Goal: Task Accomplishment & Management: Manage account settings

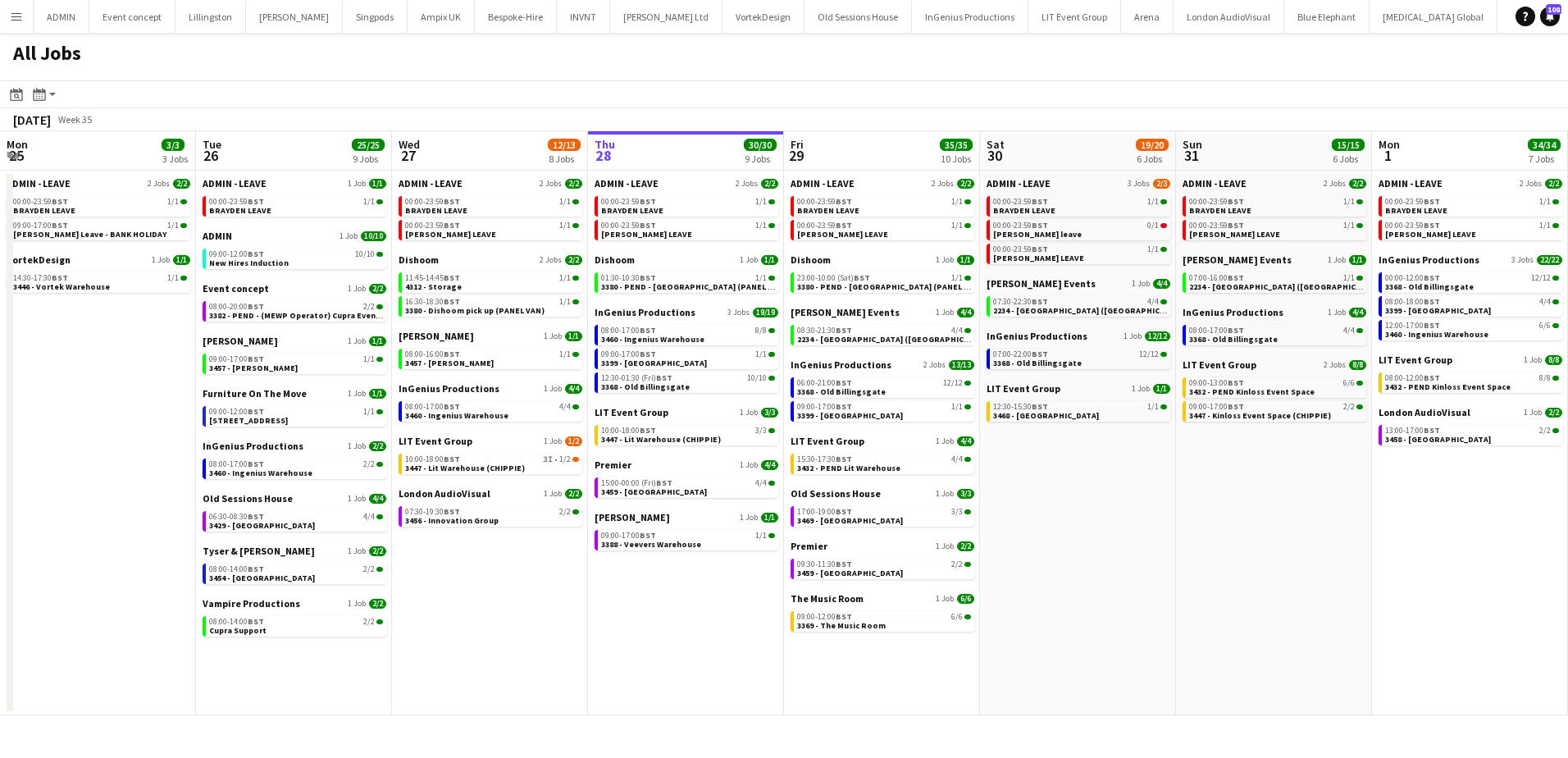
scroll to position [0, 392]
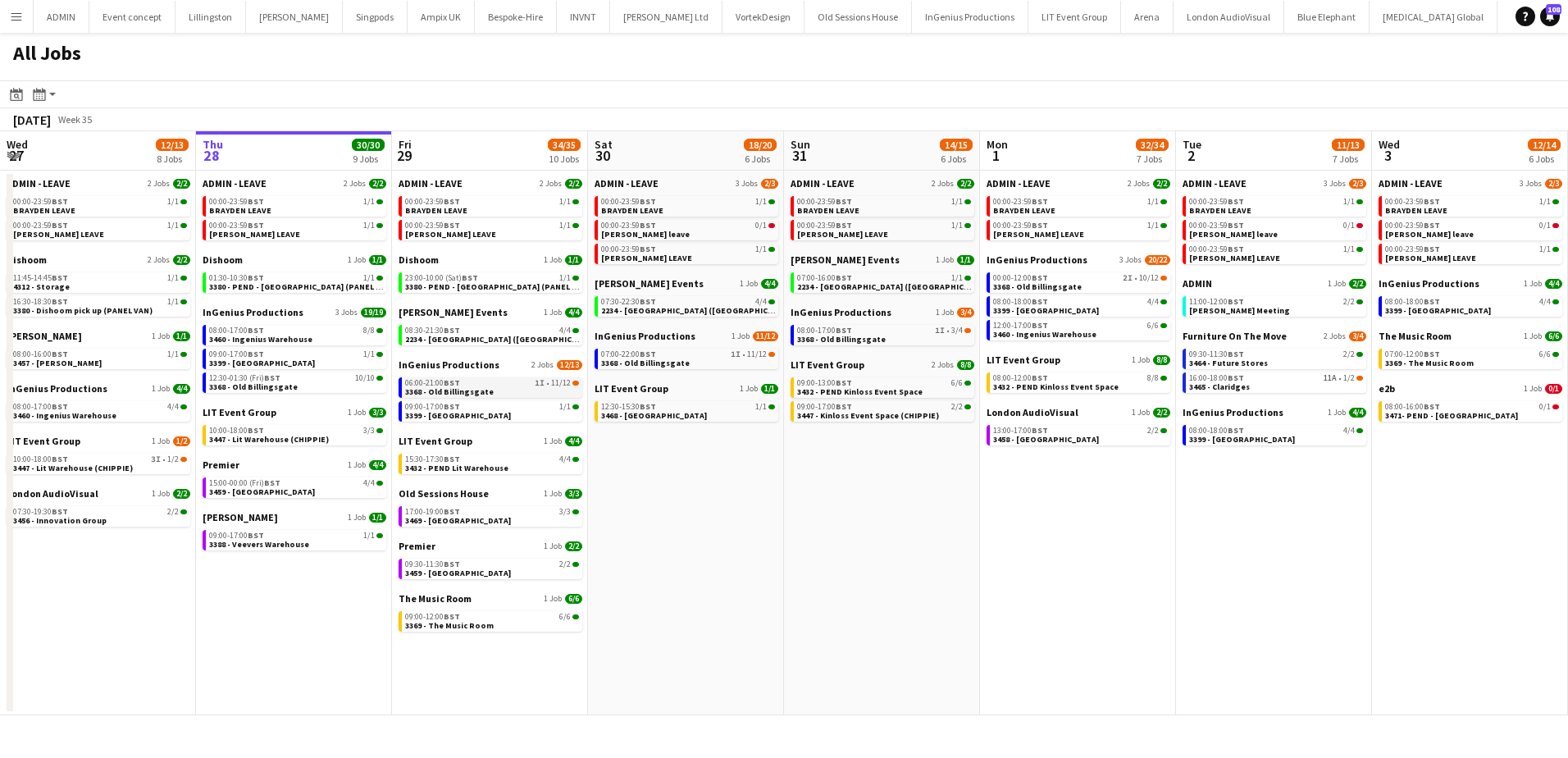
click at [479, 379] on div "06:00-21:00 BST 1I • 11/12" at bounding box center [492, 383] width 174 height 8
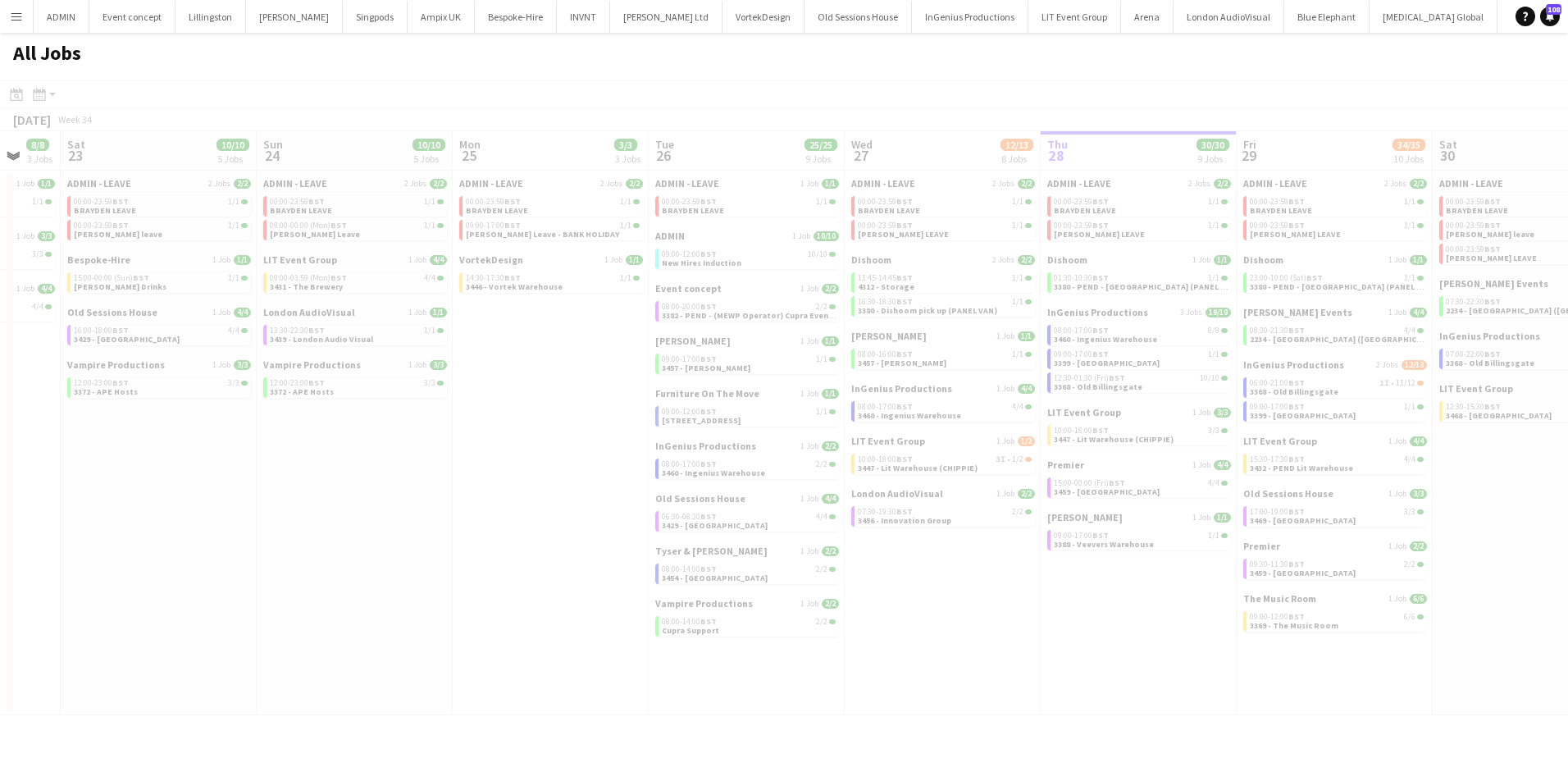
drag, startPoint x: 218, startPoint y: 573, endPoint x: 1002, endPoint y: 501, distance: 787.3
click at [1063, 515] on app-calendar-viewport "Thu 21 Fri 22 8/8 3 Jobs Sat 23 10/10 5 Jobs Sun 24 10/10 5 Jobs Mon 25 3/3 3 J…" at bounding box center [784, 422] width 1568 height 584
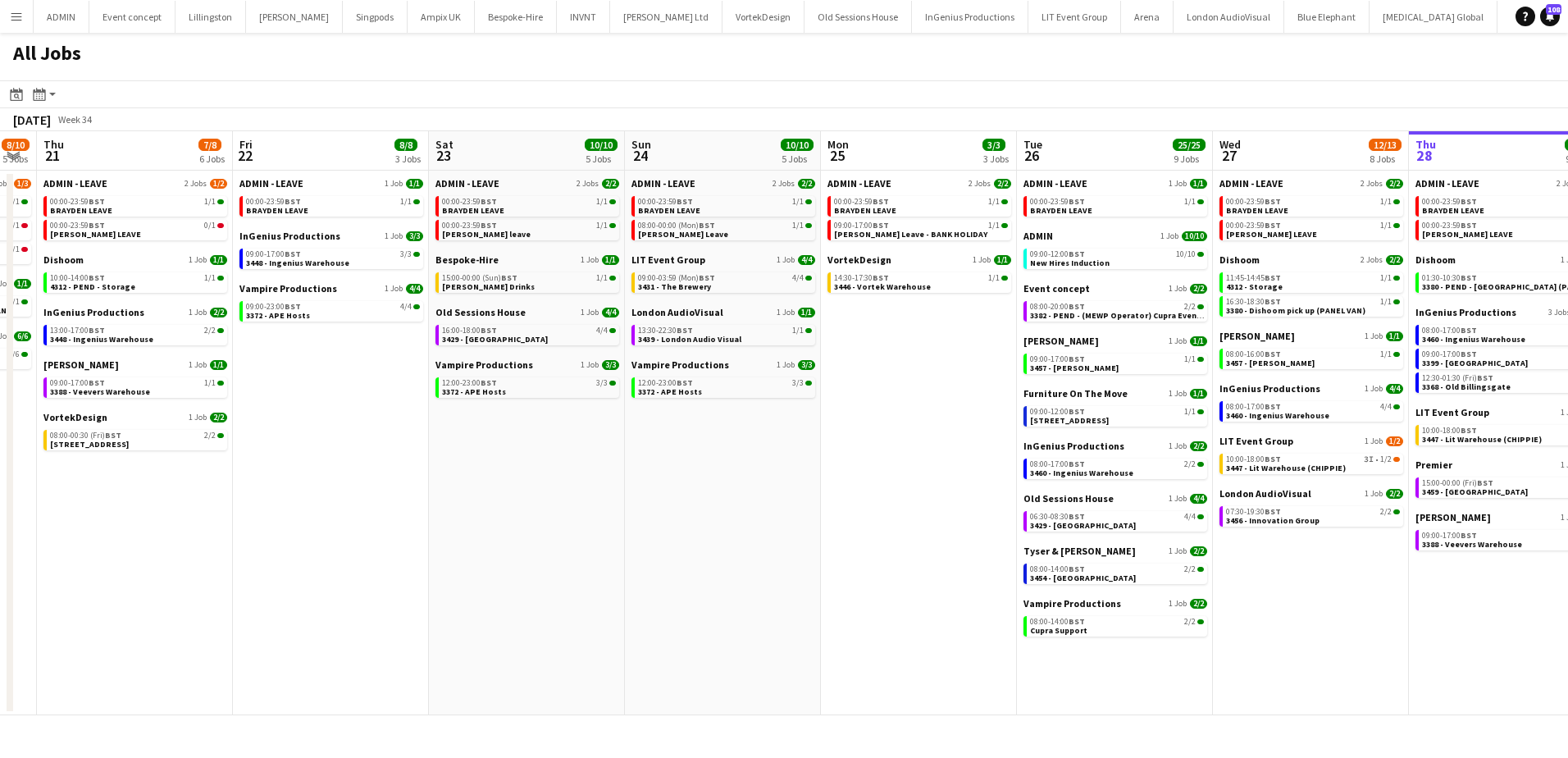
drag, startPoint x: 227, startPoint y: 518, endPoint x: 535, endPoint y: 483, distance: 310.0
click at [460, 515] on app-calendar-viewport "Tue 19 11/12 5 Jobs Wed 20 8/10 5 Jobs Thu 21 7/8 6 Jobs Fri 22 8/8 3 Jobs Sat …" at bounding box center [784, 422] width 1568 height 584
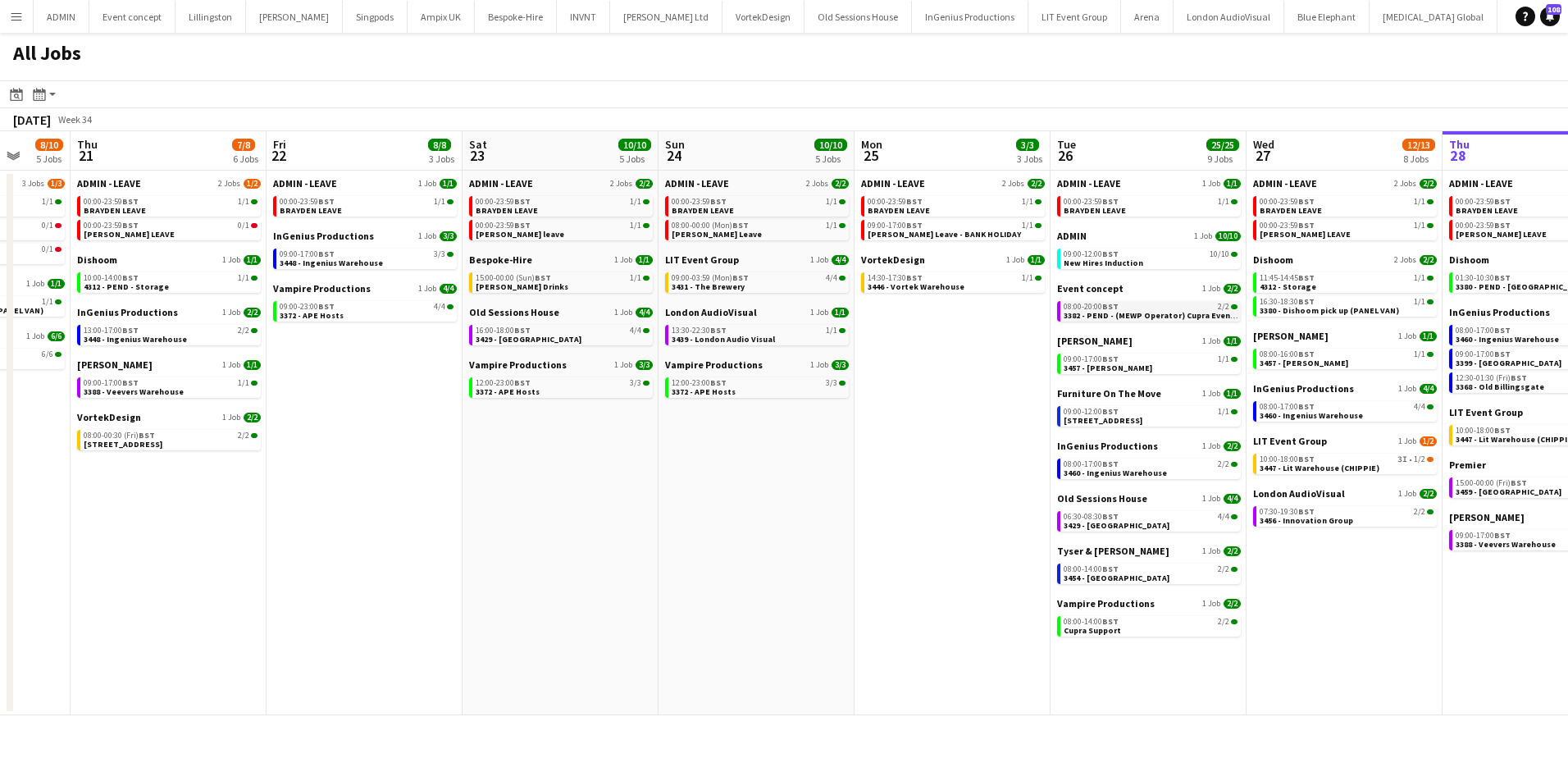
click at [1137, 314] on span "3382 - PEND - (MEWP Operator) Cupra Event Day" at bounding box center [1156, 315] width 187 height 11
click at [15, 17] on app-icon "Menu" at bounding box center [16, 16] width 13 height 13
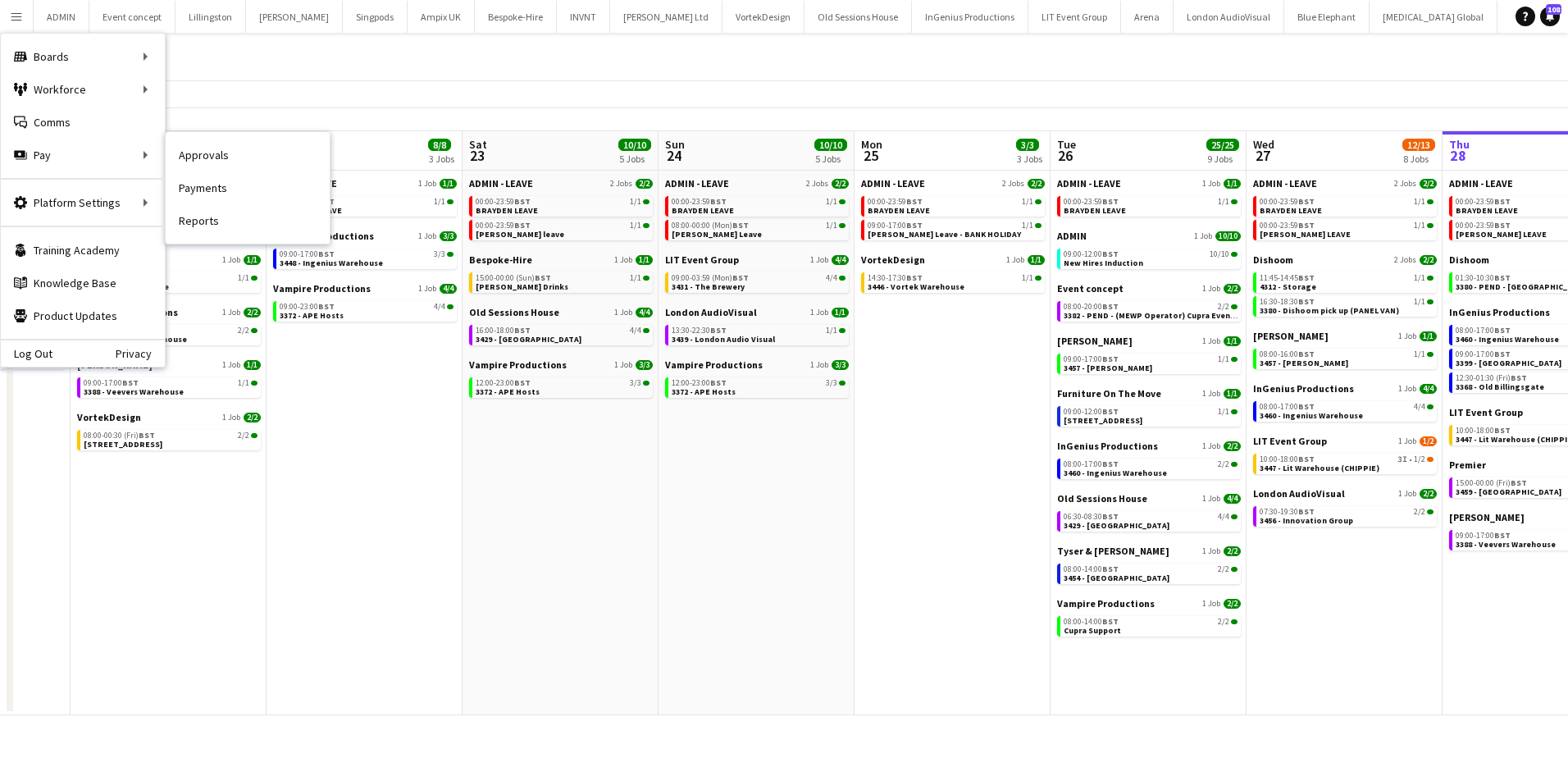
drag, startPoint x: 218, startPoint y: 148, endPoint x: 261, endPoint y: 156, distance: 43.7
click at [218, 148] on link "Approvals" at bounding box center [247, 155] width 164 height 33
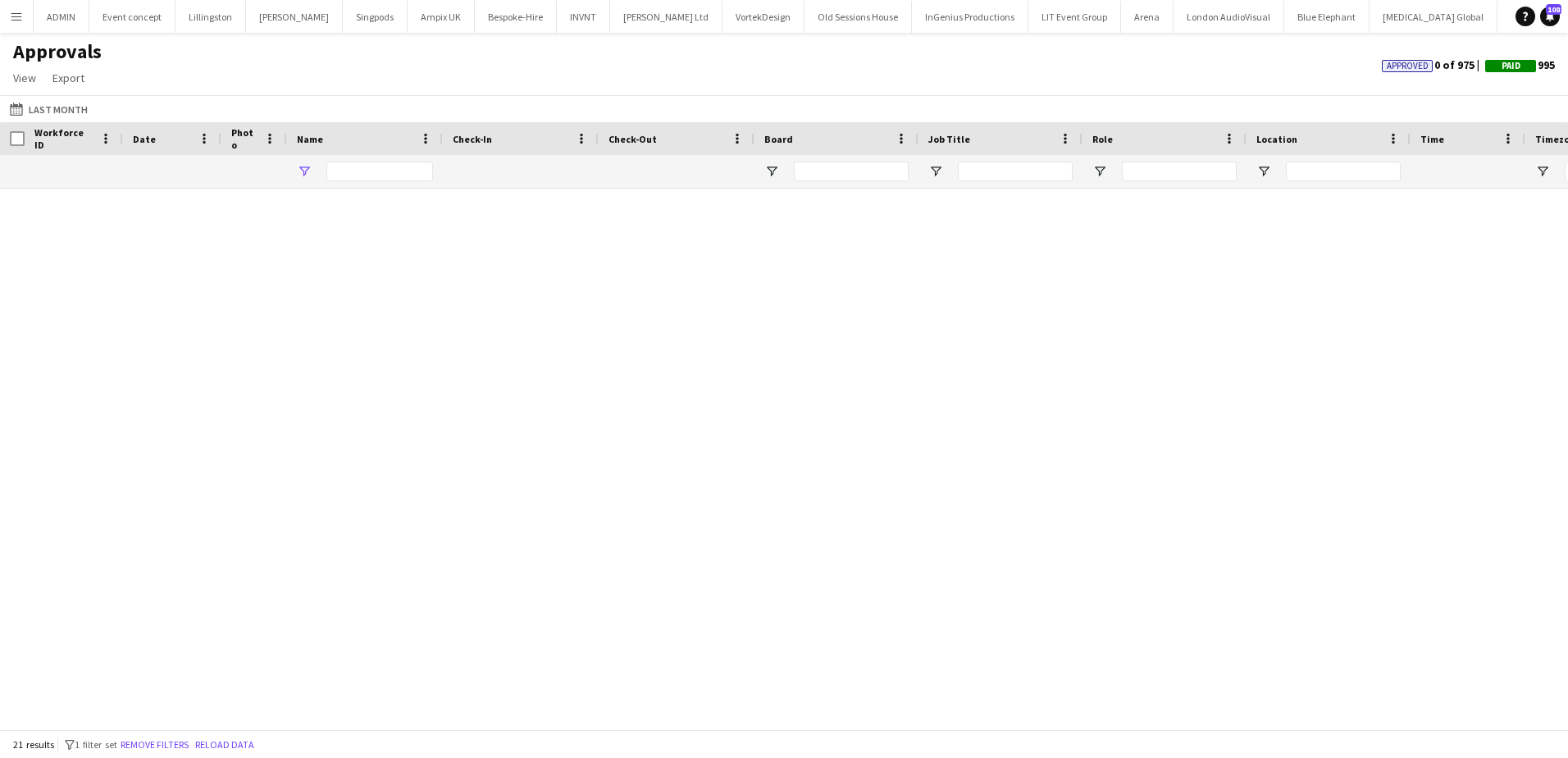
type input "******"
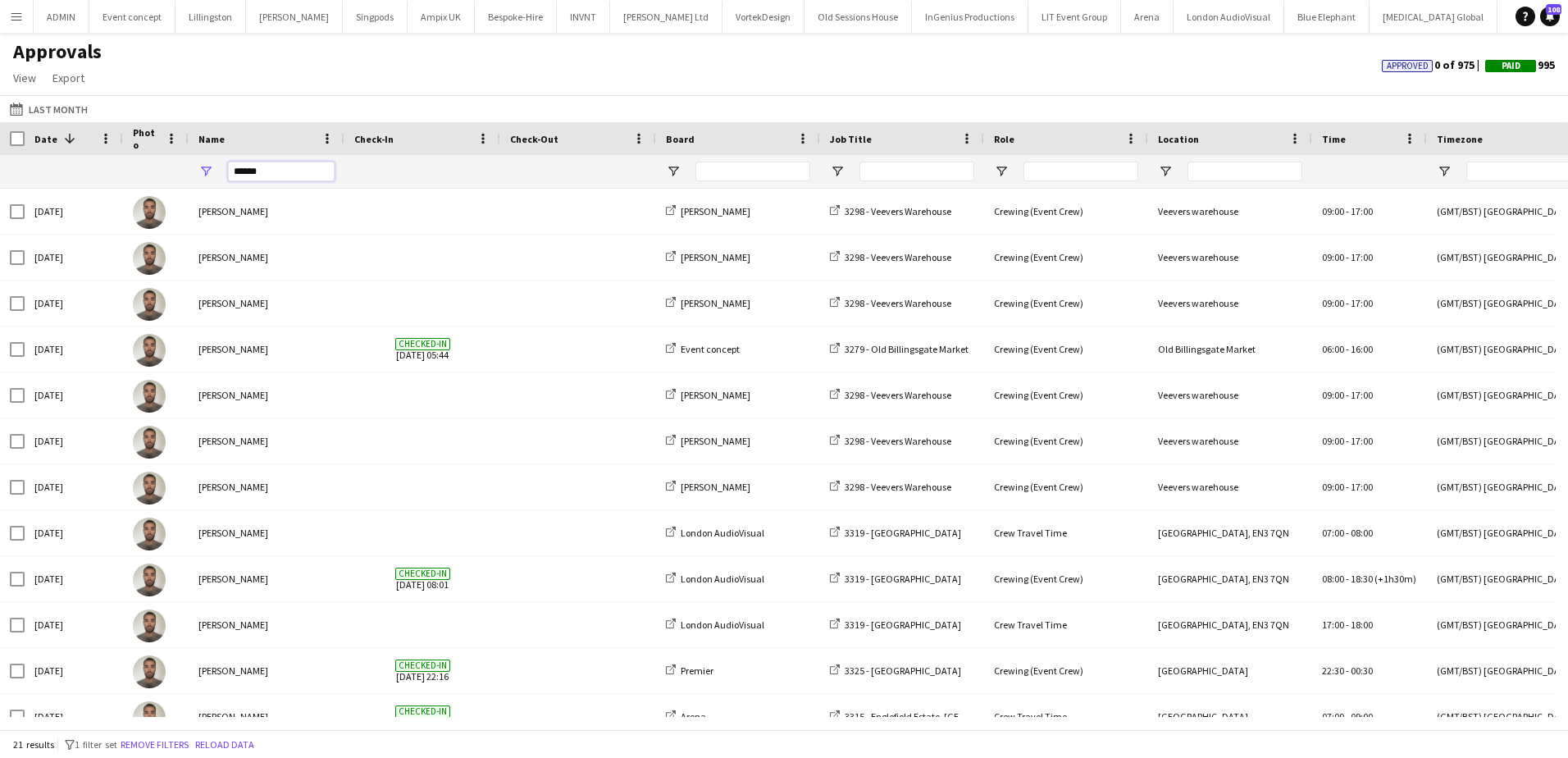
drag, startPoint x: 262, startPoint y: 177, endPoint x: 176, endPoint y: 177, distance: 86.0
click at [176, 177] on div "******" at bounding box center [1488, 171] width 2977 height 33
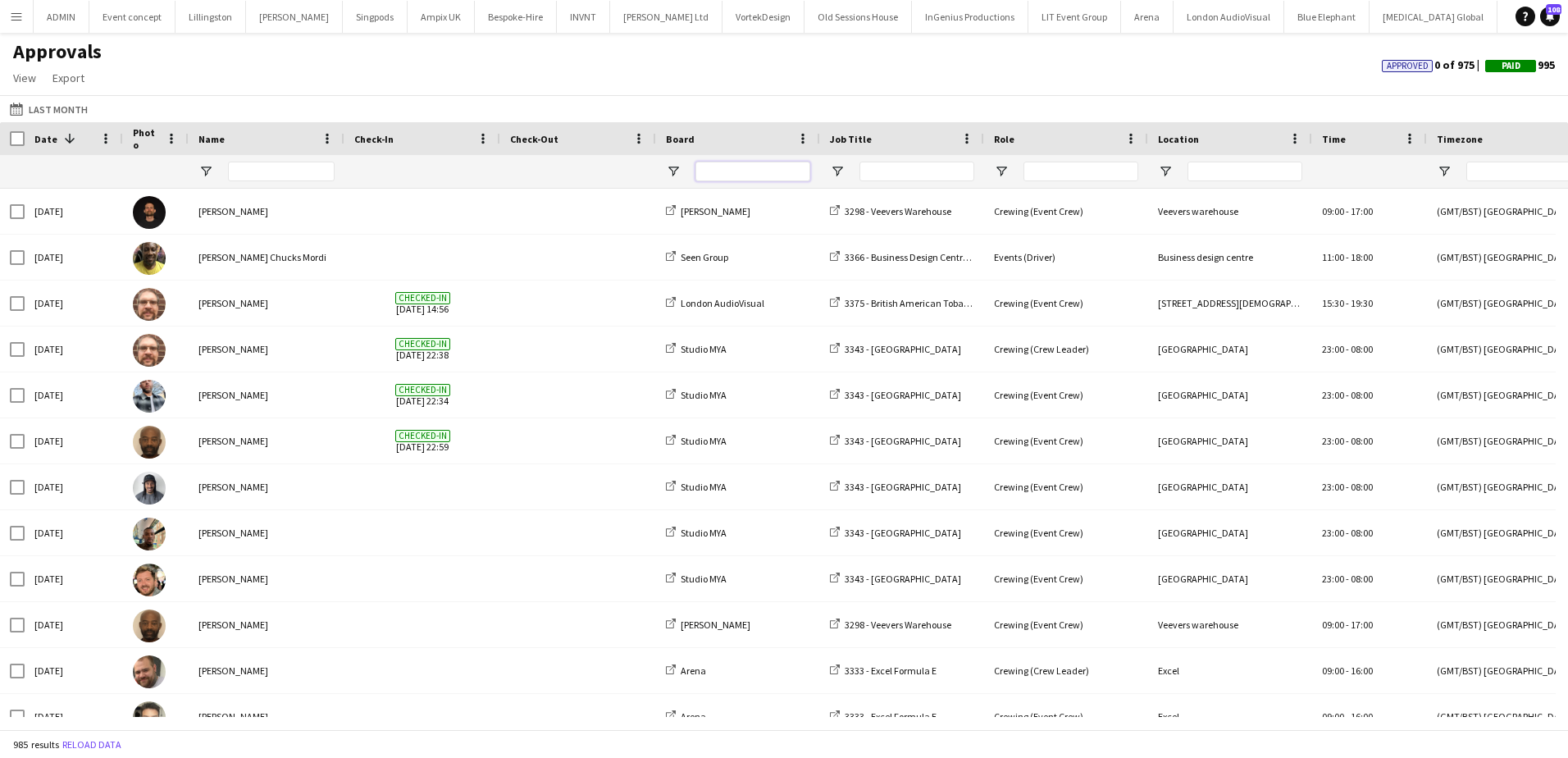
click at [718, 173] on input "Board Filter Input" at bounding box center [753, 171] width 115 height 19
click at [909, 173] on input "Job Title Filter Input" at bounding box center [917, 171] width 115 height 19
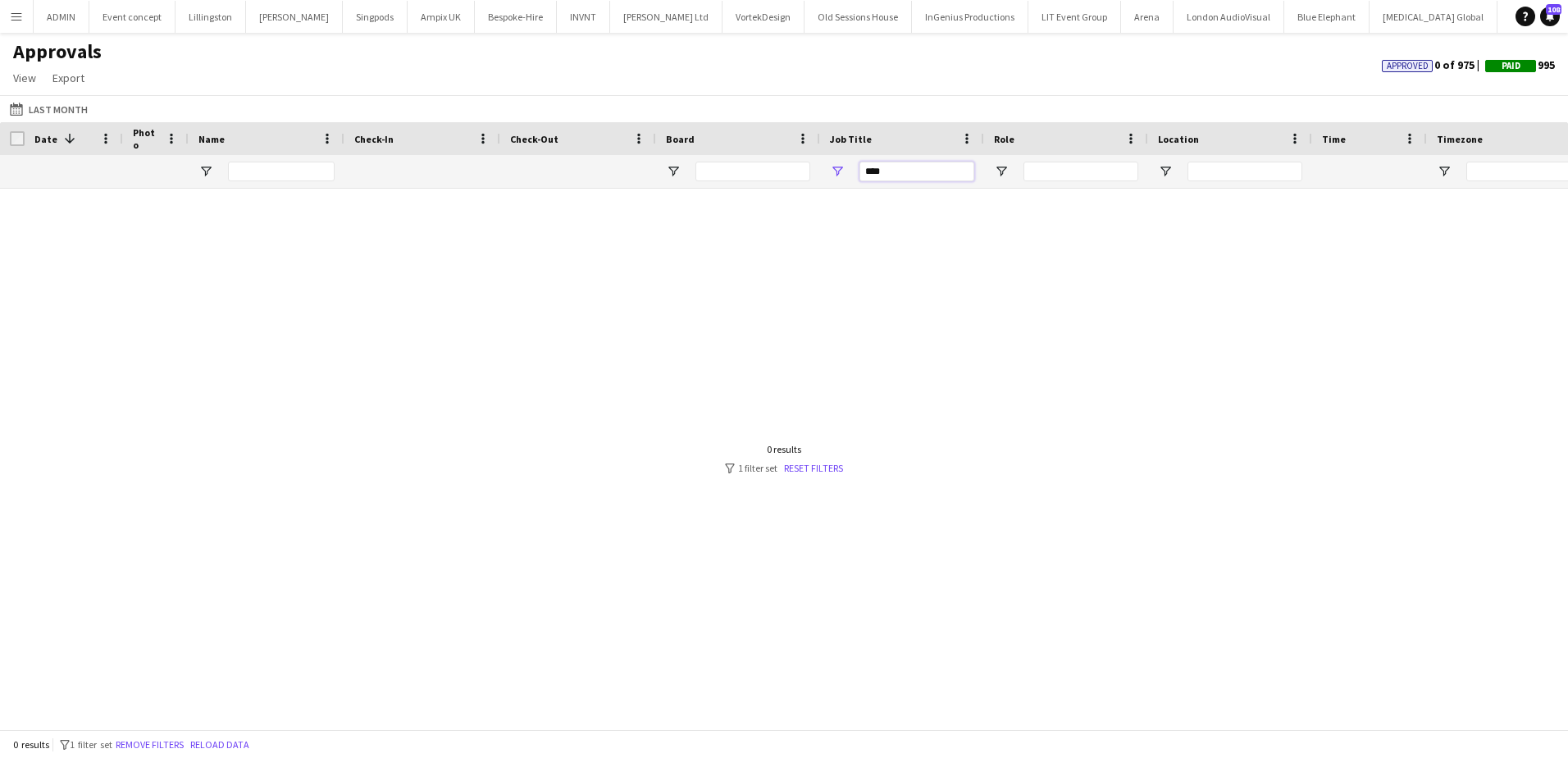
drag, startPoint x: 893, startPoint y: 170, endPoint x: 660, endPoint y: 154, distance: 233.5
click at [866, 170] on input "****" at bounding box center [917, 171] width 115 height 19
type input "****"
click at [40, 115] on button "Last Month Last Month" at bounding box center [48, 109] width 84 height 19
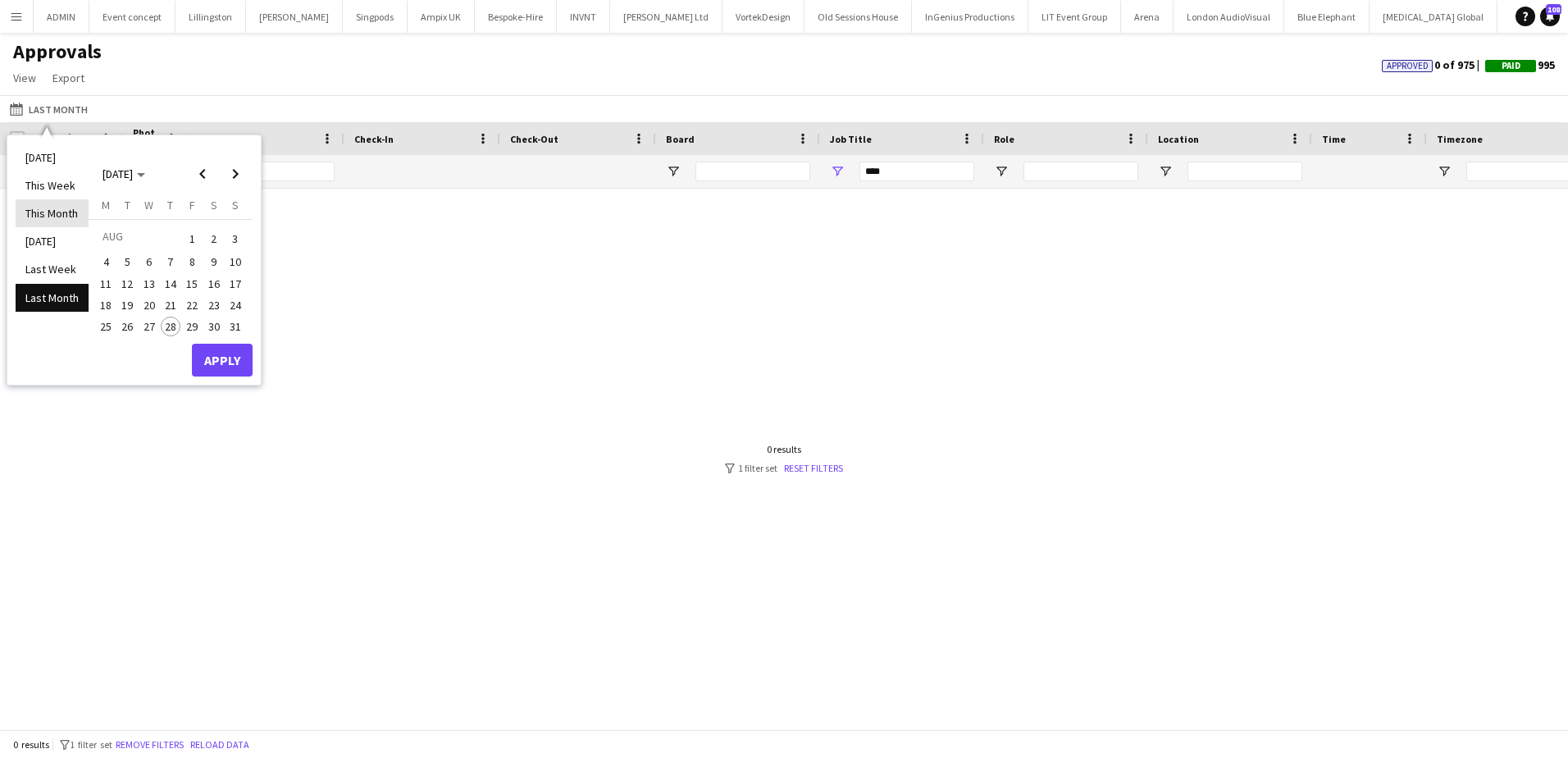
click at [58, 216] on li "This Month" at bounding box center [52, 213] width 73 height 27
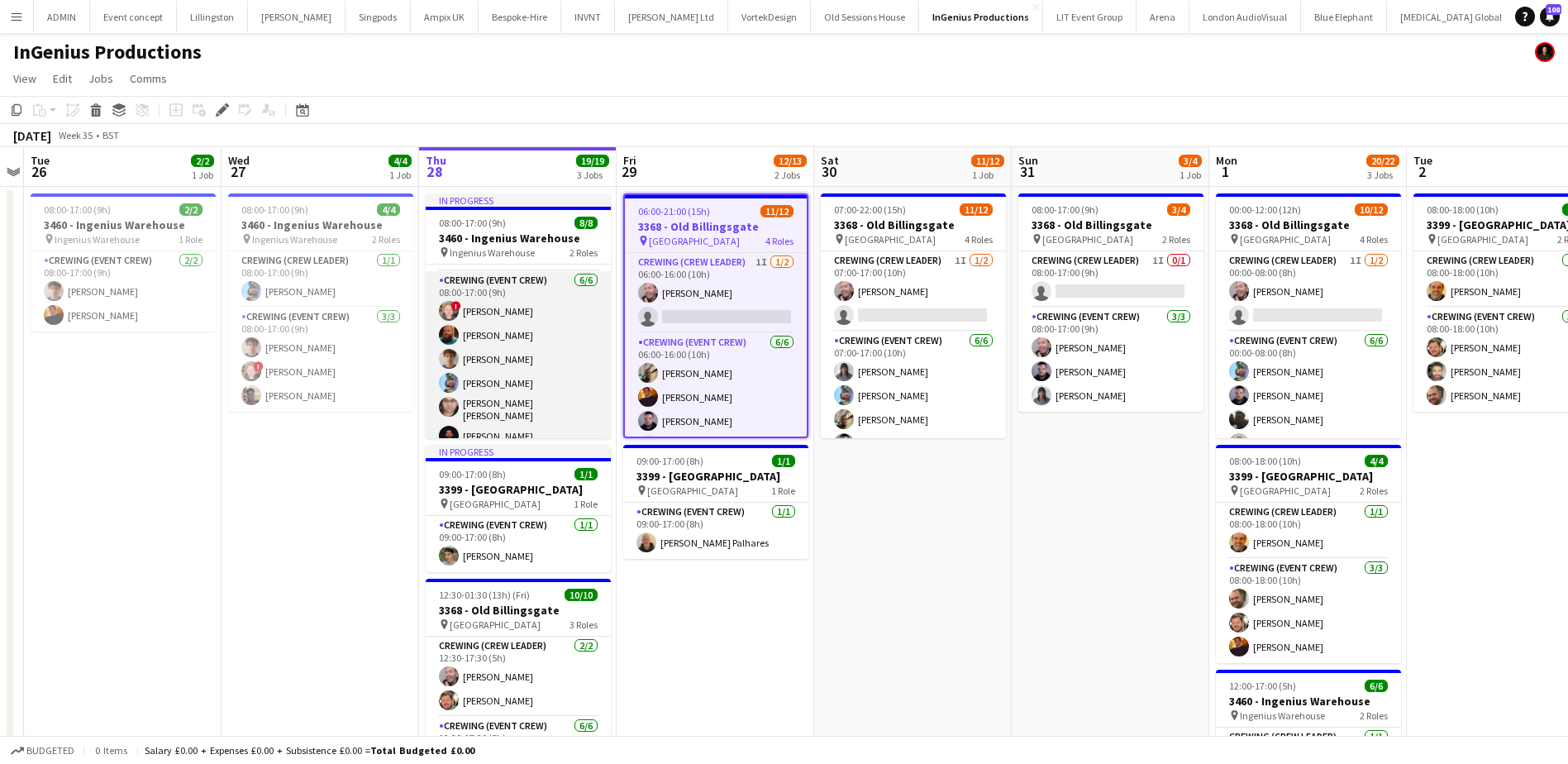
scroll to position [83, 0]
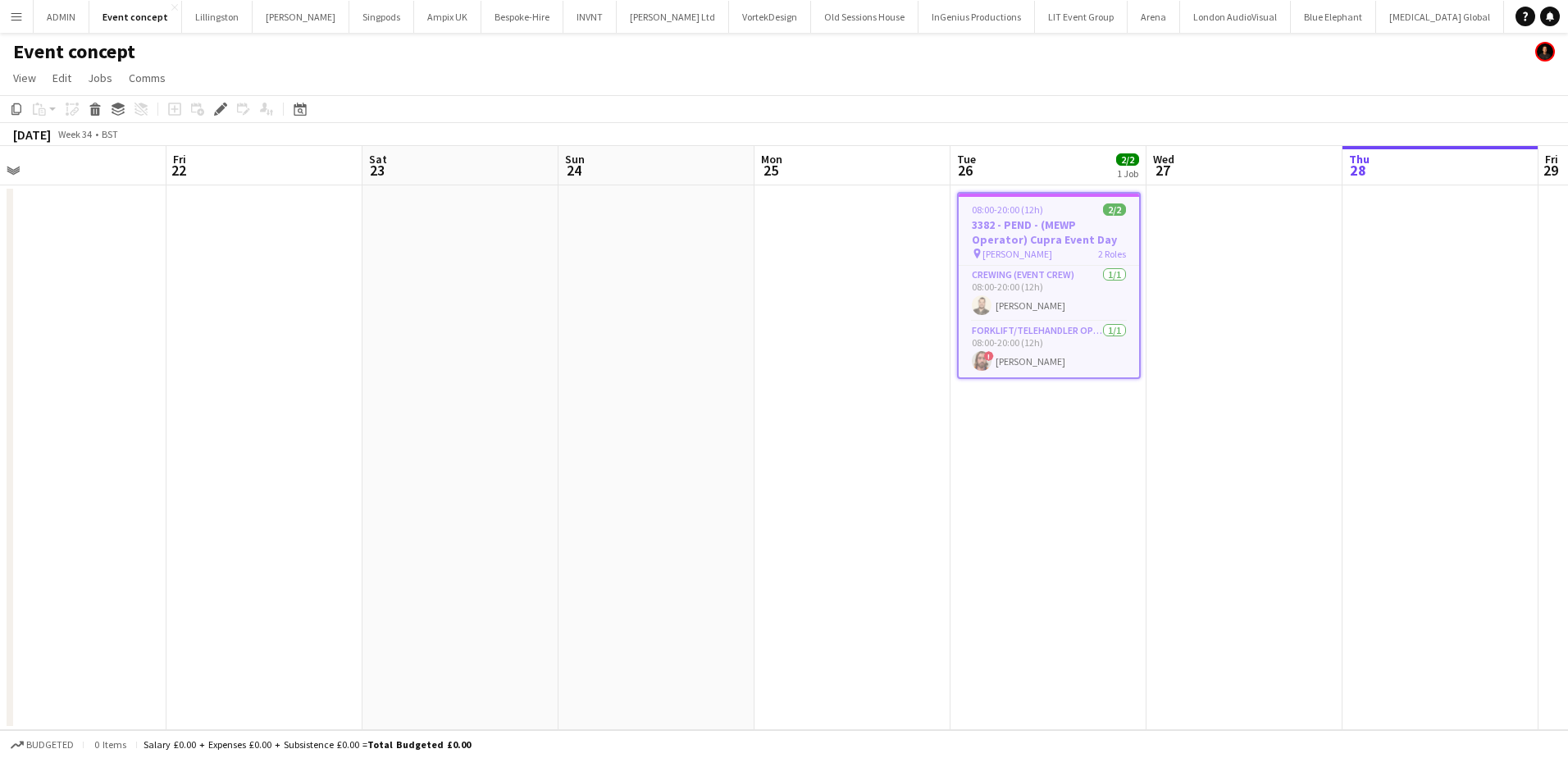
drag, startPoint x: 904, startPoint y: 428, endPoint x: 1284, endPoint y: 415, distance: 380.2
click at [1291, 417] on app-calendar-viewport "Tue 19 Wed 20 Thu 21 Fri 22 Sat 23 Sun 24 Mon 25 Tue 26 2/2 1 Job Wed 27 Thu 28…" at bounding box center [784, 437] width 1568 height 584
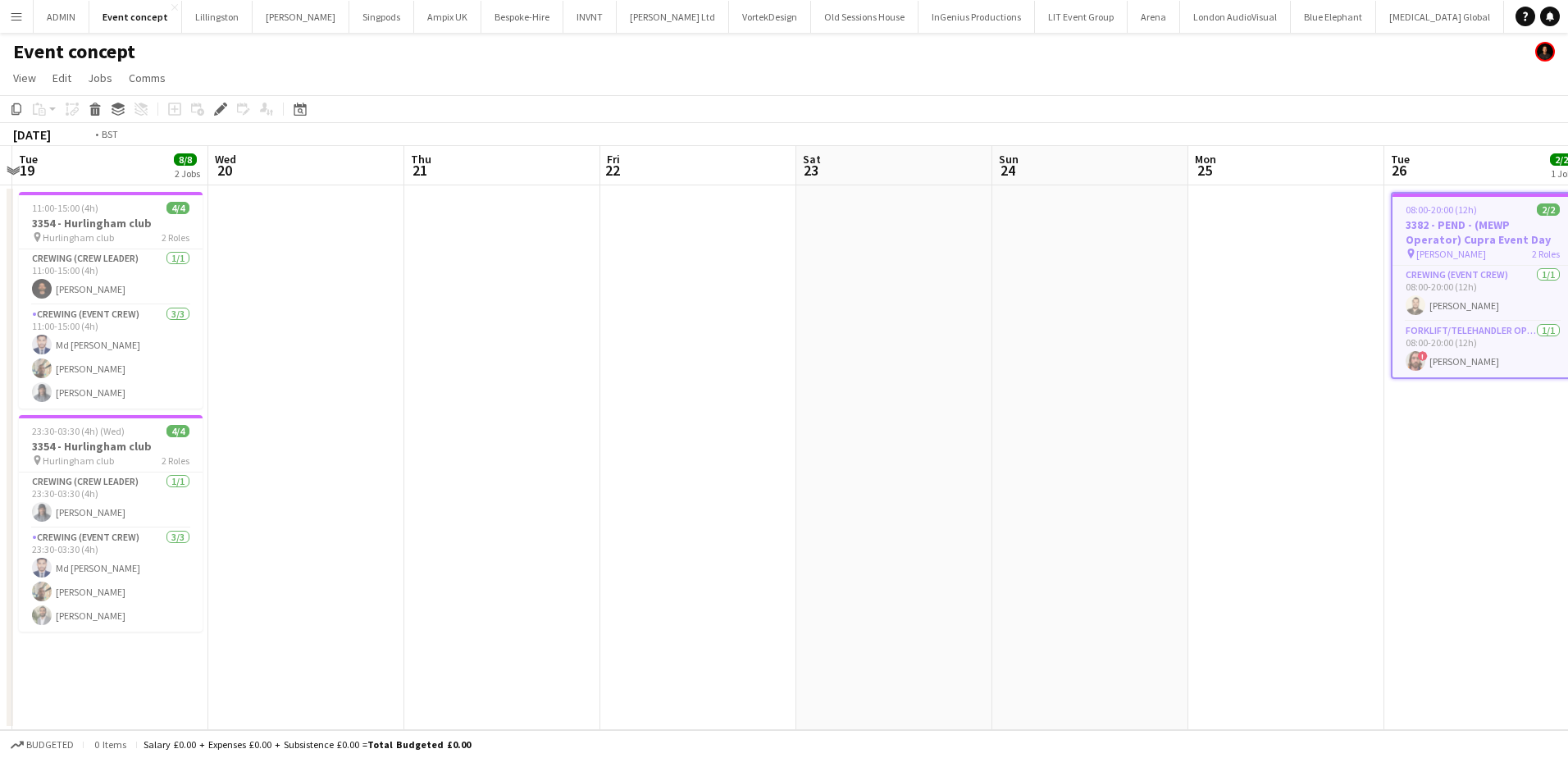
scroll to position [0, 477]
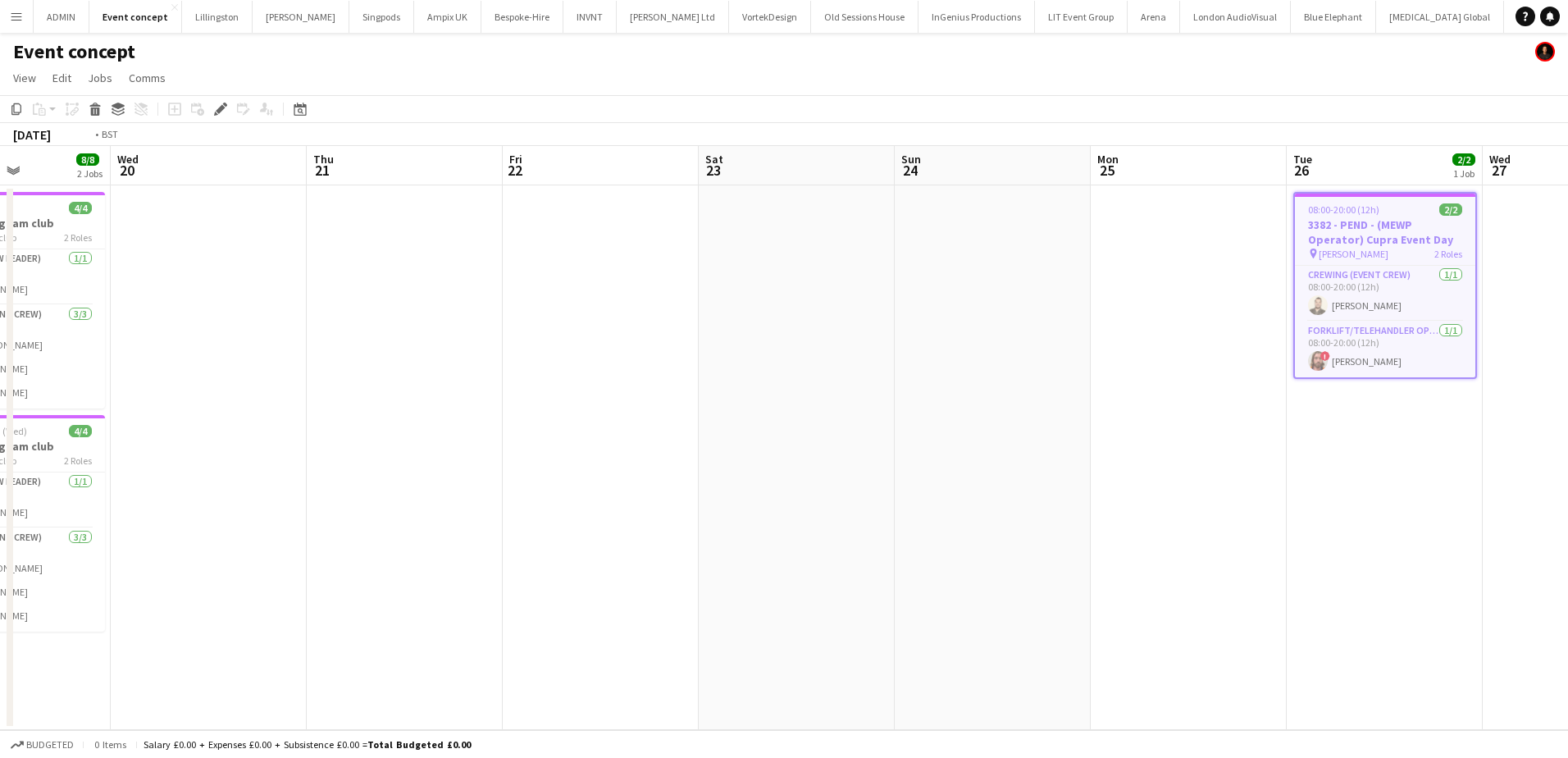
drag, startPoint x: 715, startPoint y: 421, endPoint x: 1247, endPoint y: 424, distance: 532.0
click at [1247, 424] on app-calendar-viewport "Sun 17 Mon 18 Tue 19 8/8 2 Jobs Wed 20 Thu 21 Fri 22 Sat 23 Sun 24 Mon 25 Tue 2…" at bounding box center [784, 437] width 1568 height 584
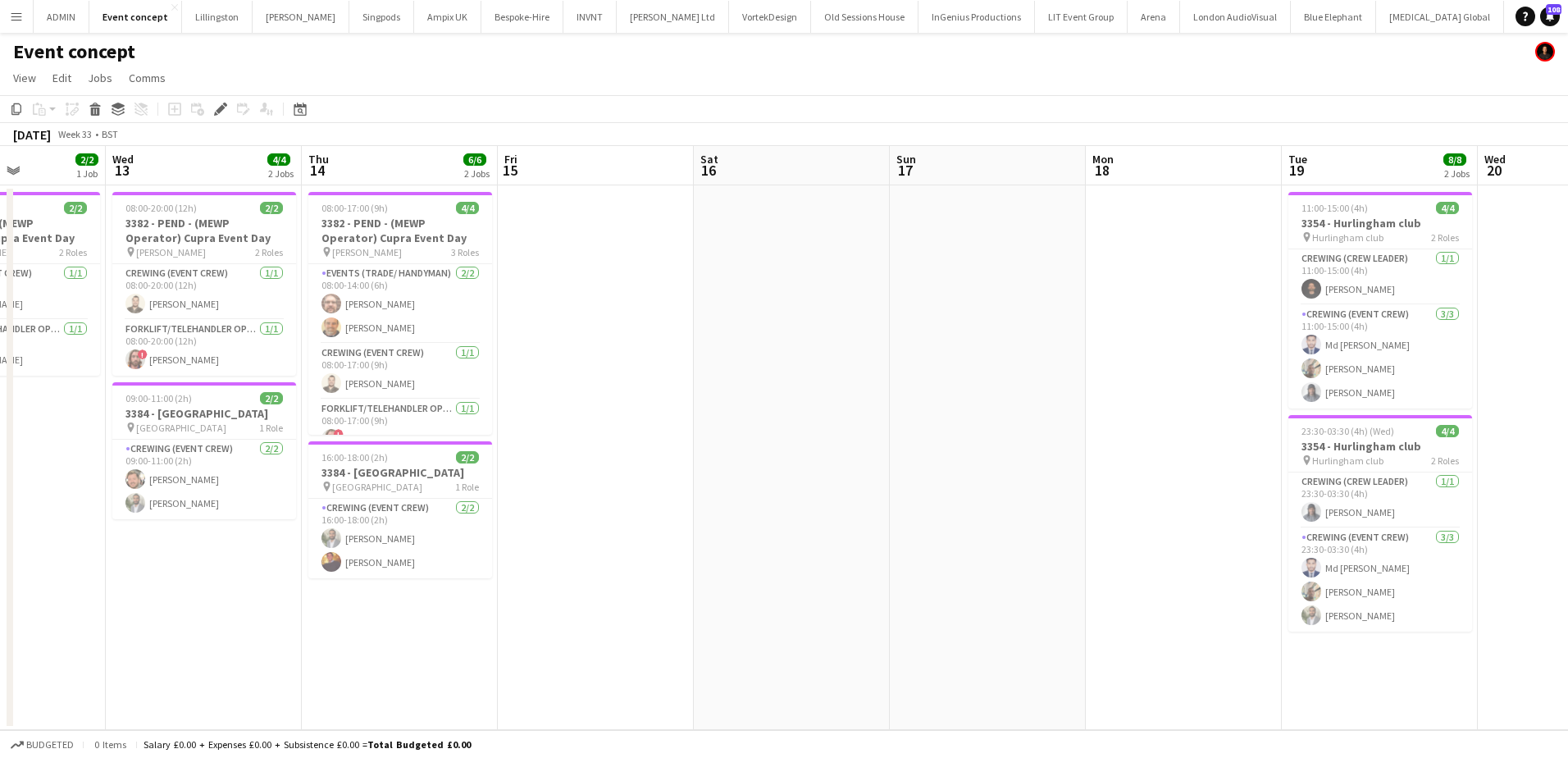
drag, startPoint x: 433, startPoint y: 396, endPoint x: 1206, endPoint y: 396, distance: 773.0
click at [1206, 396] on app-calendar-viewport "Sun 10 Mon 11 2/2 1 Job Tue 12 2/2 1 Job Wed 13 4/4 2 Jobs Thu 14 6/6 2 Jobs Fr…" at bounding box center [784, 437] width 1568 height 584
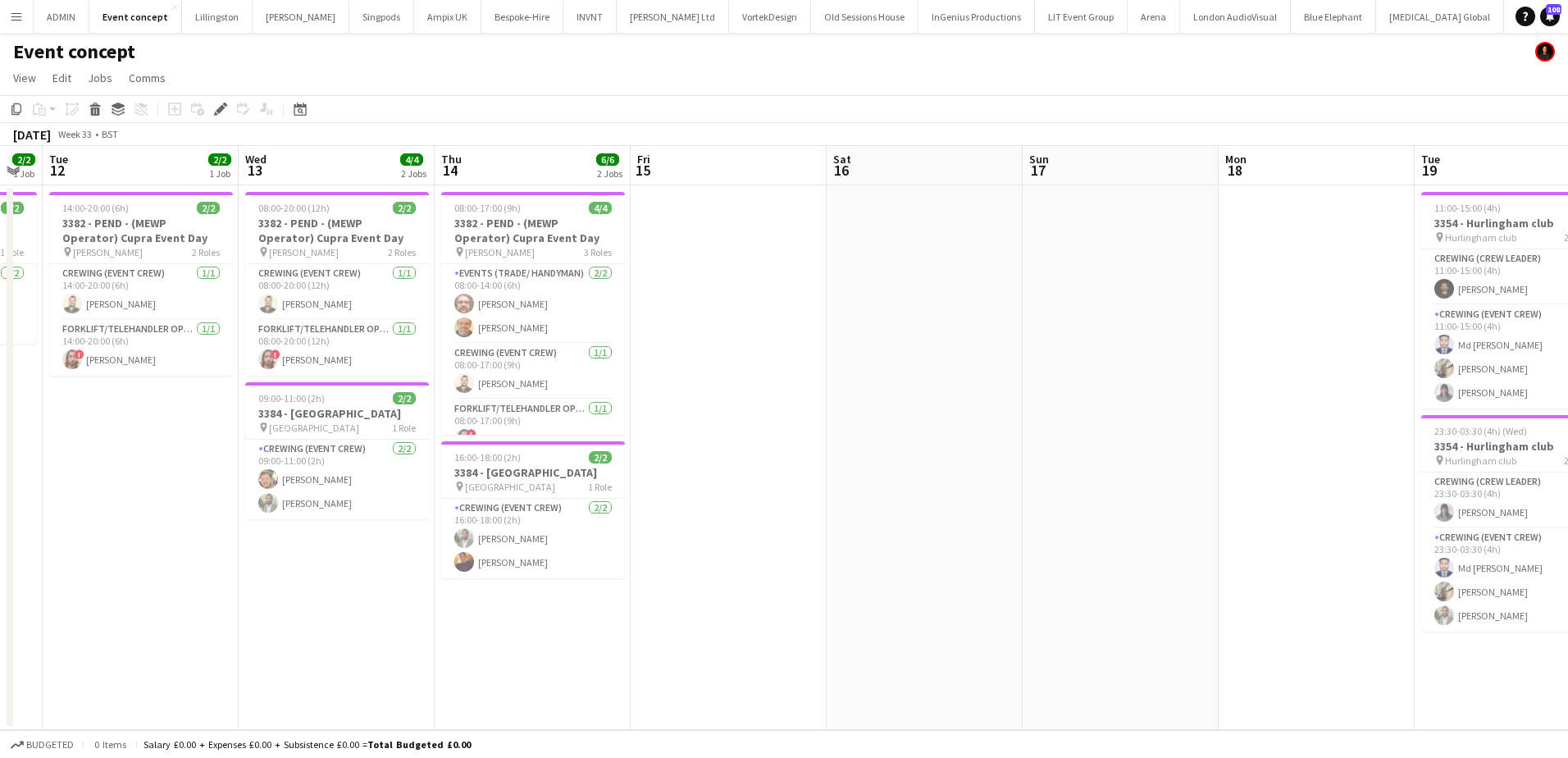
scroll to position [0, 349]
drag, startPoint x: 675, startPoint y: 402, endPoint x: 808, endPoint y: 402, distance: 133.0
click at [808, 402] on app-calendar-viewport "Sun 10 Mon 11 2/2 1 Job Tue 12 2/2 1 Job Wed 13 4/4 2 Jobs Thu 14 6/6 2 Jobs Fr…" at bounding box center [784, 437] width 1568 height 584
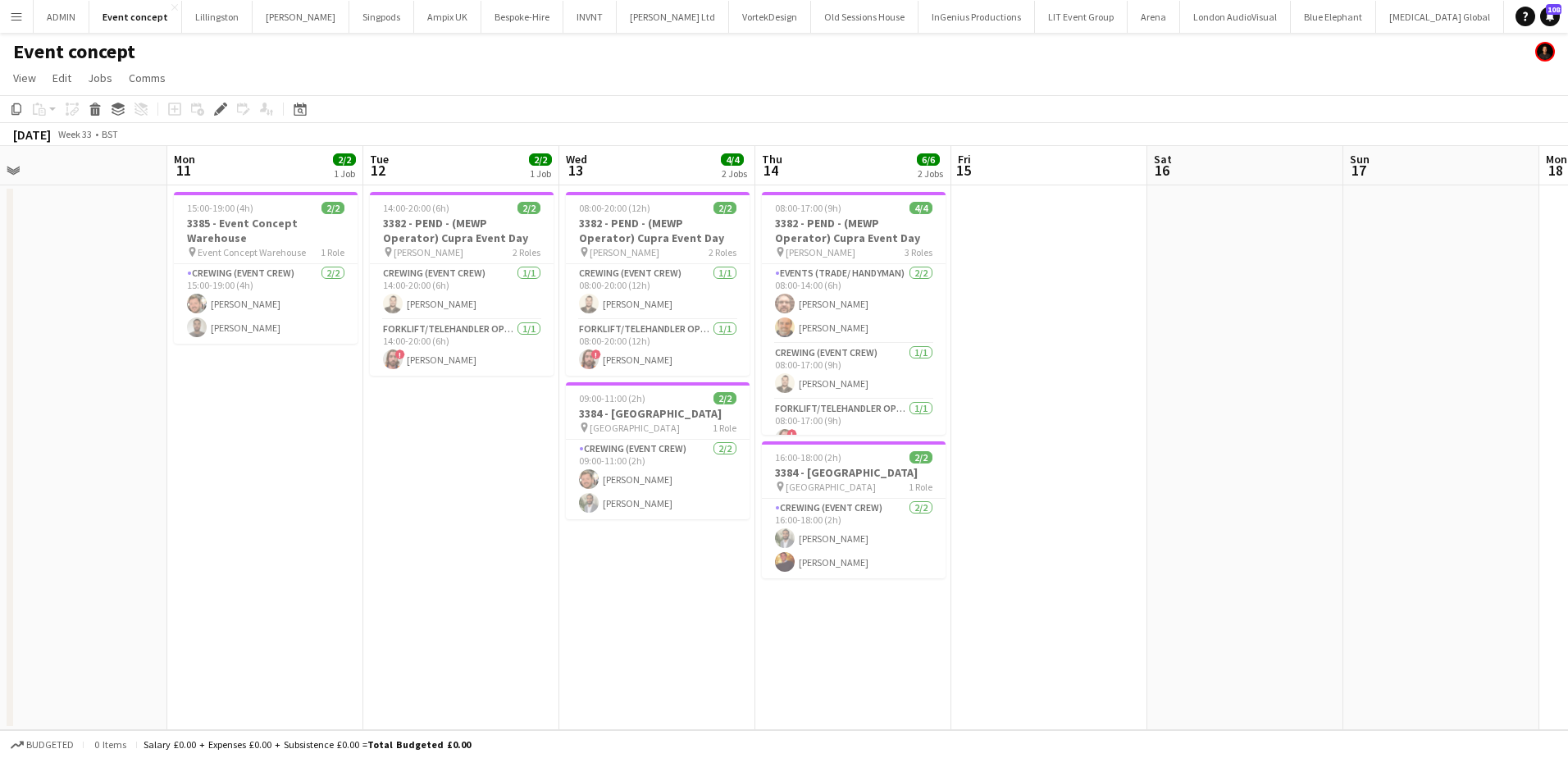
scroll to position [0, 407]
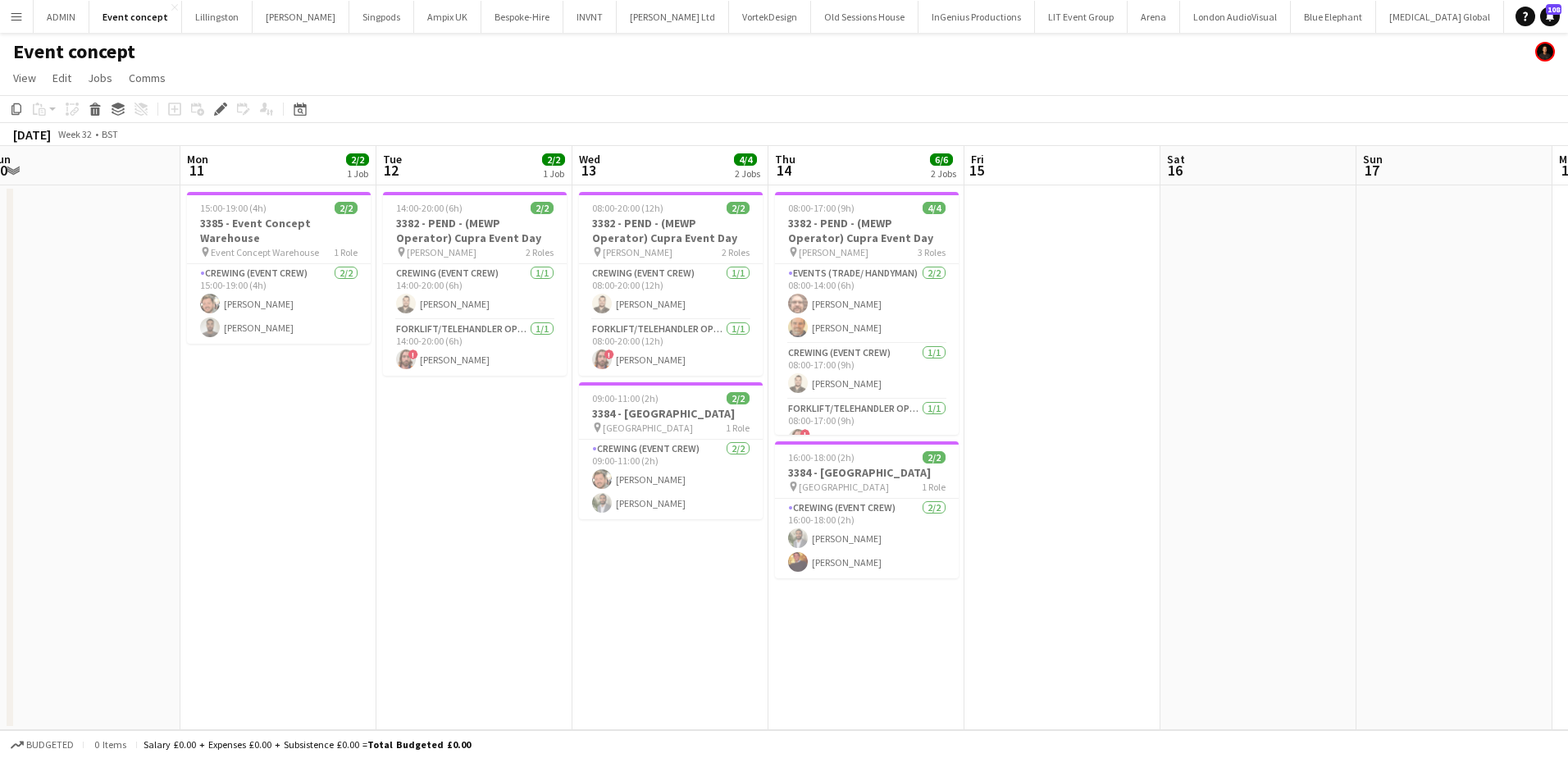
drag, startPoint x: 225, startPoint y: 439, endPoint x: 551, endPoint y: 431, distance: 326.1
click at [555, 438] on app-calendar-viewport "Fri 8 Sat 9 Sun 10 Mon 11 2/2 1 Job Tue 12 2/2 1 Job Wed 13 4/4 2 Jobs Thu 14 6…" at bounding box center [784, 437] width 1568 height 584
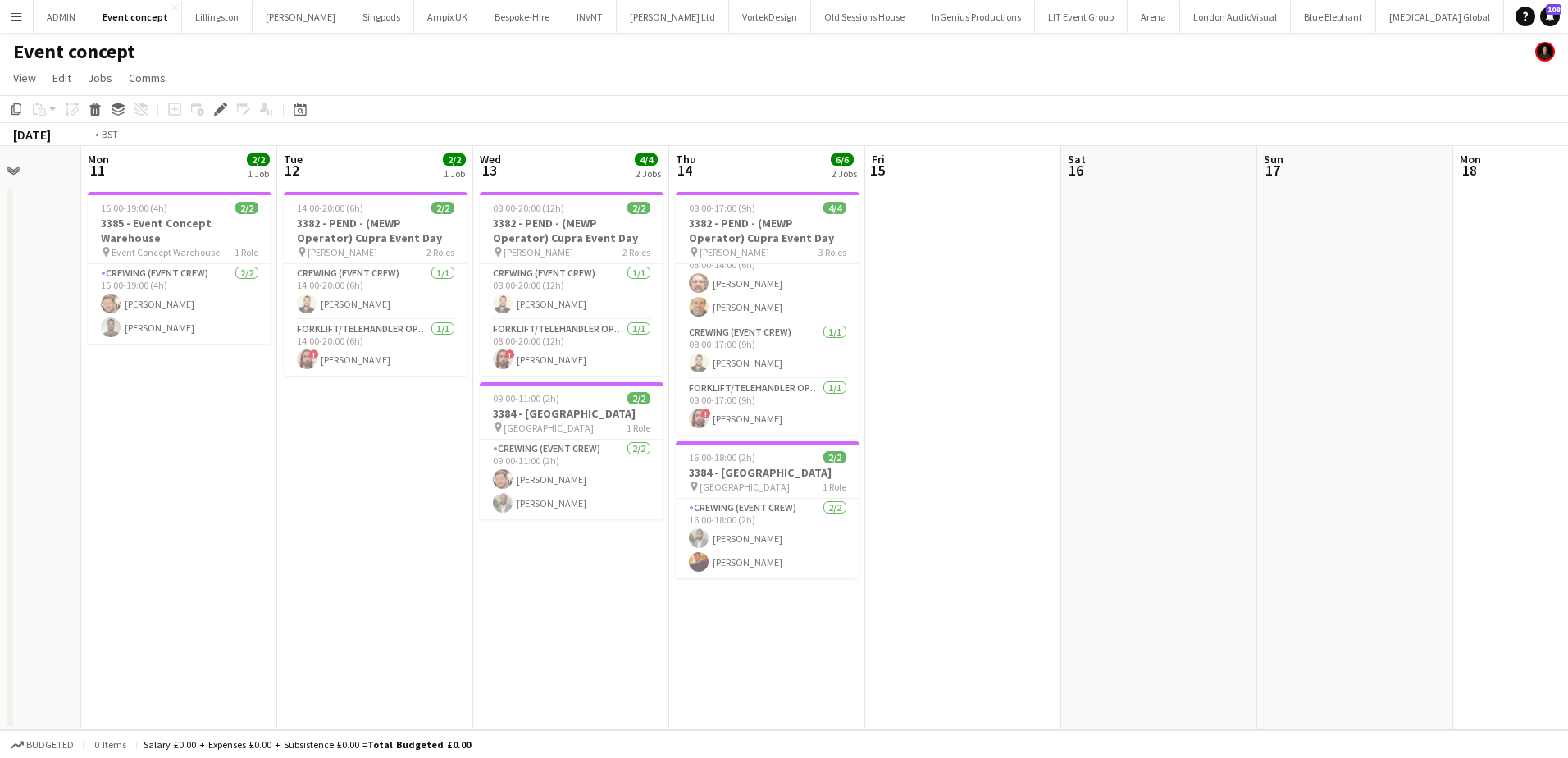
scroll to position [0, 494]
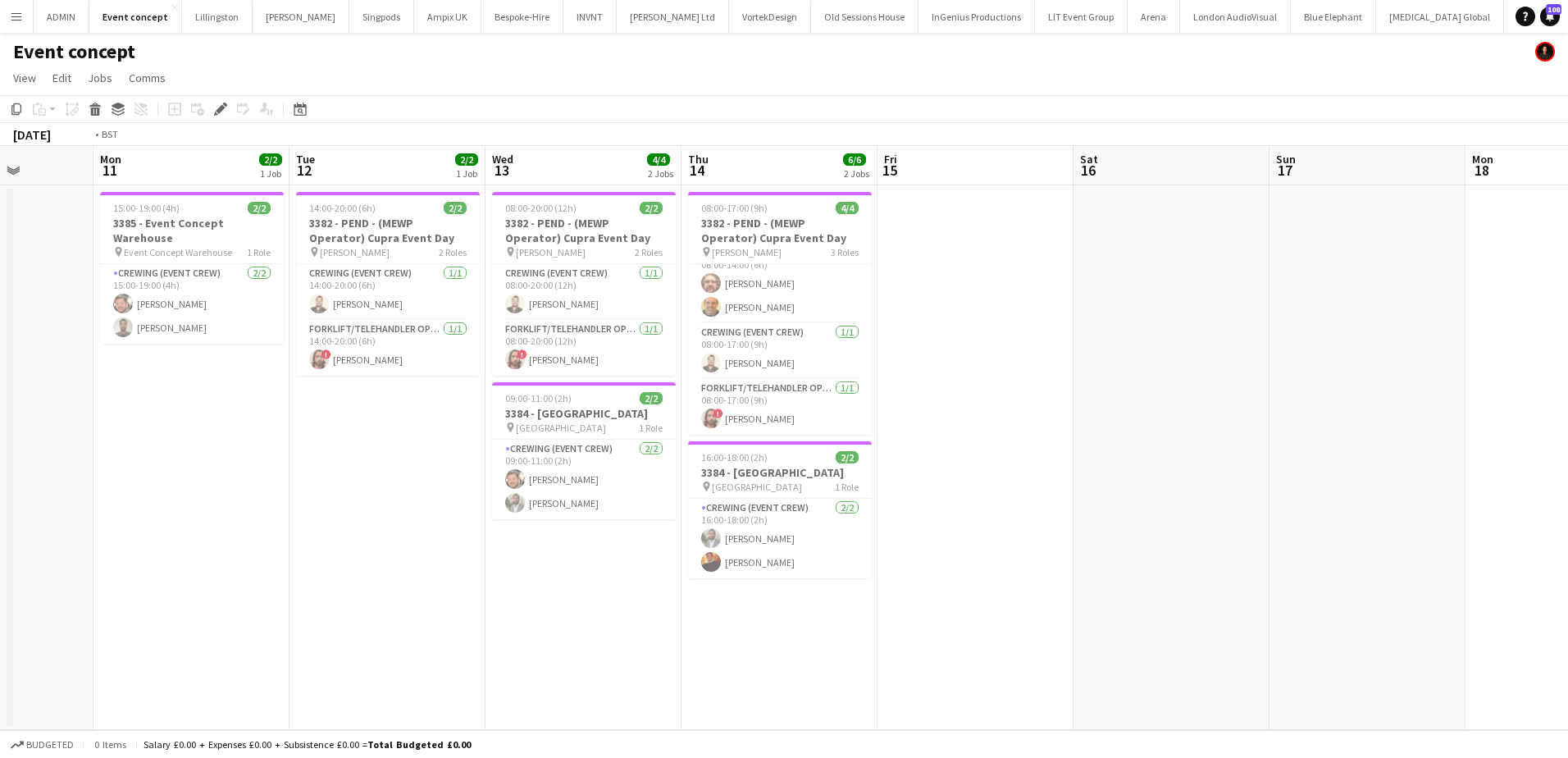
drag, startPoint x: 1363, startPoint y: 531, endPoint x: 298, endPoint y: 476, distance: 1066.4
click at [298, 476] on app-calendar-viewport "Fri 8 Sat 9 Sun 10 Mon 11 2/2 1 Job Tue 12 2/2 1 Job Wed 13 4/4 2 Jobs Thu 14 6…" at bounding box center [784, 437] width 1568 height 584
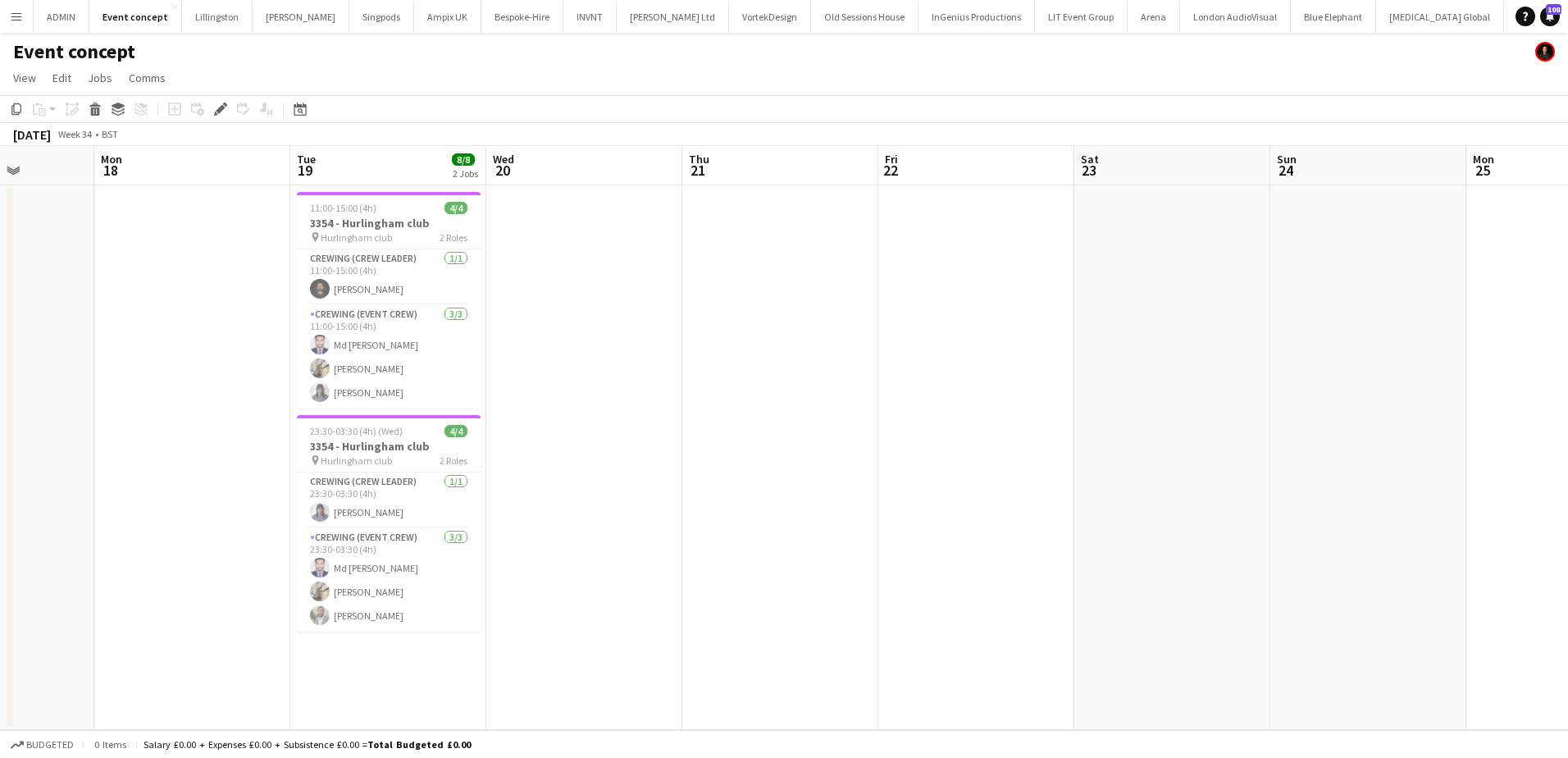
drag, startPoint x: 1021, startPoint y: 456, endPoint x: 594, endPoint y: 461, distance: 427.0
click at [545, 454] on app-calendar-viewport "Fri 15 Sat 16 Sun 17 Mon 18 Tue 19 8/8 2 Jobs Wed 20 Thu 21 Fri 22 Sat 23 Sun 2…" at bounding box center [784, 437] width 1568 height 584
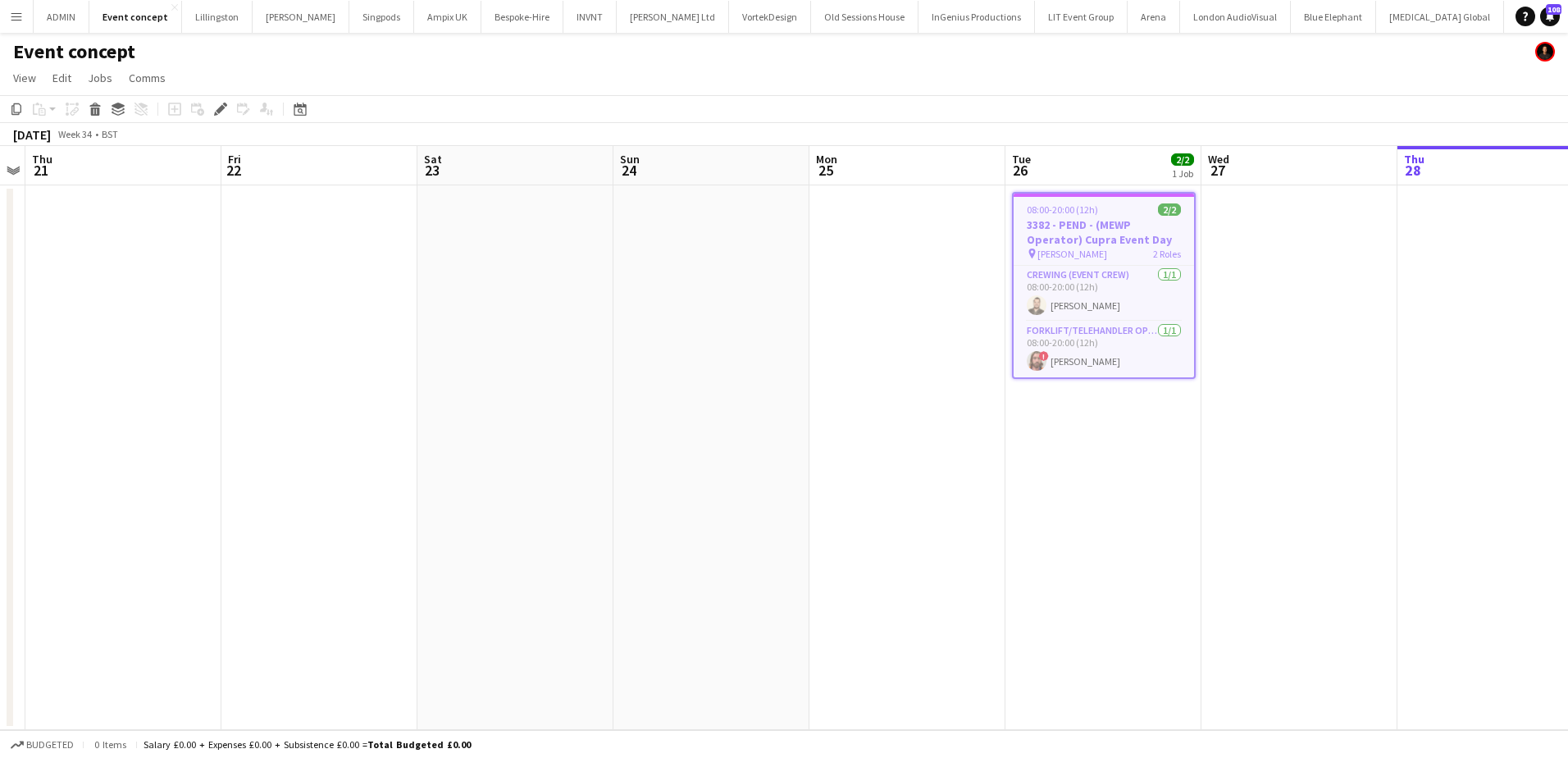
scroll to position [0, 511]
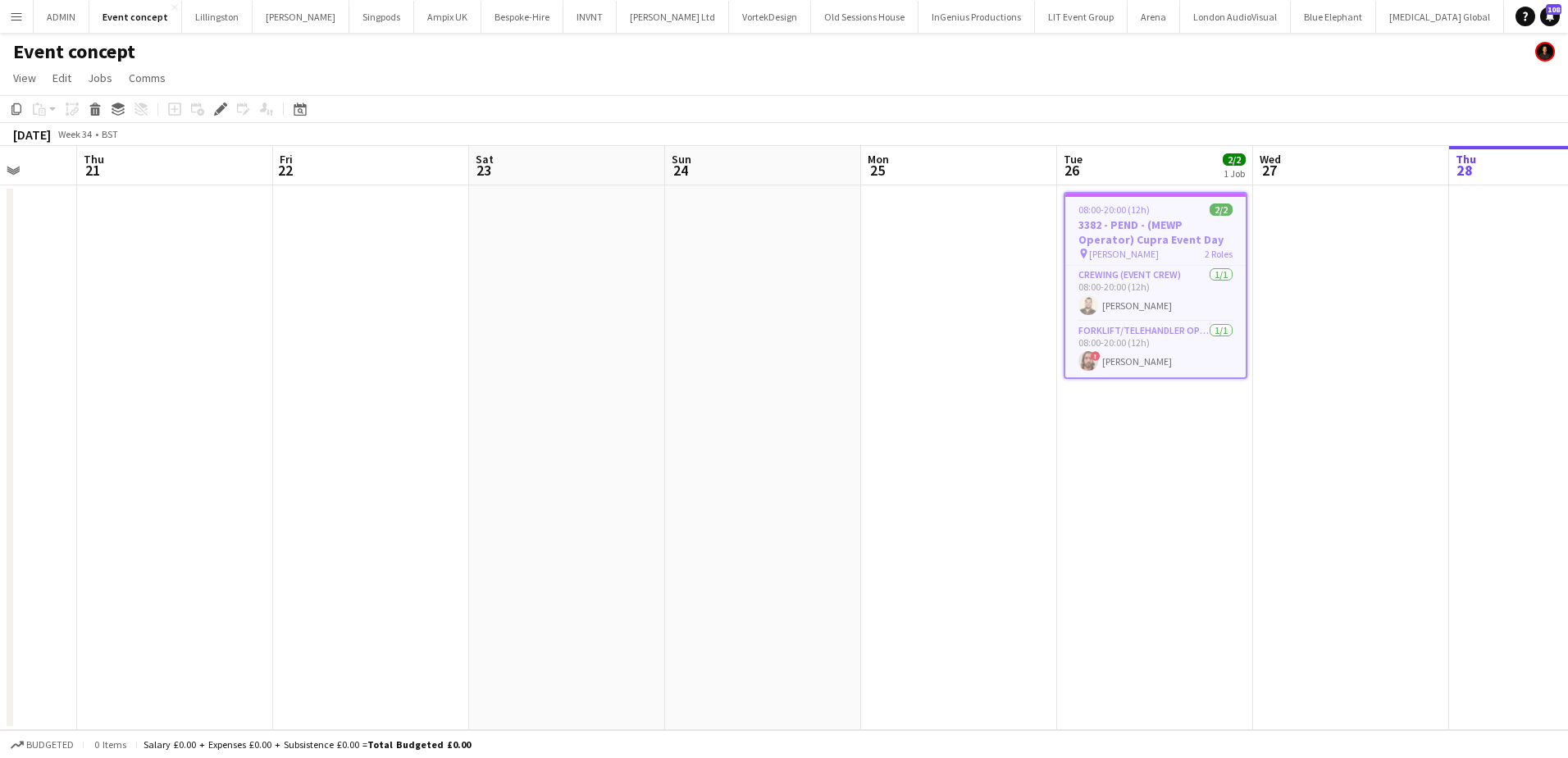
drag, startPoint x: 1178, startPoint y: 487, endPoint x: 573, endPoint y: 473, distance: 605.2
click at [573, 473] on app-calendar-viewport "Mon 18 Tue 19 8/8 2 Jobs Wed 20 Thu 21 Fri 22 Sat 23 Sun 24 Mon 25 Tue 26 2/2 1…" at bounding box center [784, 437] width 1568 height 584
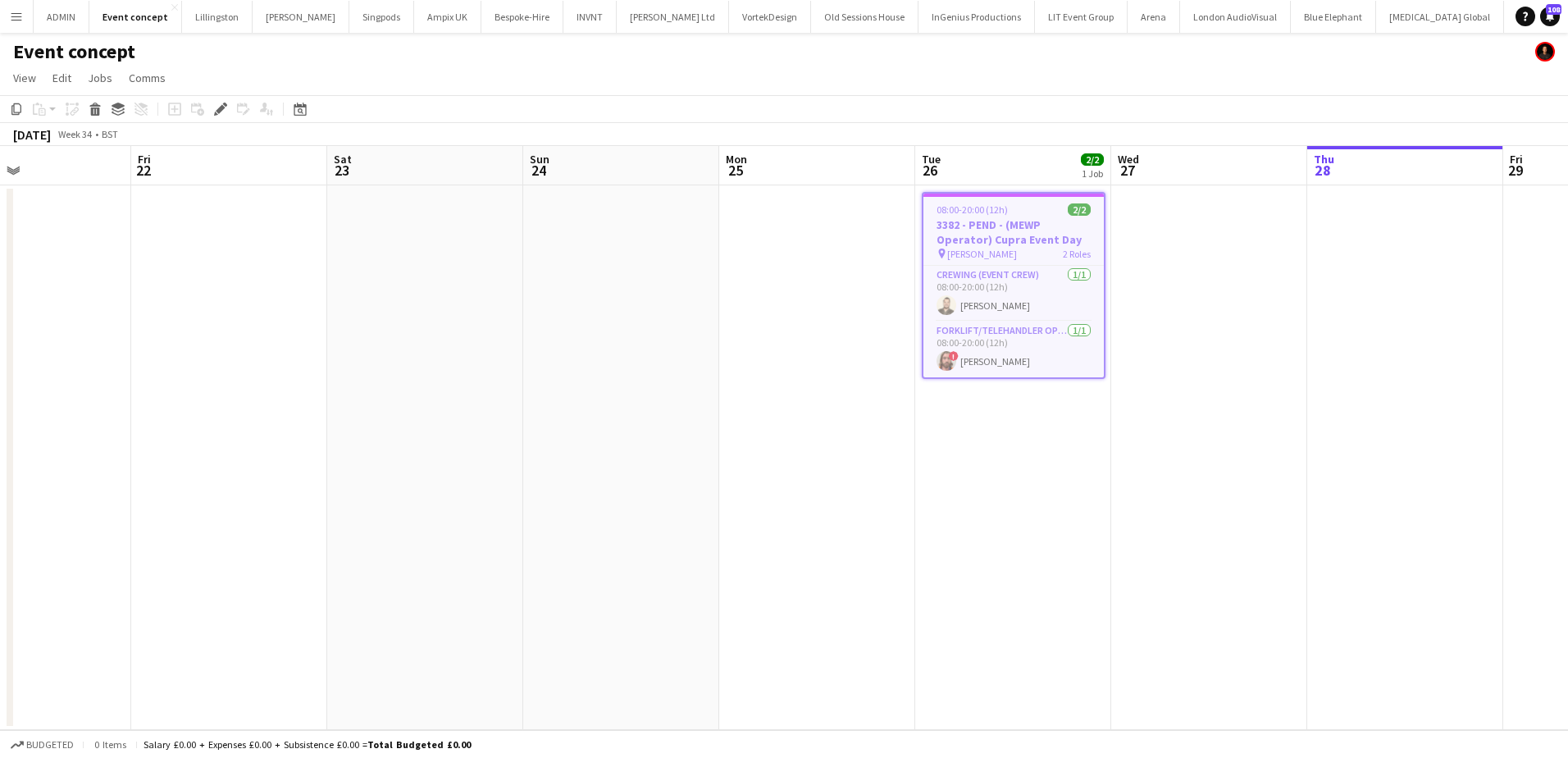
drag, startPoint x: 879, startPoint y: 394, endPoint x: 736, endPoint y: 391, distance: 143.0
click at [737, 392] on app-calendar-viewport "Tue 19 8/8 2 Jobs Wed 20 Thu 21 Fri 22 Sat 23 Sun 24 Mon 25 Tue 26 2/2 1 Job We…" at bounding box center [784, 437] width 1568 height 584
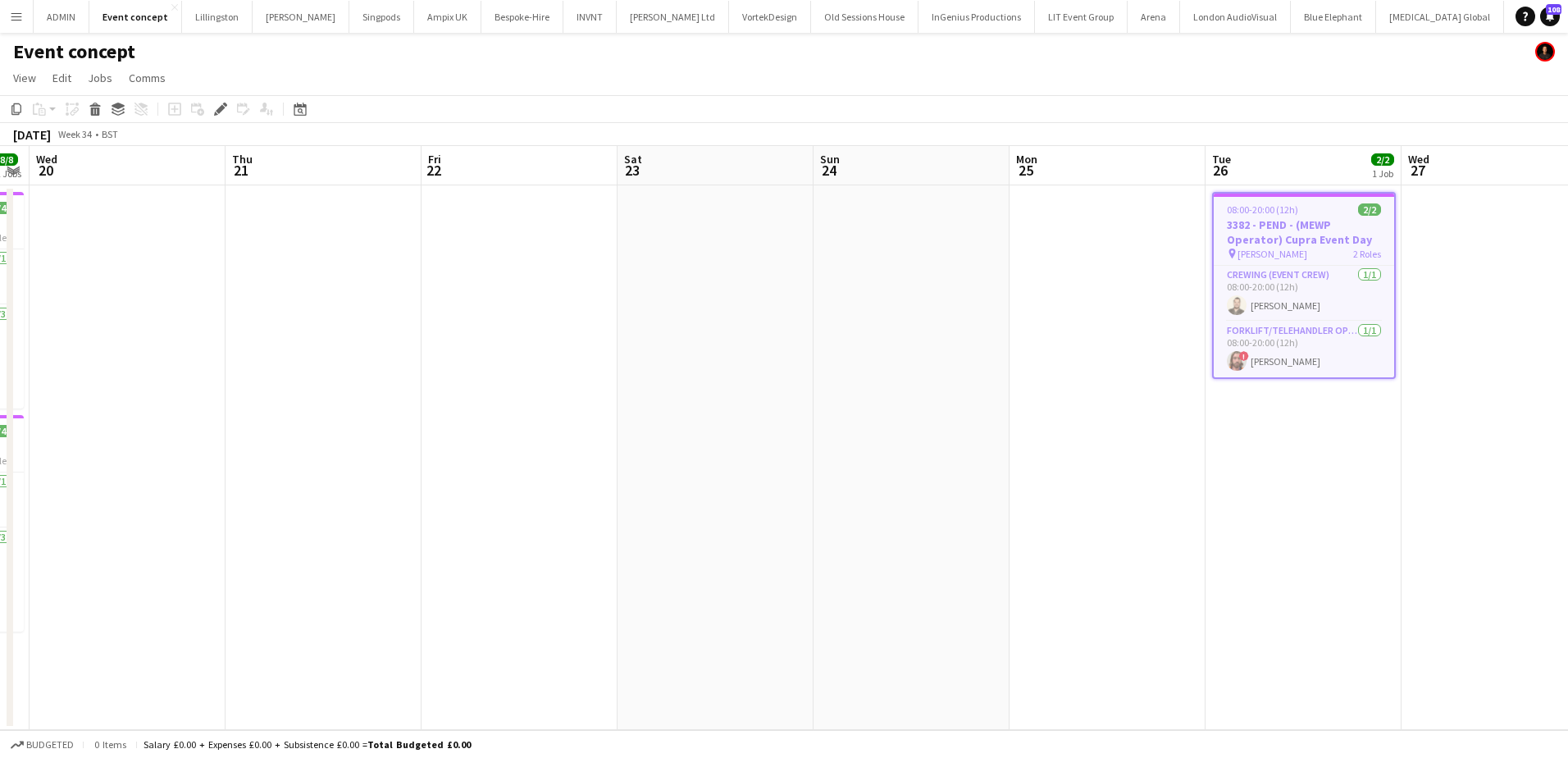
drag, startPoint x: 581, startPoint y: 422, endPoint x: 1013, endPoint y: 422, distance: 432.0
click at [1074, 422] on app-calendar-viewport "Mon 18 Tue 19 8/8 2 Jobs Wed 20 Thu 21 Fri 22 Sat 23 Sun 24 Mon 25 Tue 26 2/2 1…" at bounding box center [784, 437] width 1568 height 584
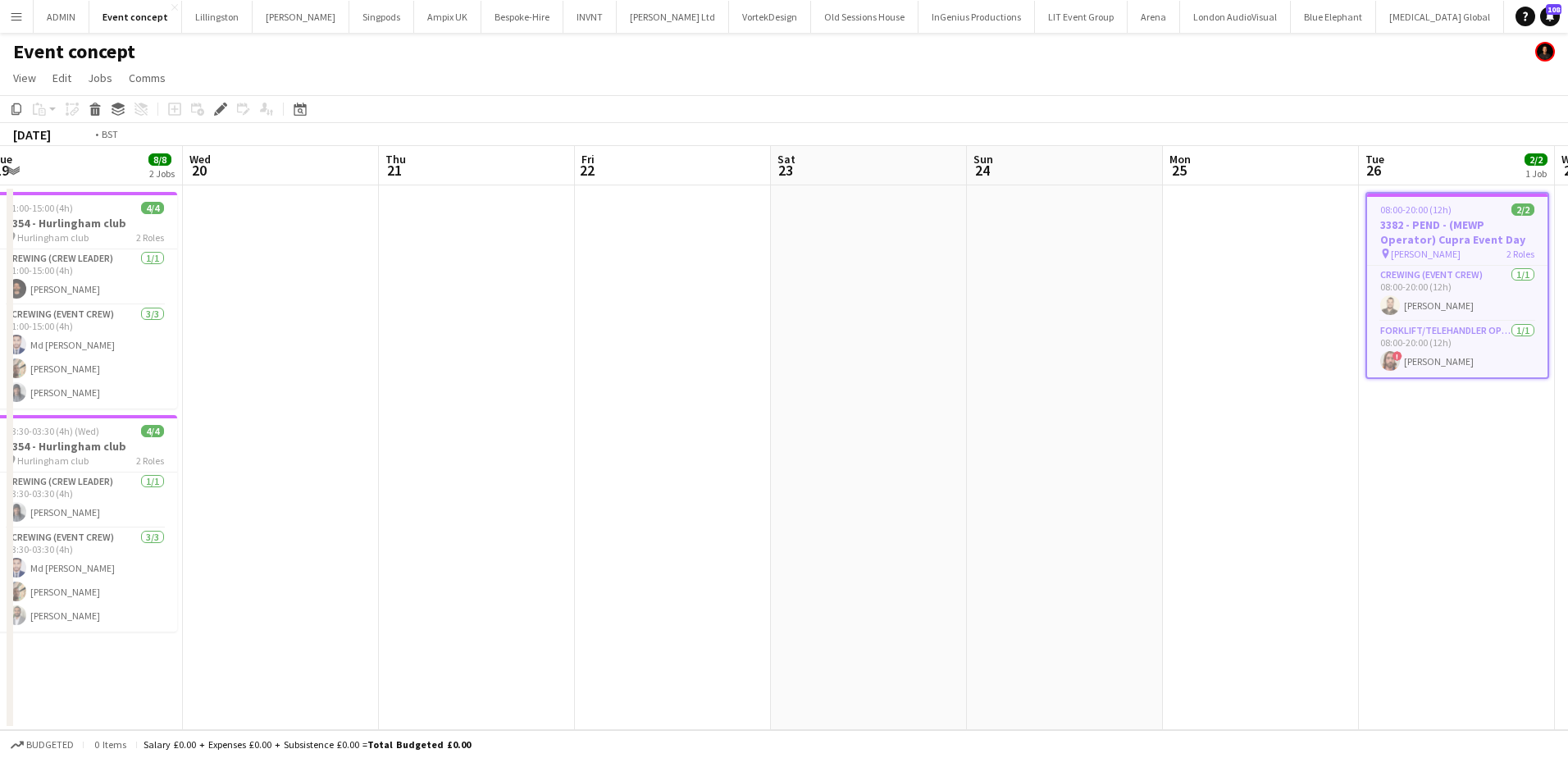
scroll to position [0, 395]
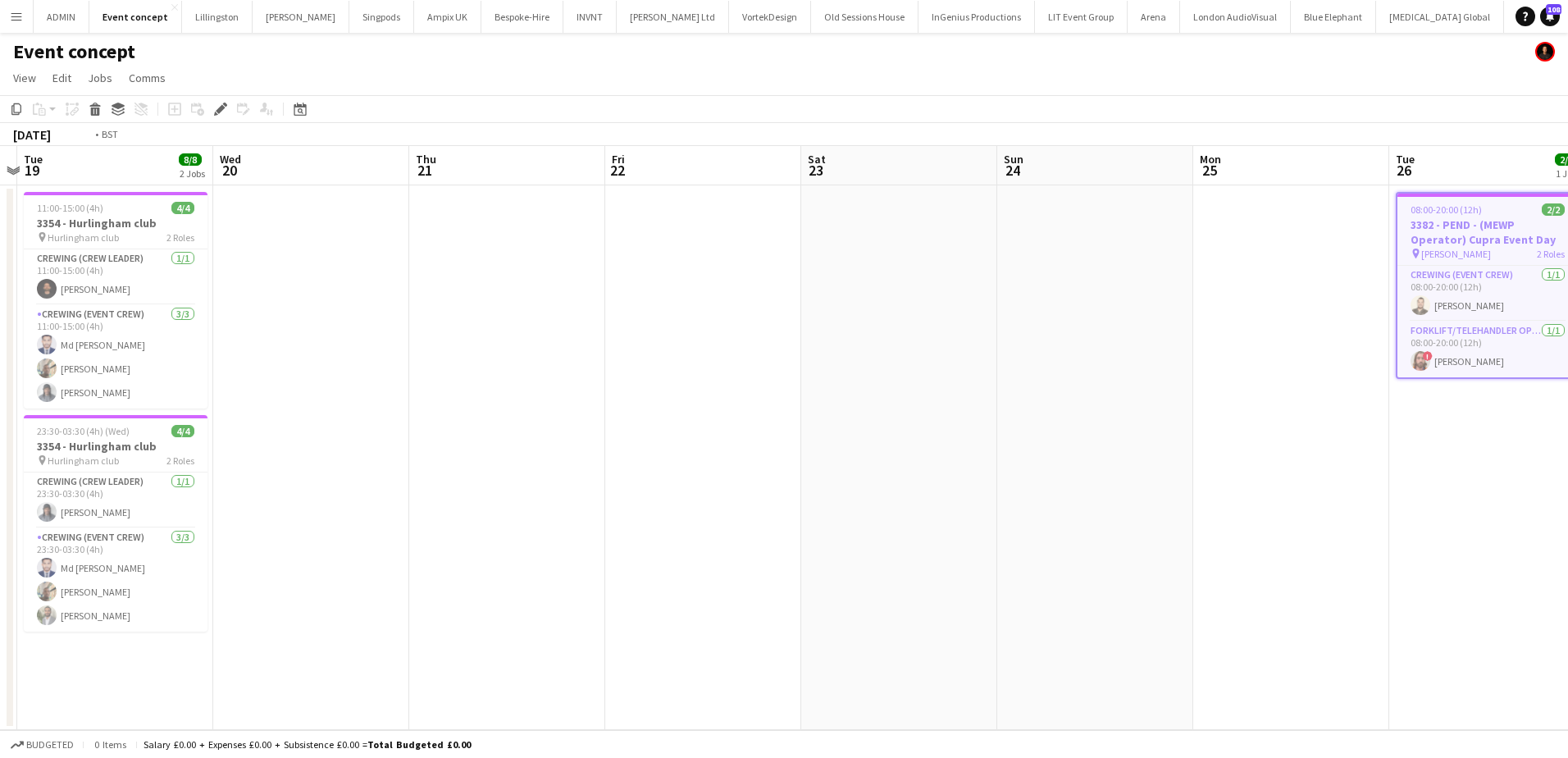
drag, startPoint x: 617, startPoint y: 422, endPoint x: 1149, endPoint y: 422, distance: 532.0
click at [1166, 422] on app-calendar-viewport "Sun 17 Mon 18 Tue 19 8/8 2 Jobs Wed 20 Thu 21 Fri 22 Sat 23 Sun 24 Mon 25 Tue 2…" at bounding box center [784, 437] width 1568 height 584
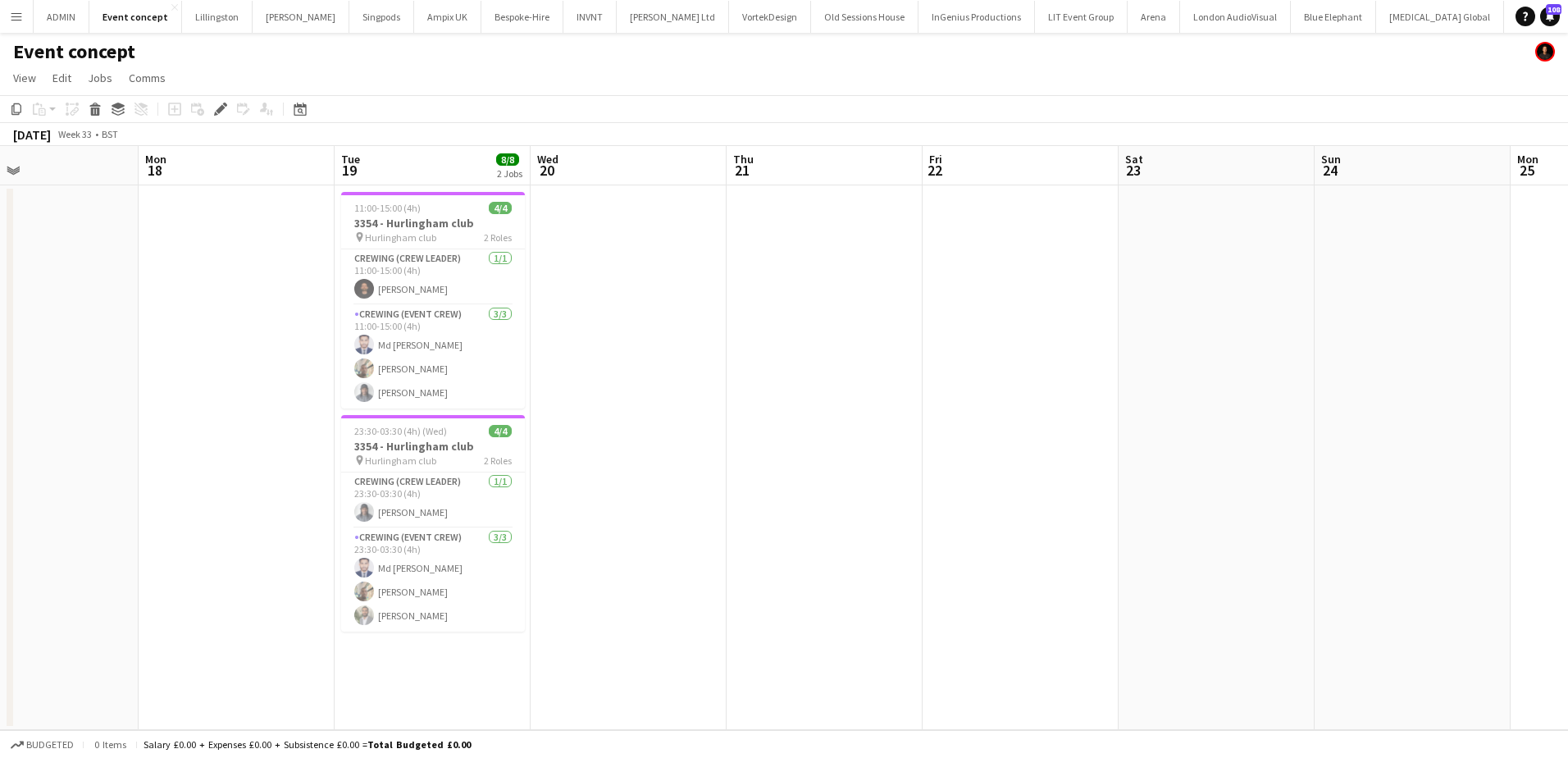
drag, startPoint x: 296, startPoint y: 299, endPoint x: 1237, endPoint y: 313, distance: 941.1
click at [1237, 313] on app-calendar-viewport "Fri 15 Sat 16 Sun 17 Mon 18 Tue 19 8/8 2 Jobs Wed 20 Thu 21 Fri 22 Sat 23 Sun 2…" at bounding box center [784, 437] width 1568 height 584
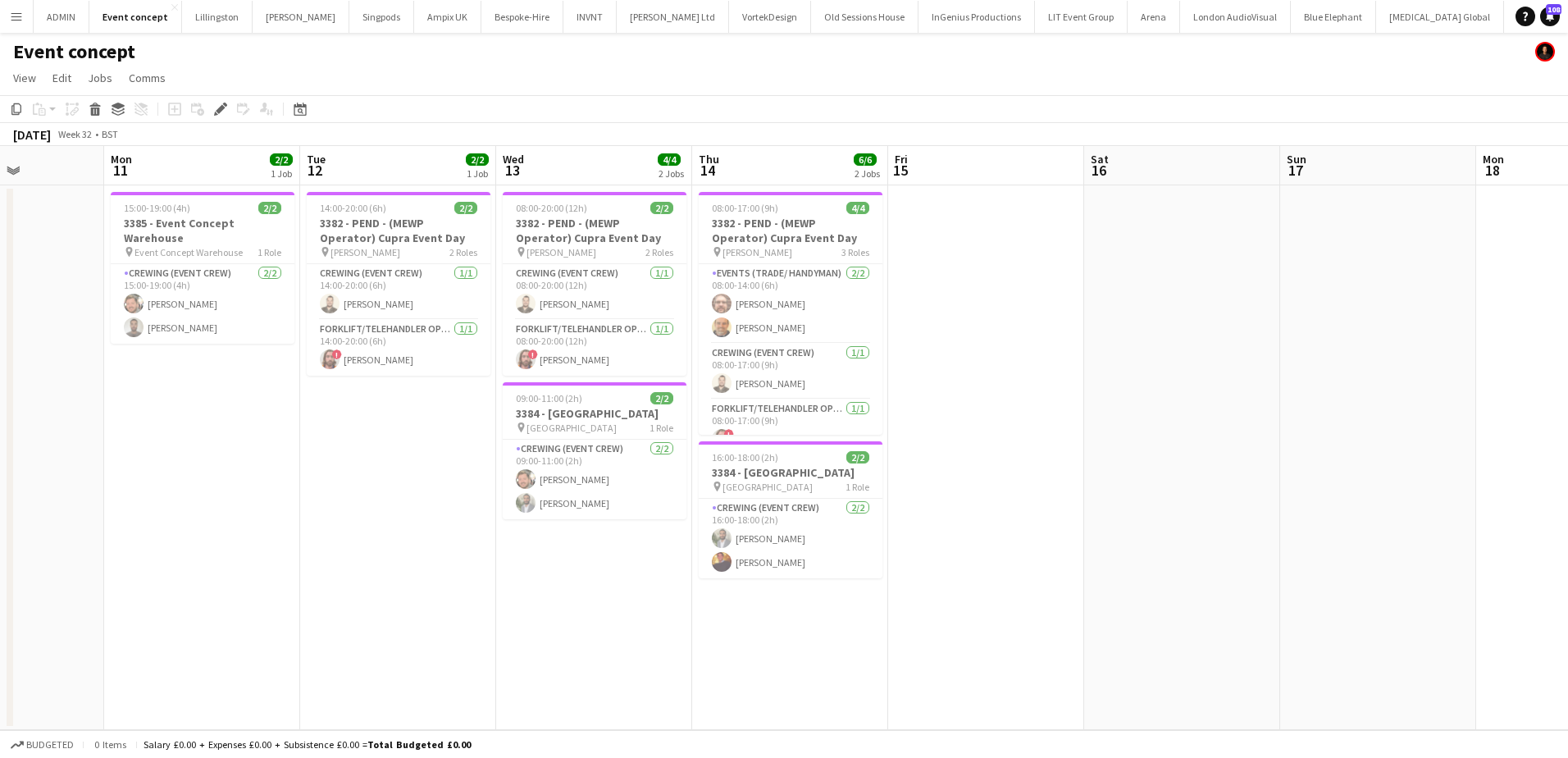
drag, startPoint x: 192, startPoint y: 464, endPoint x: 767, endPoint y: 476, distance: 575.1
click at [836, 483] on app-calendar-viewport "Fri 8 Sat 9 Sun 10 Mon 11 2/2 1 Job Tue 12 2/2 1 Job Wed 13 4/4 2 Jobs Thu 14 6…" at bounding box center [784, 437] width 1568 height 584
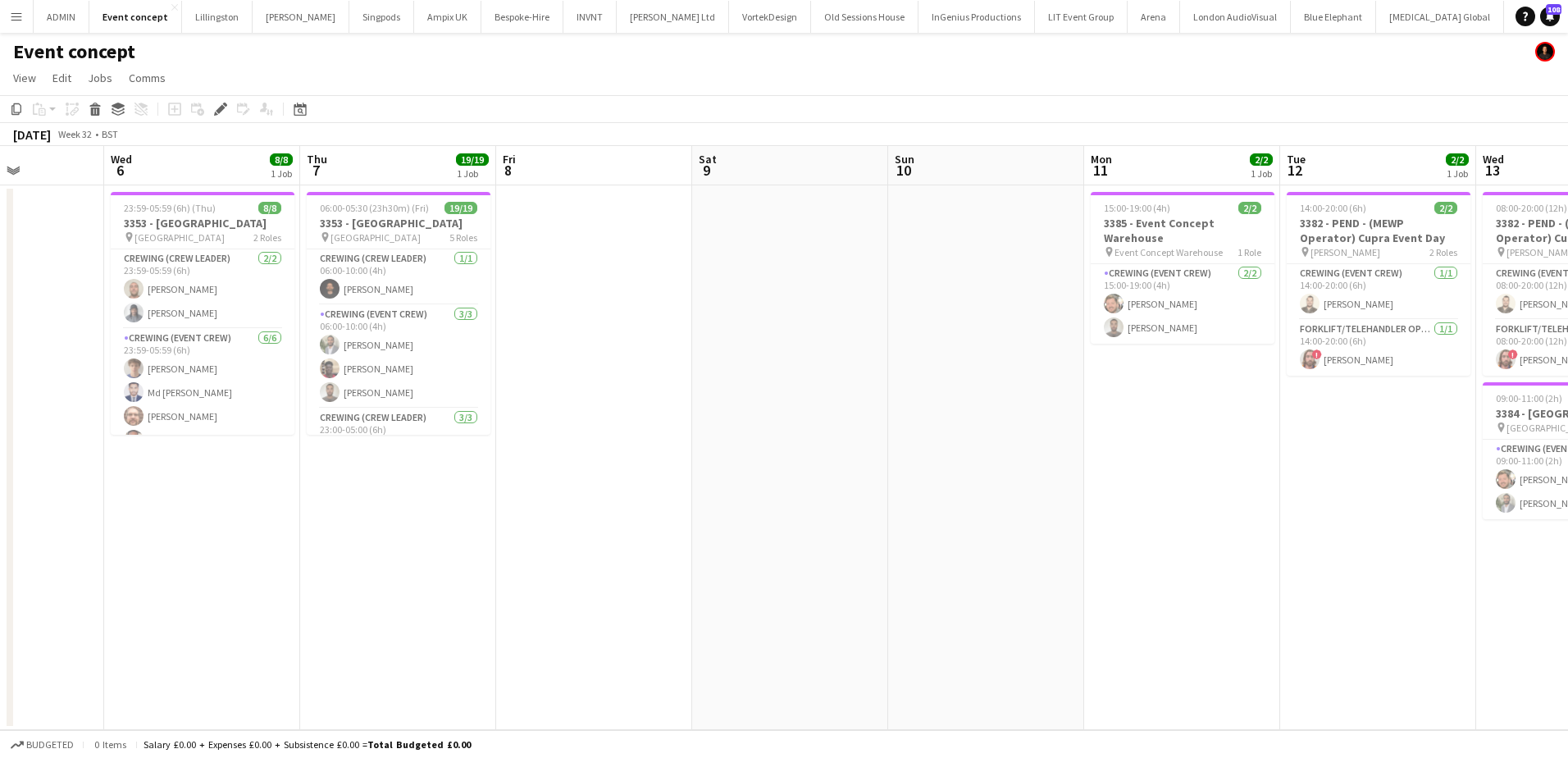
drag, startPoint x: 630, startPoint y: 484, endPoint x: 962, endPoint y: 501, distance: 332.4
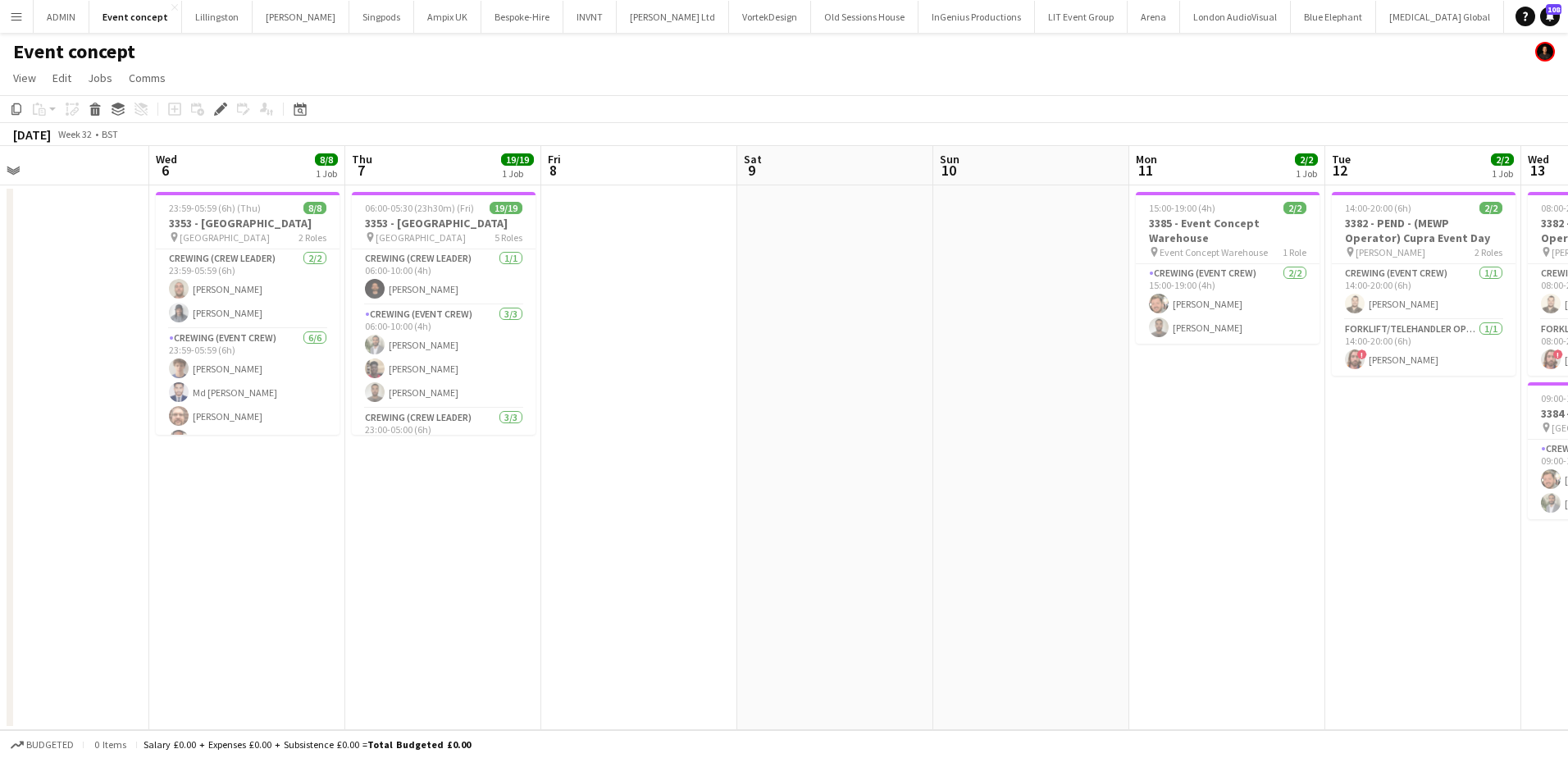
click at [962, 501] on app-calendar-viewport "Sun 3 Mon 4 Tue 5 Wed 6 8/8 1 Job Thu 7 19/19 1 Job Fri 8 Sat 9 Sun 10 Mon 11 2…" at bounding box center [784, 437] width 1568 height 584
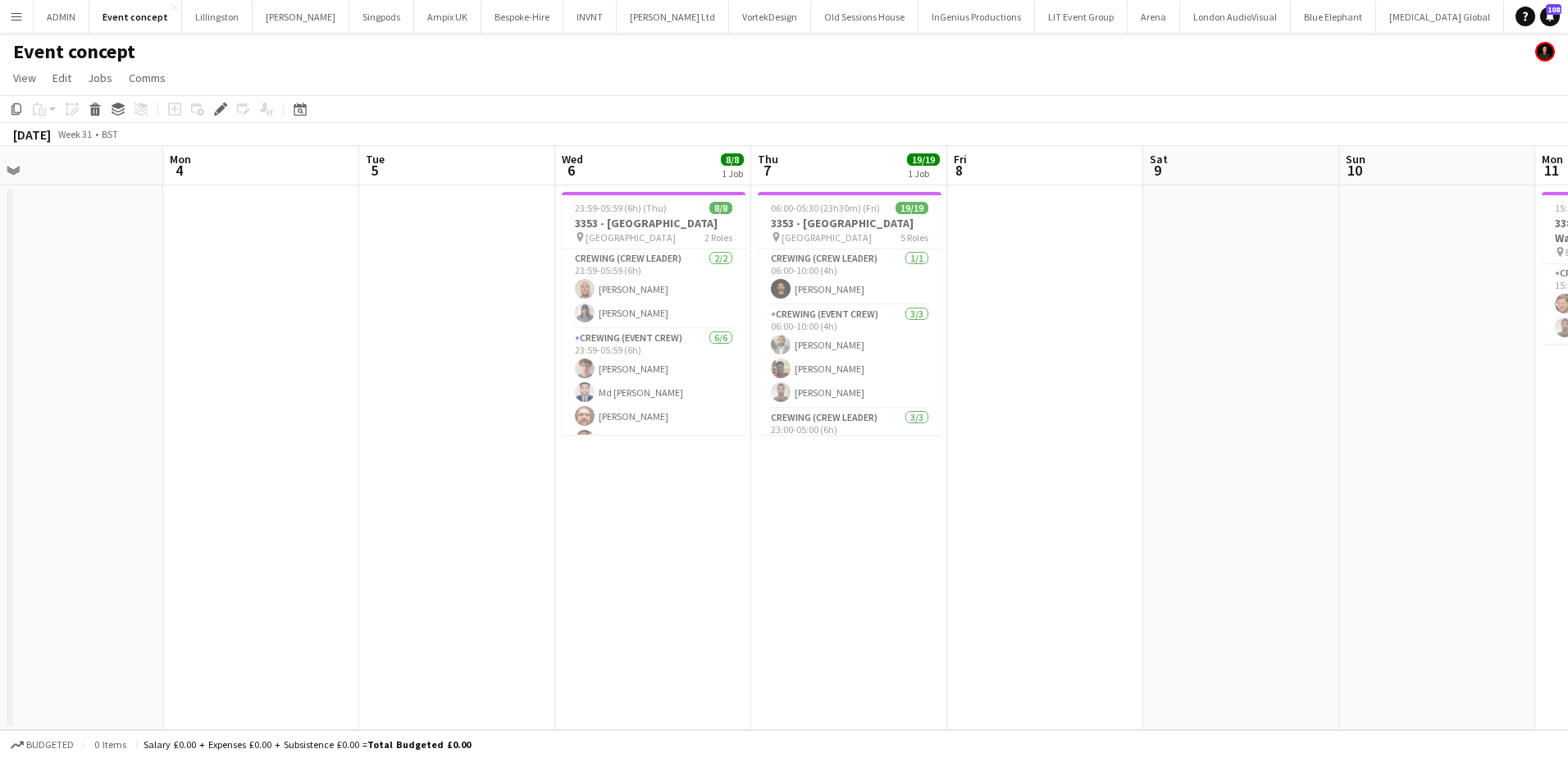
drag, startPoint x: 364, startPoint y: 487, endPoint x: 744, endPoint y: 496, distance: 380.1
click at [769, 500] on app-calendar-viewport "Fri 1 Sat 2 Sun 3 Mon 4 Tue 5 Wed 6 8/8 1 Job Thu 7 19/19 1 Job Fri 8 Sat 9 Sun…" at bounding box center [784, 437] width 1568 height 584
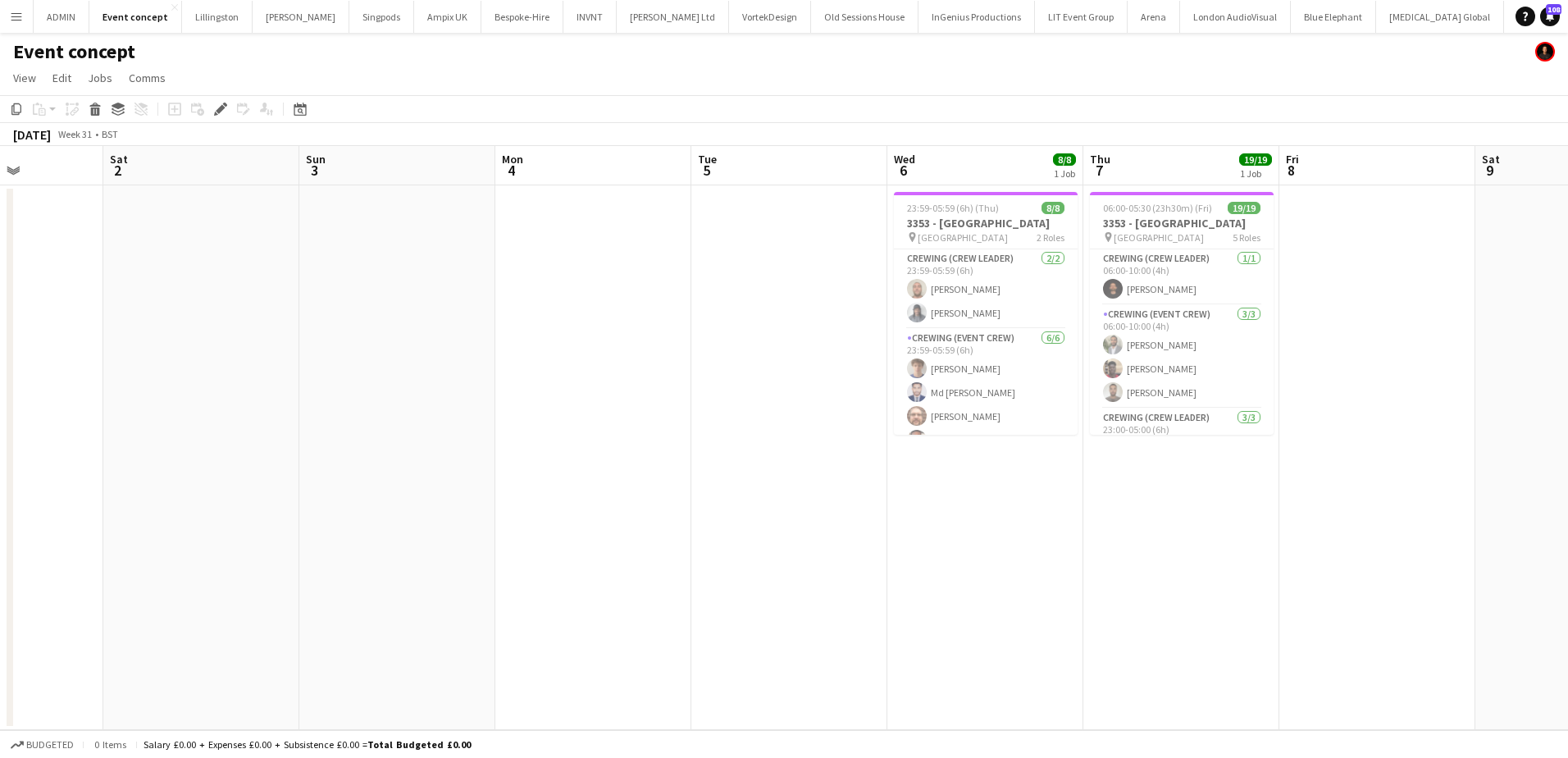
drag, startPoint x: 414, startPoint y: 467, endPoint x: 938, endPoint y: 471, distance: 524.0
click at [938, 471] on app-calendar-viewport "Wed 30 Thu 31 Fri 1 Sat 2 Sun 3 Mon 4 Tue 5 Wed 6 8/8 1 Job Thu 7 19/19 1 Job F…" at bounding box center [784, 437] width 1568 height 584
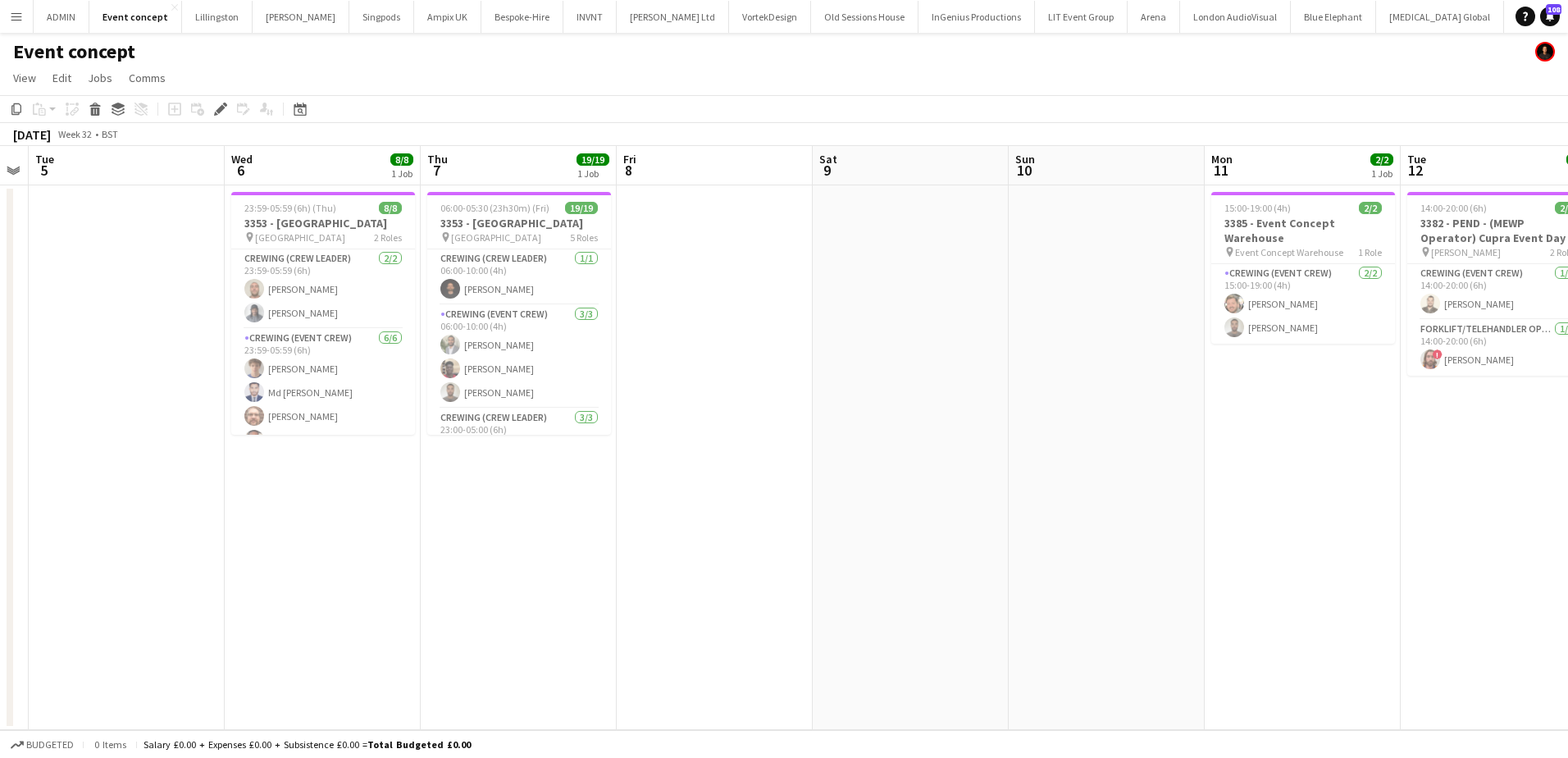
drag, startPoint x: 188, startPoint y: 416, endPoint x: -5, endPoint y: 400, distance: 193.7
click at [0, 400] on html "Menu Boards Boards Boards All jobs Status Workforce Workforce My Workforce Recr…" at bounding box center [784, 379] width 1568 height 758
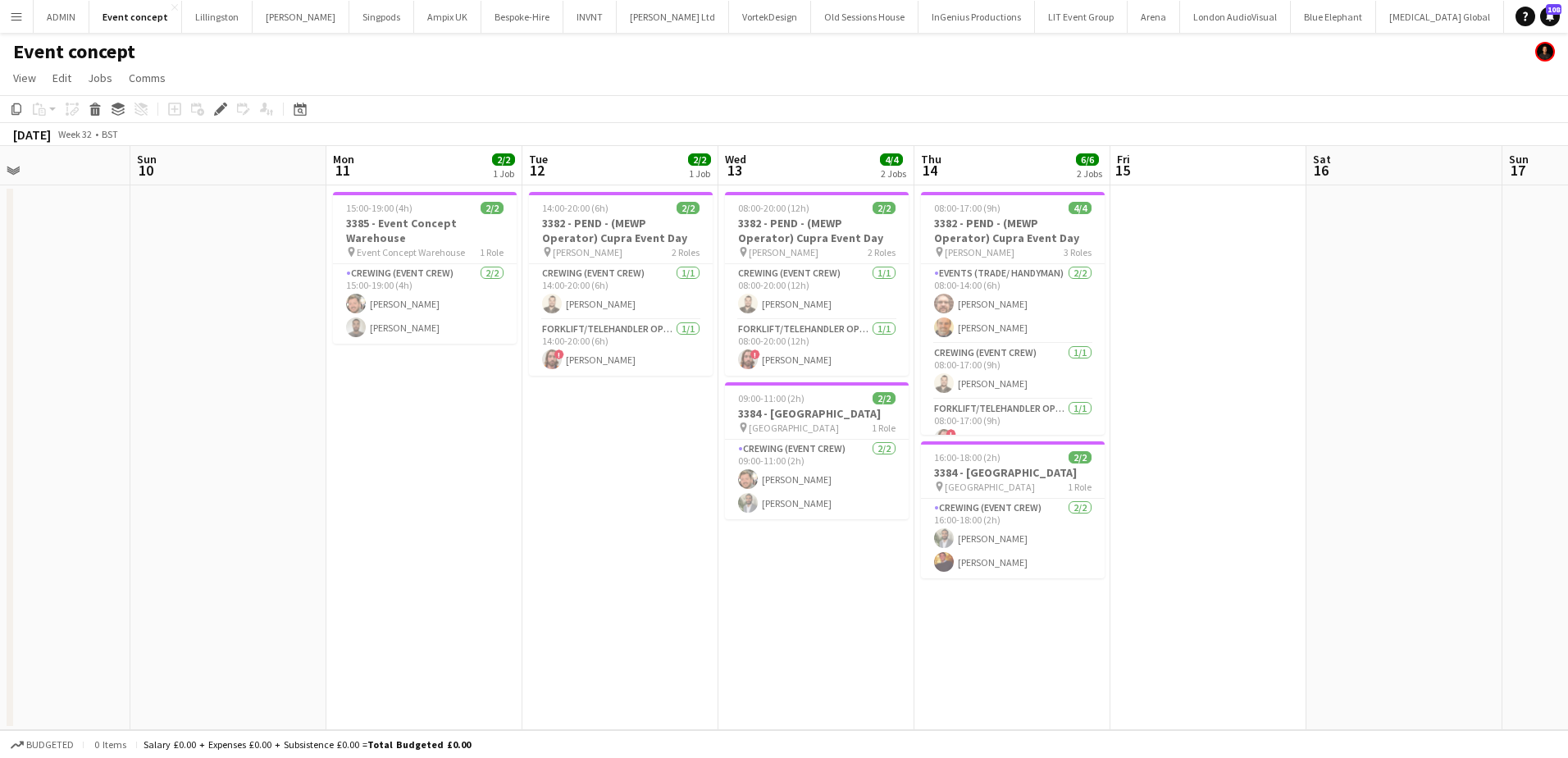
scroll to position [0, 468]
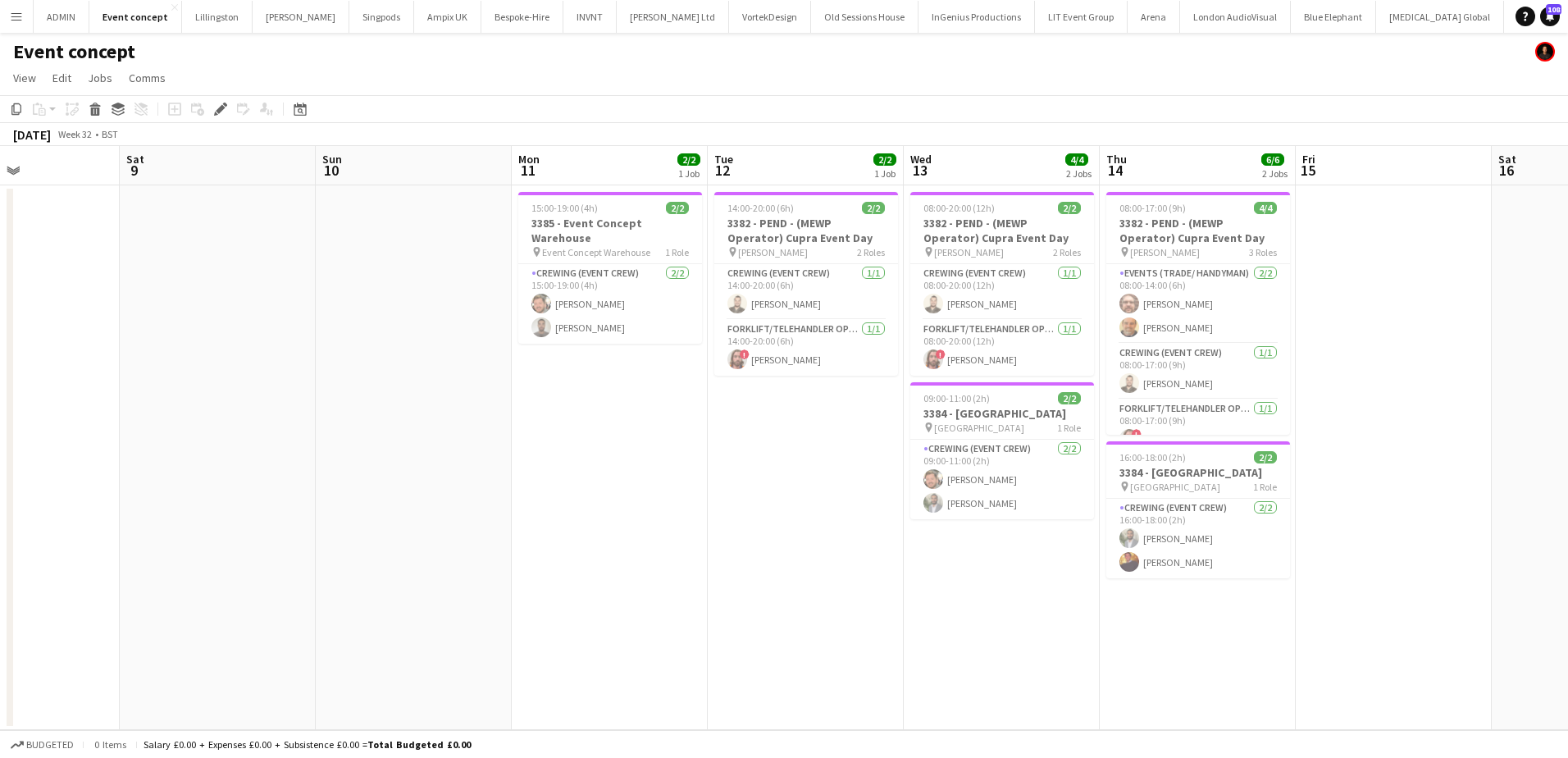
drag, startPoint x: 906, startPoint y: 463, endPoint x: 279, endPoint y: 414, distance: 628.9
click at [279, 414] on app-calendar-viewport "Wed 6 8/8 1 Job Thu 7 19/19 1 Job Fri 8 Sat 9 Sun 10 Mon 11 2/2 1 Job Tue 12 2/…" at bounding box center [784, 437] width 1568 height 584
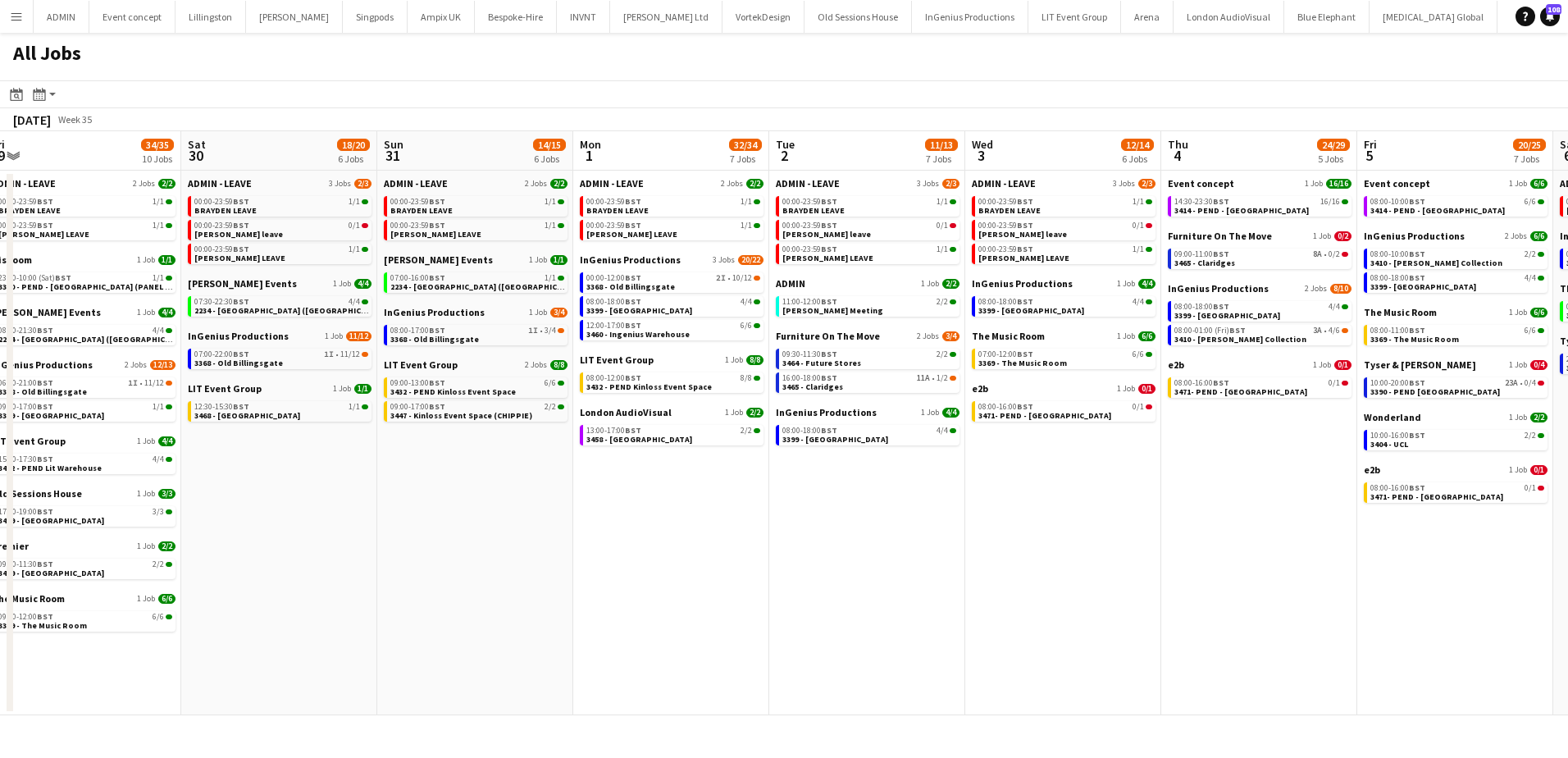
scroll to position [0, 650]
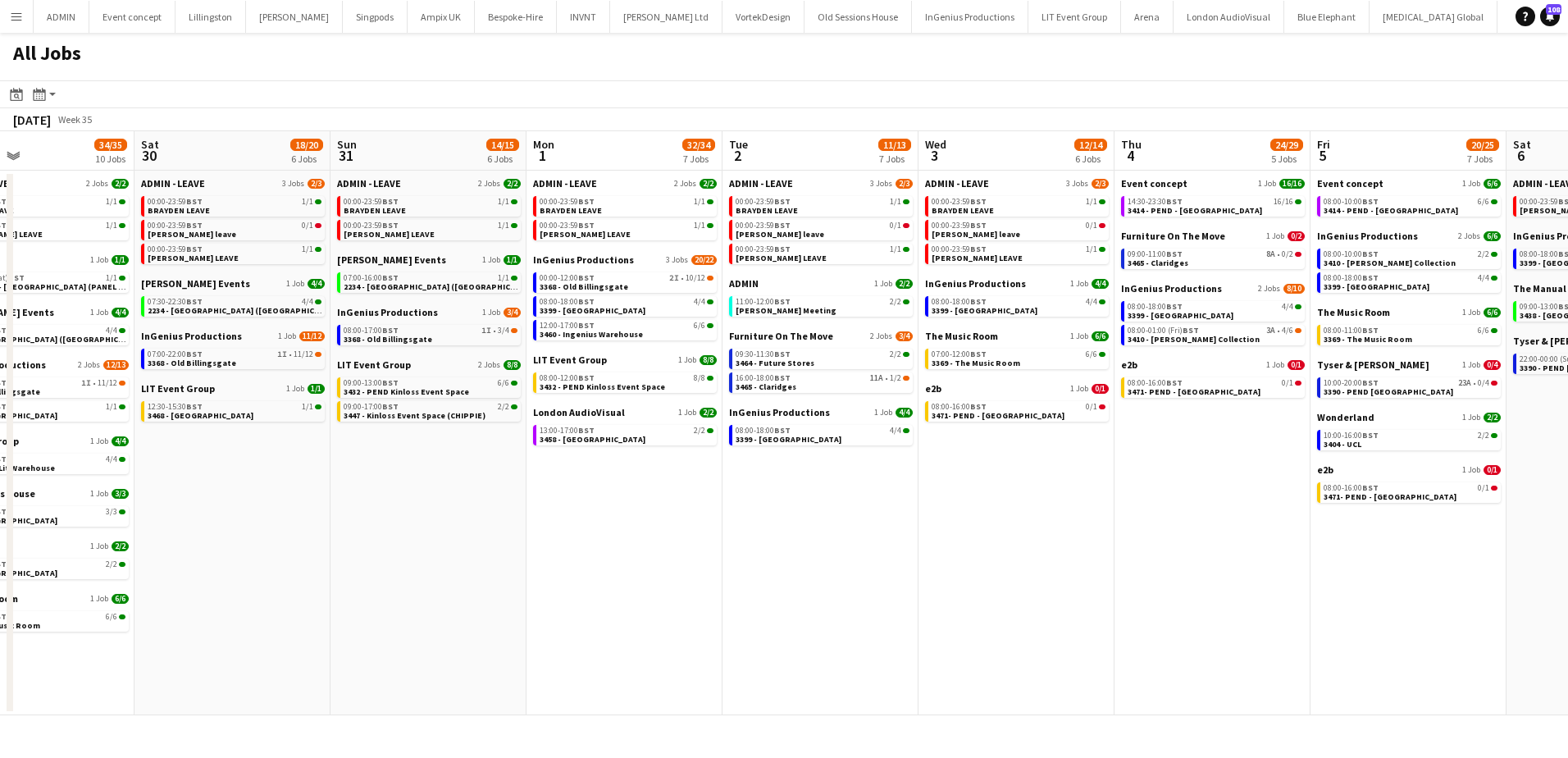
drag, startPoint x: 1162, startPoint y: 536, endPoint x: 708, endPoint y: 504, distance: 455.1
click at [708, 504] on app-calendar-viewport "Tue 26 25/25 9 Jobs Wed 27 12/13 8 Jobs Thu 28 30/30 9 Jobs Fri 29 34/35 10 Job…" at bounding box center [784, 422] width 1568 height 584
click at [1016, 412] on span "3471- PEND - [GEOGRAPHIC_DATA]" at bounding box center [998, 415] width 133 height 11
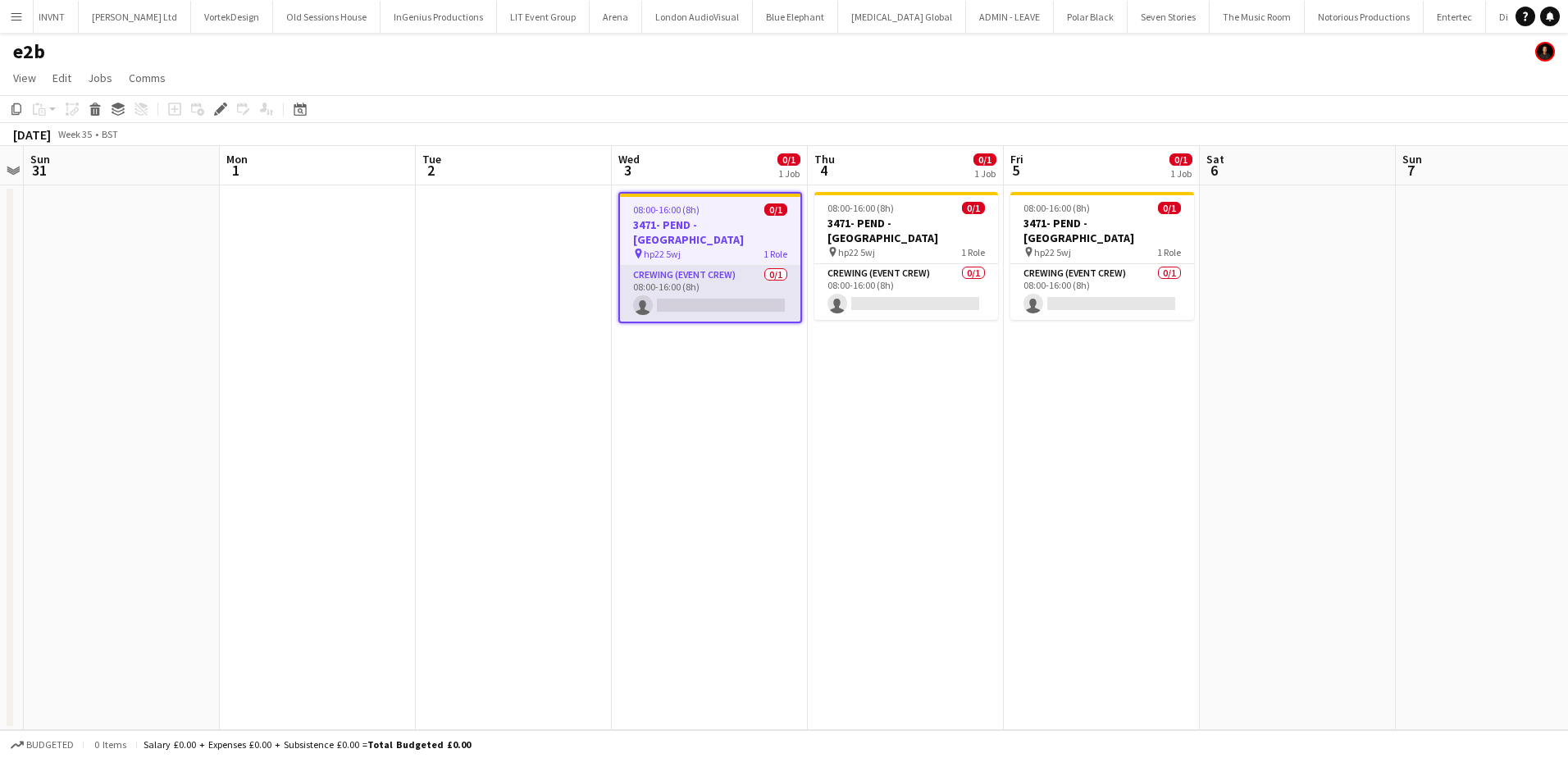
scroll to position [0, 535]
click at [99, 110] on icon at bounding box center [96, 111] width 9 height 8
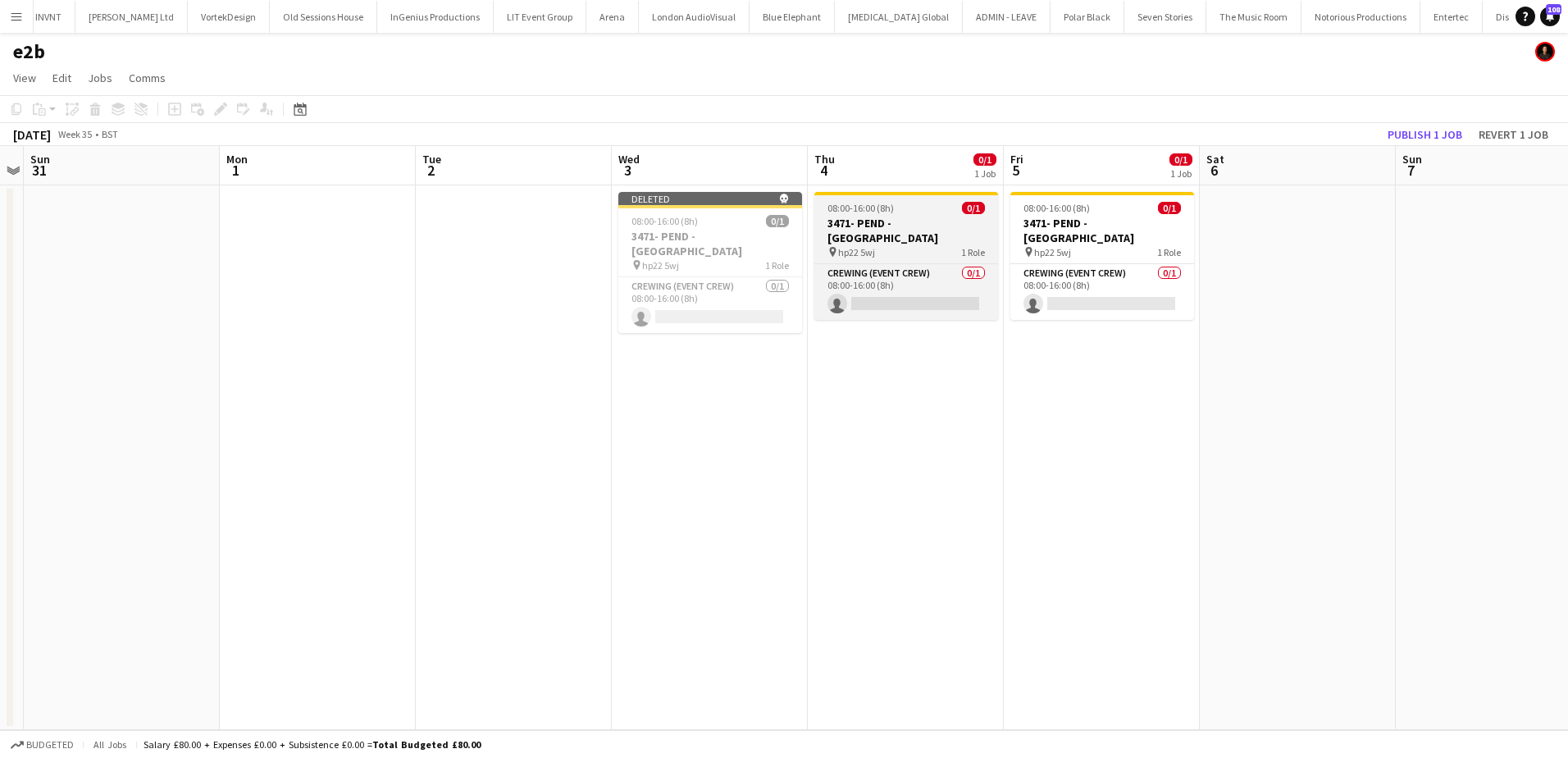
click at [826, 207] on div "08:00-16:00 (8h) 0/1" at bounding box center [906, 208] width 183 height 12
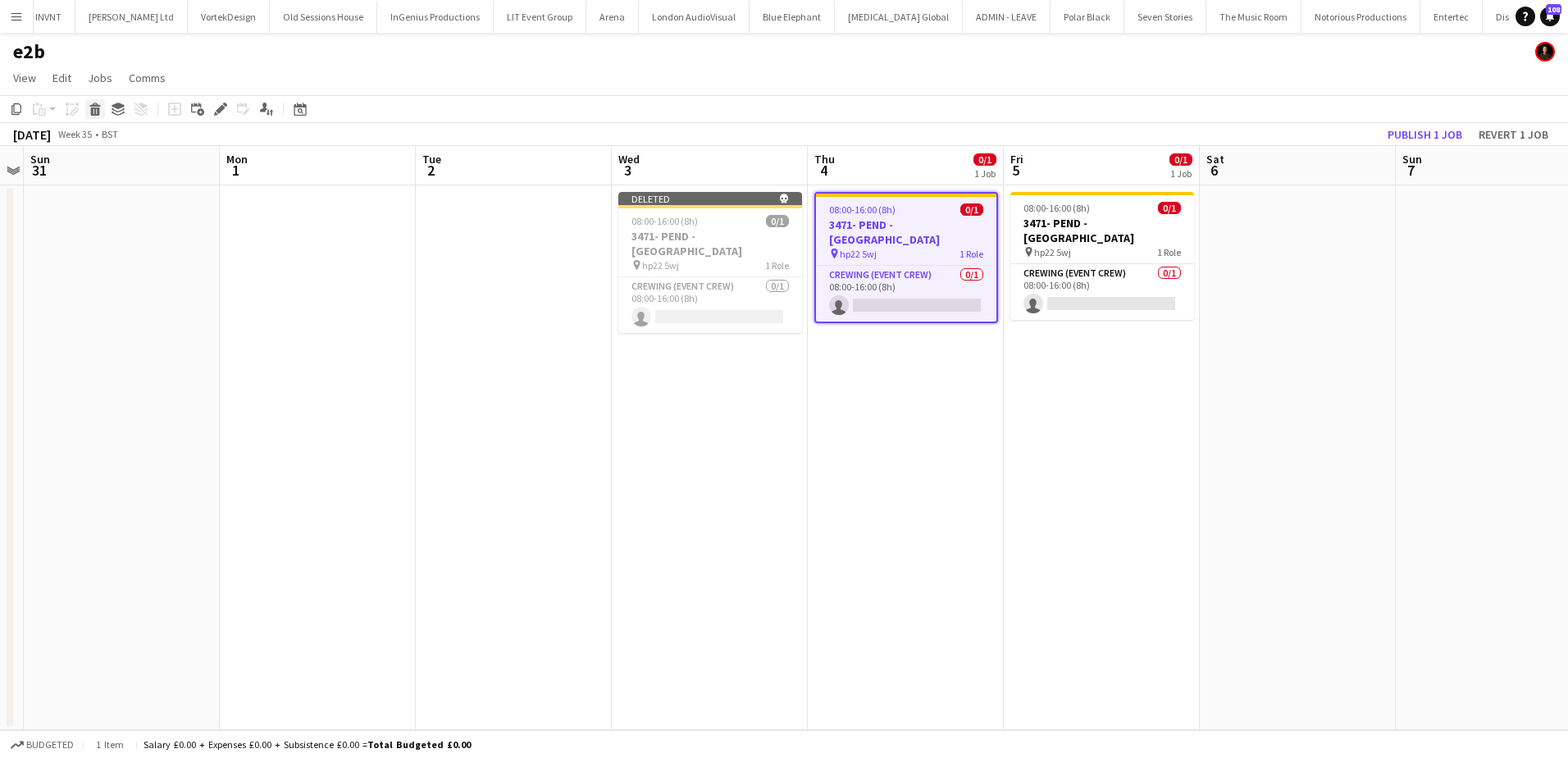
click at [99, 116] on icon "Delete" at bounding box center [95, 109] width 13 height 13
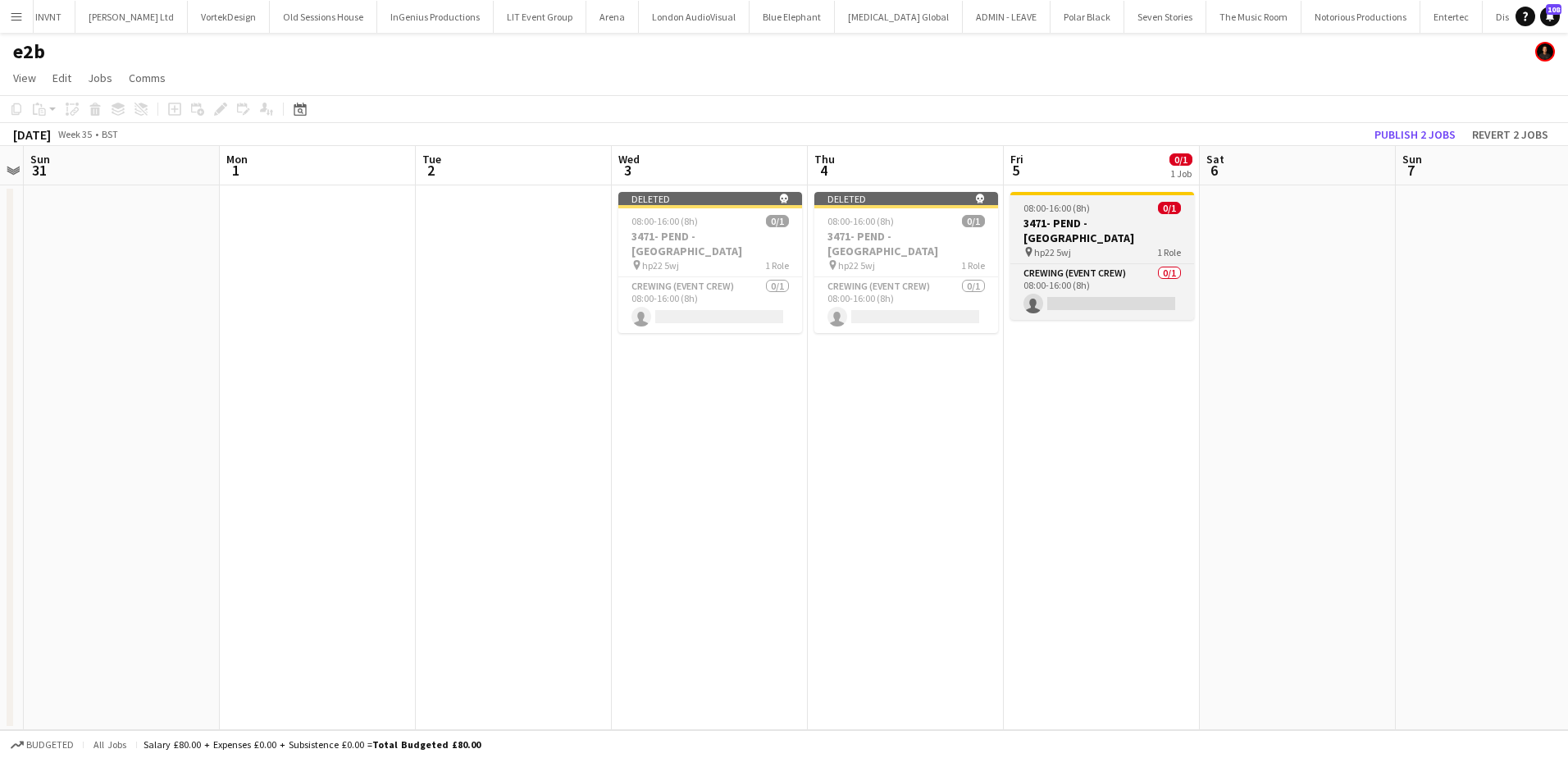
click at [1028, 214] on app-job-card "08:00-16:00 (8h) 0/1 3471- PEND - Newcastle pin hp22 5wj 1 Role Crewing (Event …" at bounding box center [1101, 256] width 183 height 128
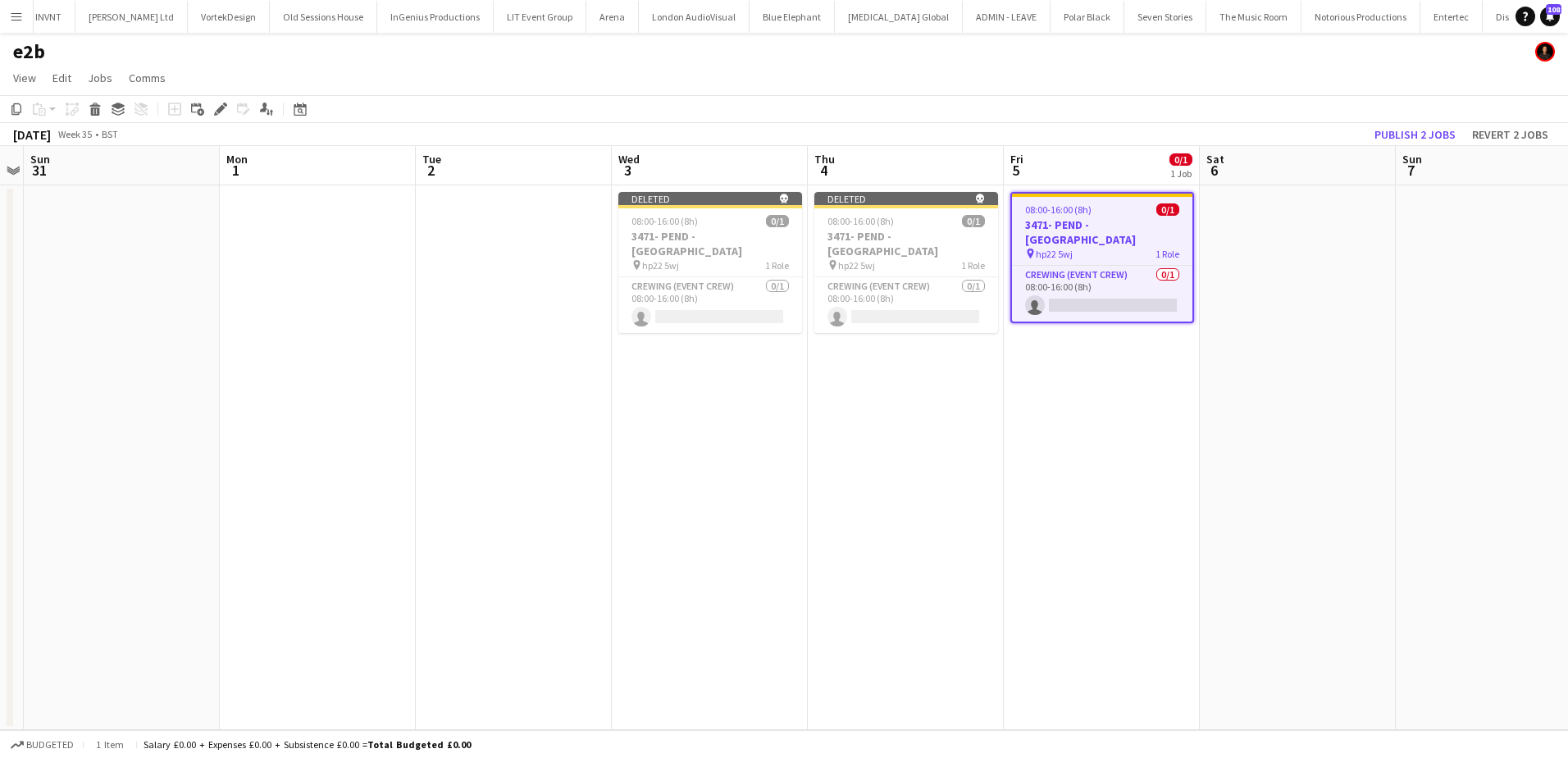
click at [107, 113] on div "Copy Paste Paste Ctrl+V Paste with crew Ctrl+Shift+V Paste linked Job Delete Gr…" at bounding box center [78, 109] width 144 height 19
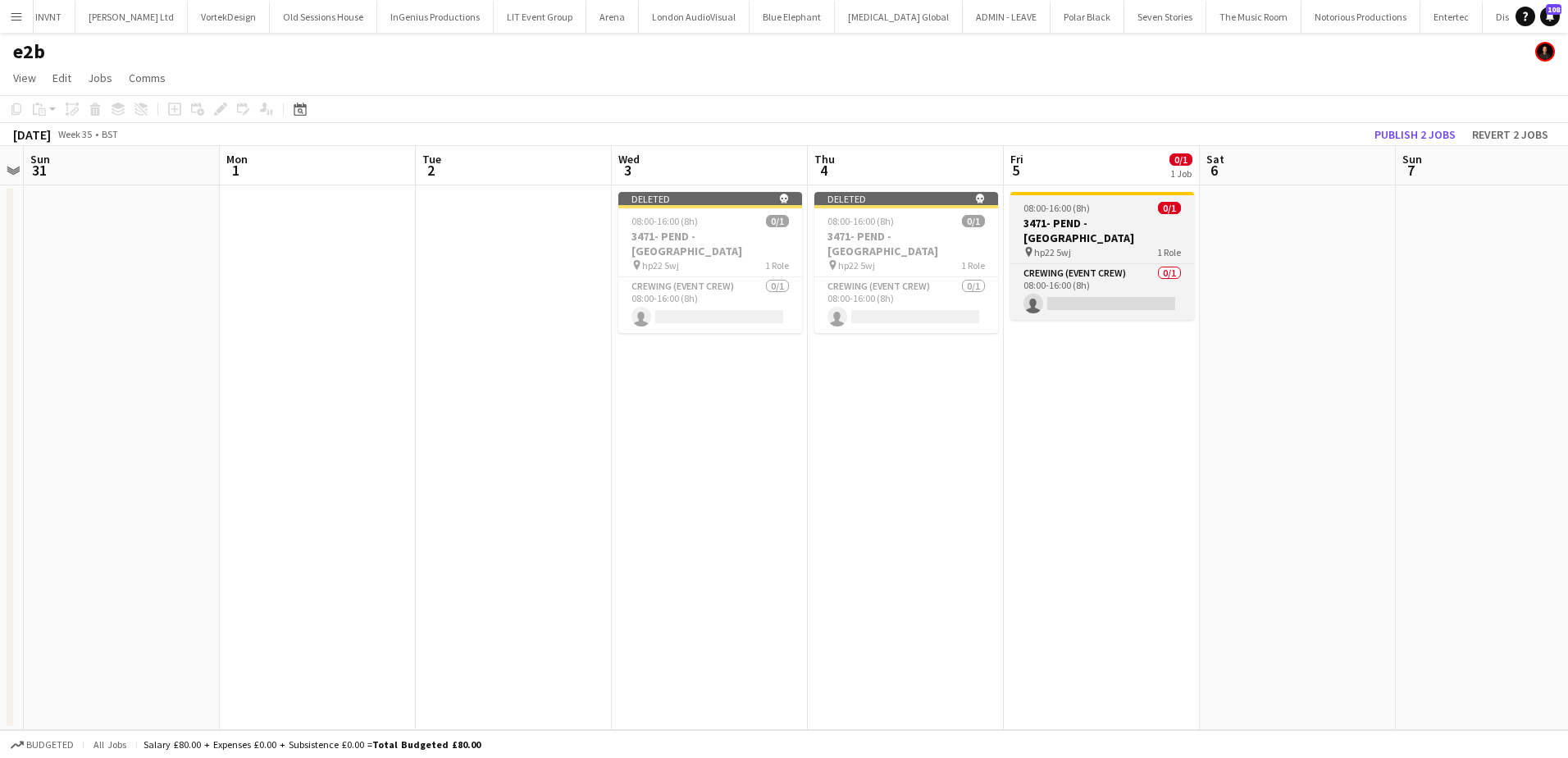
click at [1104, 213] on div "08:00-16:00 (8h) 0/1" at bounding box center [1101, 208] width 183 height 12
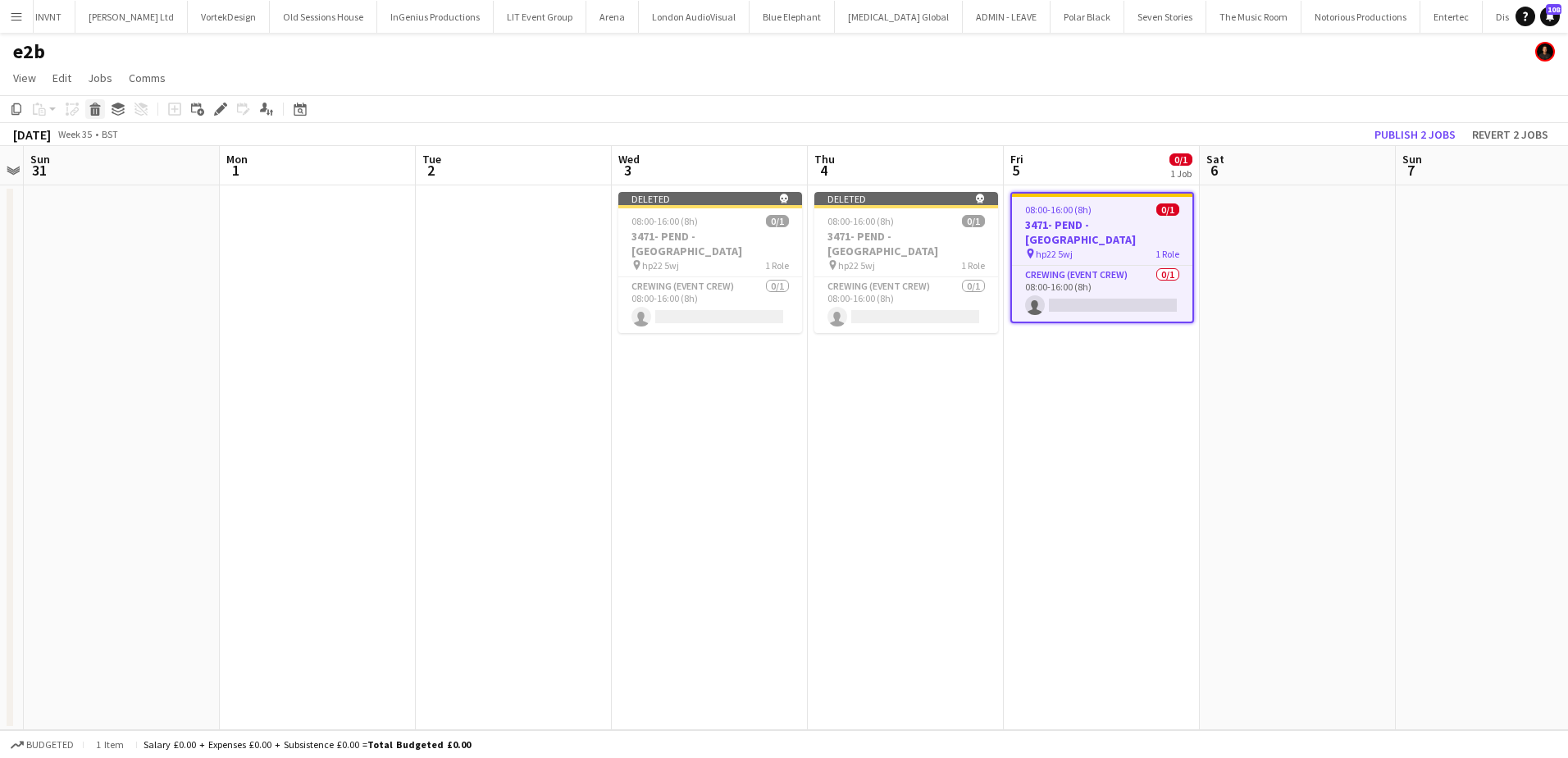
click at [99, 117] on div "Delete" at bounding box center [95, 109] width 19 height 19
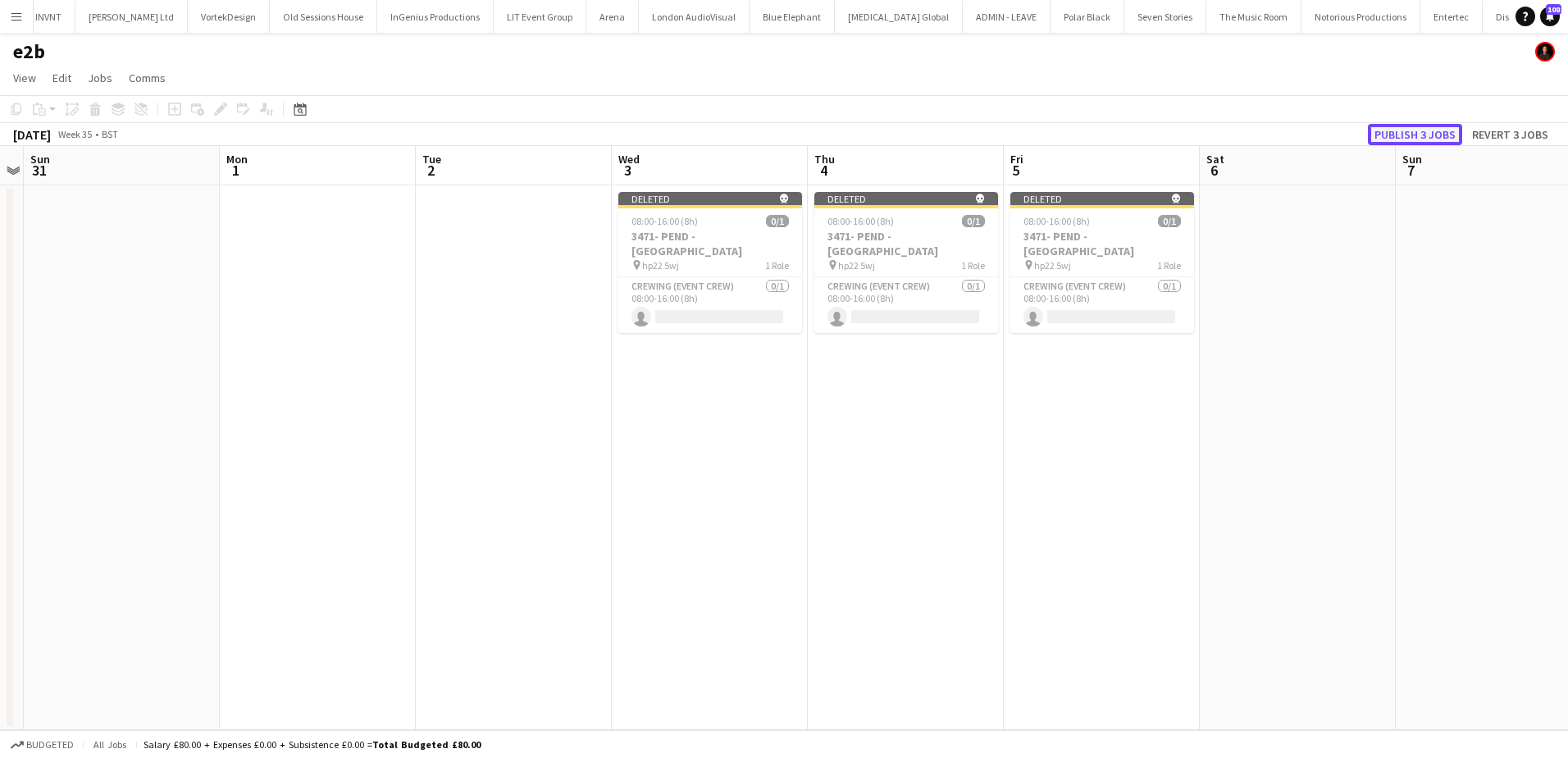
click at [1410, 128] on button "Publish 3 jobs" at bounding box center [1415, 135] width 95 height 21
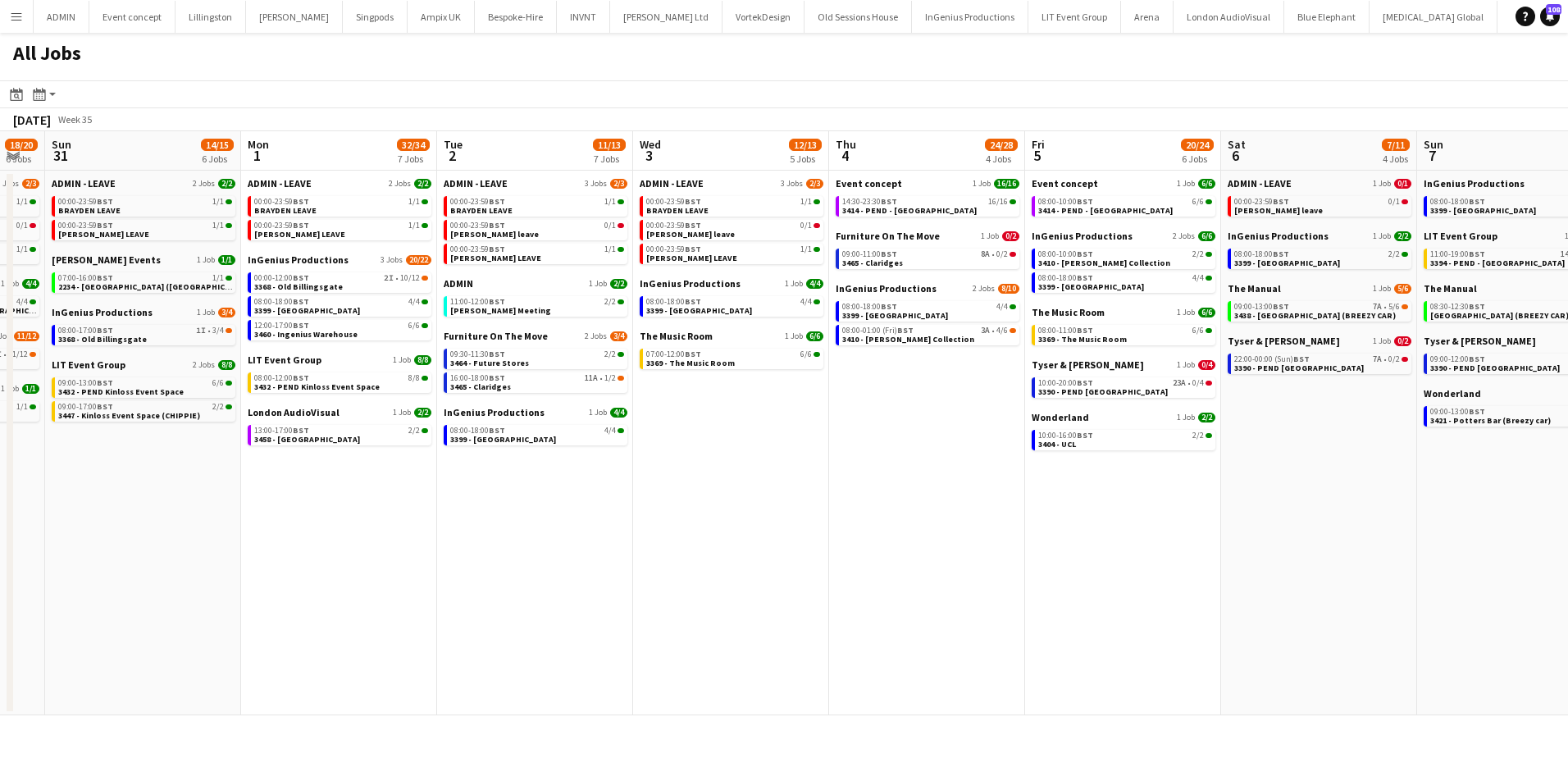
click at [112, 441] on app-all-jobs "All Jobs Date picker [DATE] [DATE] [DATE] M [DATE] T [DATE] W [DATE] T [DATE] F…" at bounding box center [784, 374] width 1568 height 683
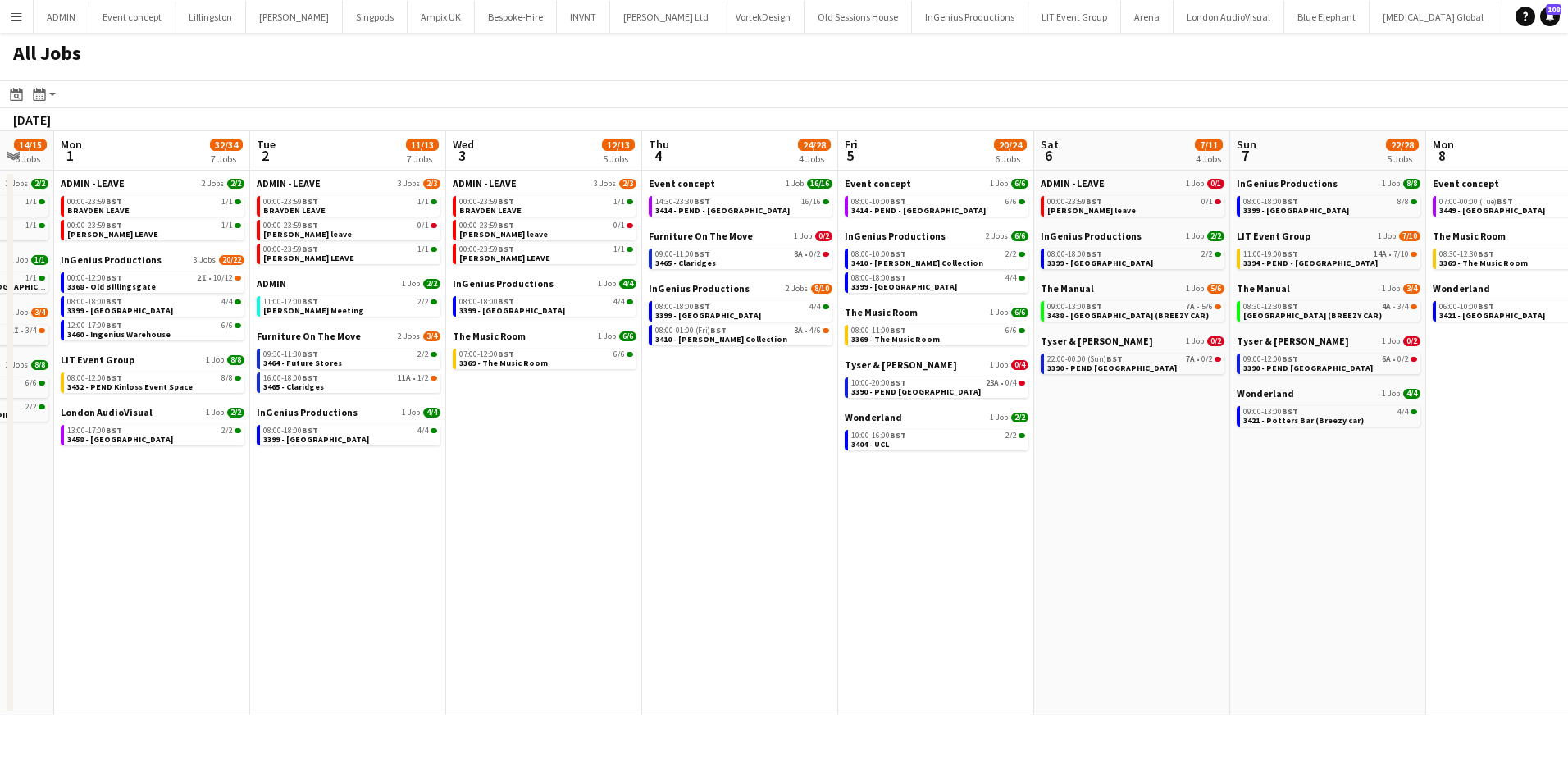
click at [382, 484] on app-all-jobs "All Jobs Date picker [DATE] [DATE] [DATE] M [DATE] T [DATE] W [DATE] T [DATE] F…" at bounding box center [784, 374] width 1568 height 683
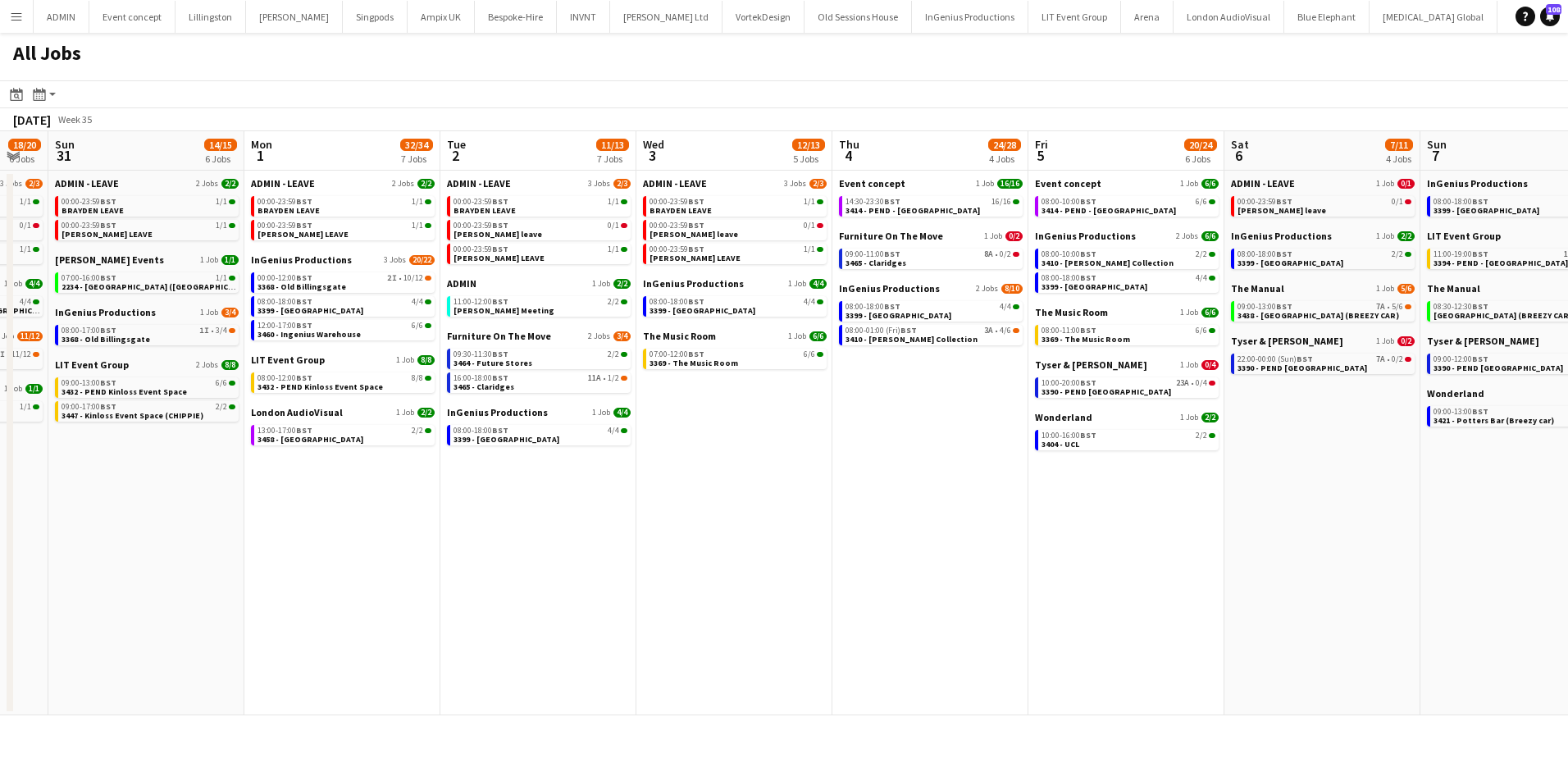
scroll to position [0, 468]
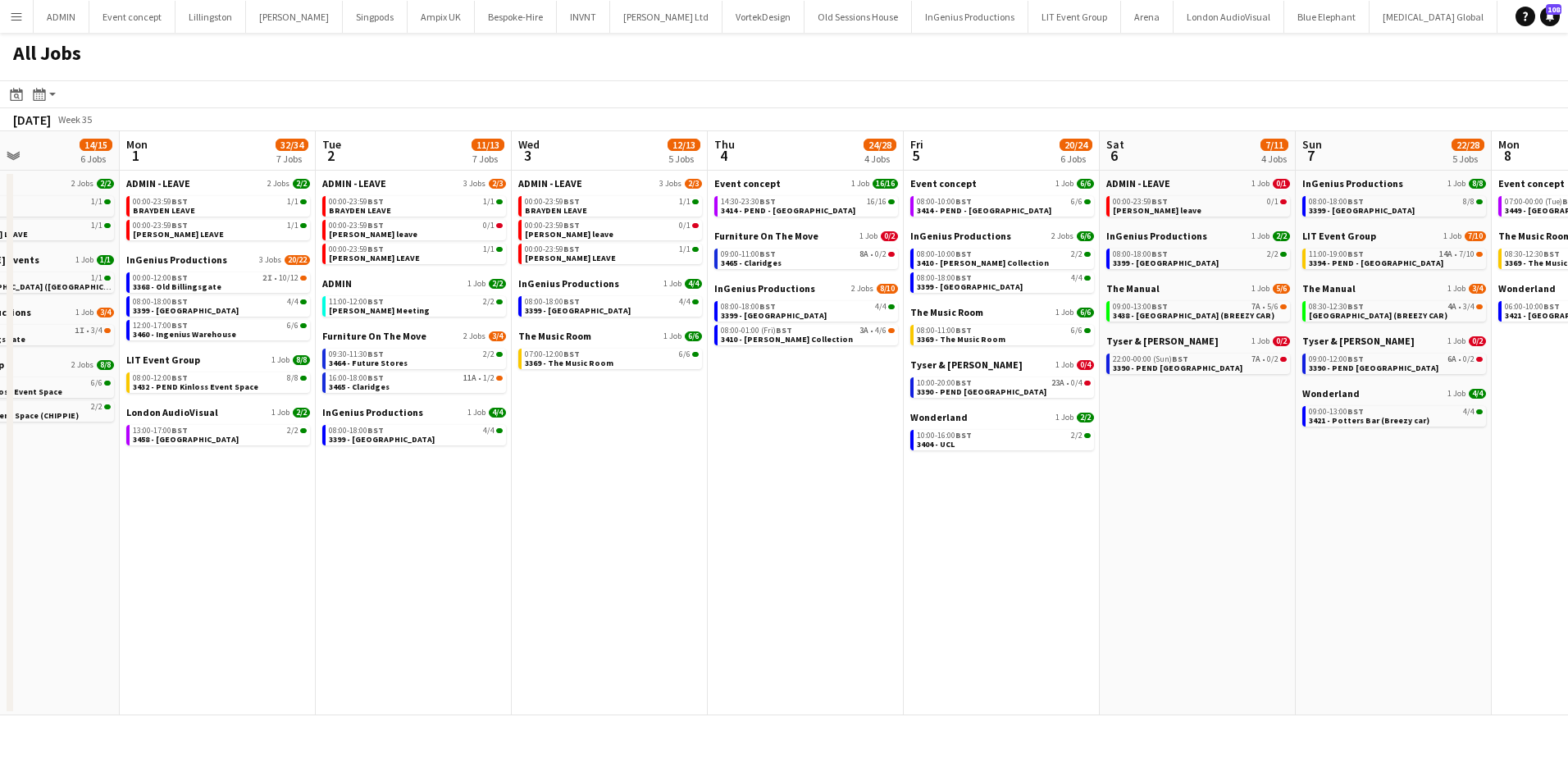
drag, startPoint x: 382, startPoint y: 539, endPoint x: 1363, endPoint y: 557, distance: 981.2
click at [1367, 559] on app-calendar-viewport "Fri 29 34/35 10 Jobs Sat 30 18/20 6 Jobs Sun 31 14/15 6 Jobs Mon 1 32/34 7 Jobs…" at bounding box center [784, 422] width 1568 height 584
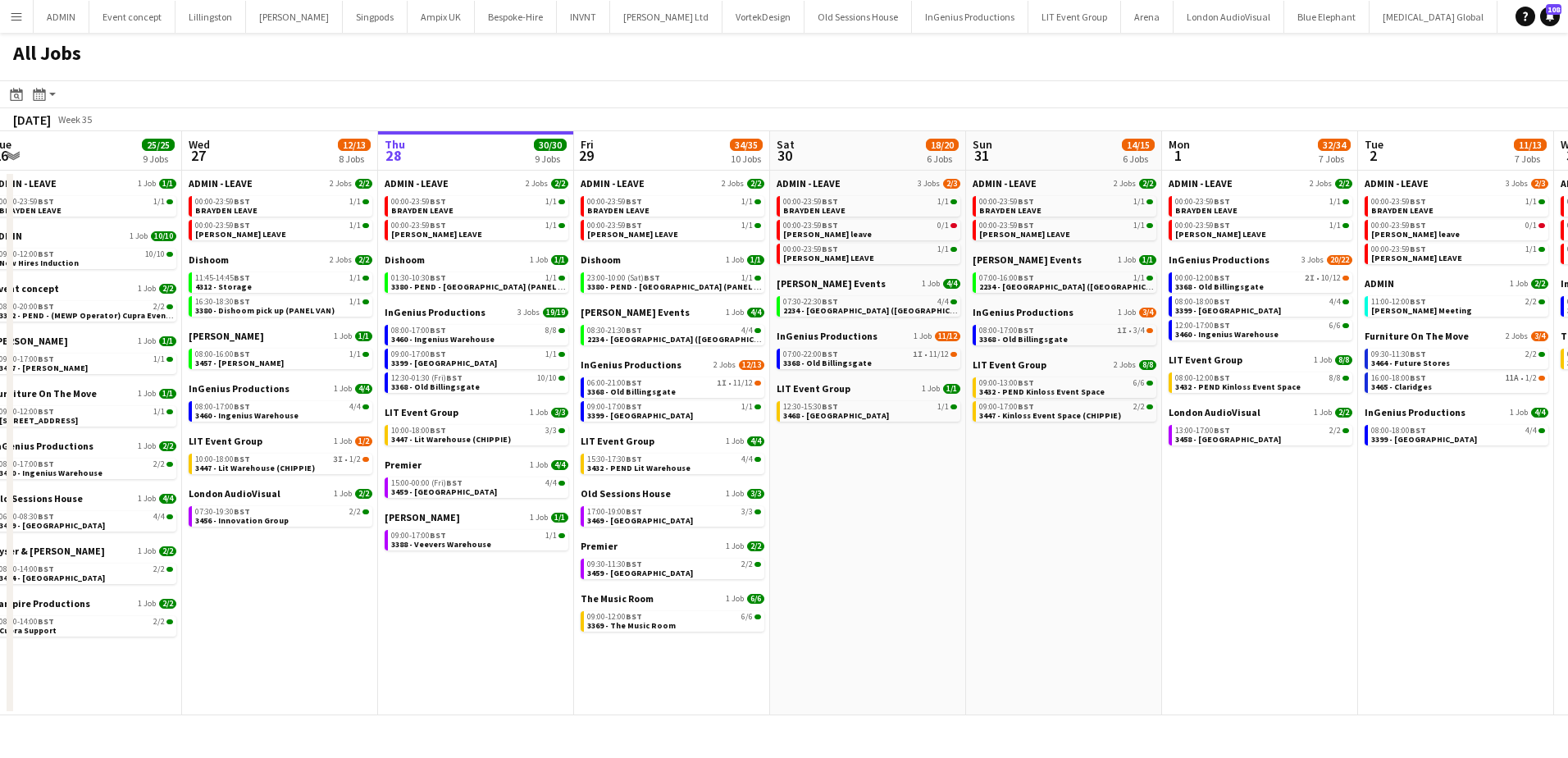
drag, startPoint x: 430, startPoint y: 499, endPoint x: 1277, endPoint y: 522, distance: 847.3
click at [1277, 522] on app-calendar-viewport "Sun 24 10/10 5 Jobs Mon 25 3/3 3 Jobs Tue 26 25/25 9 Jobs Wed 27 12/13 8 Jobs T…" at bounding box center [784, 422] width 1568 height 584
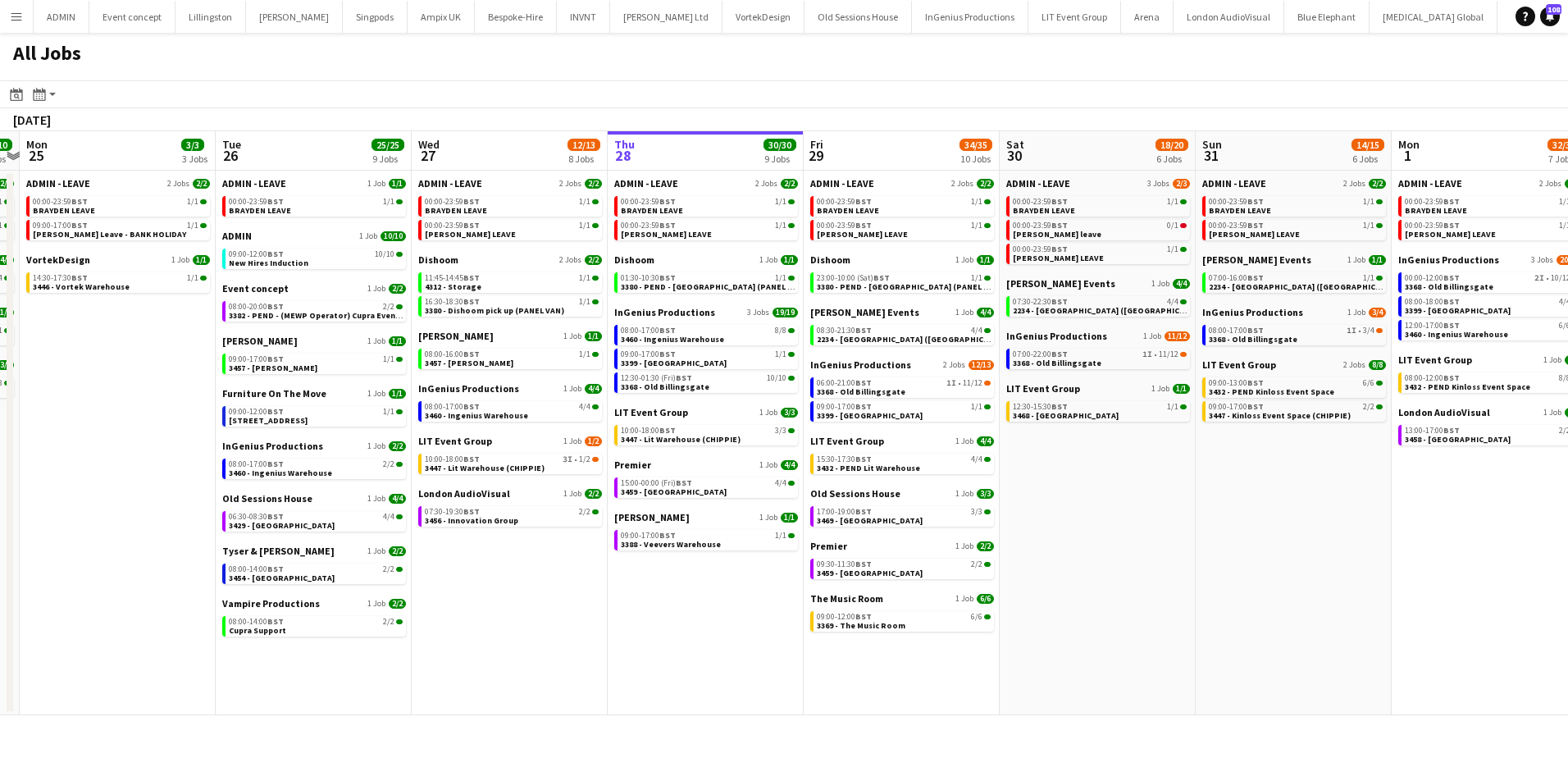
scroll to position [0, 519]
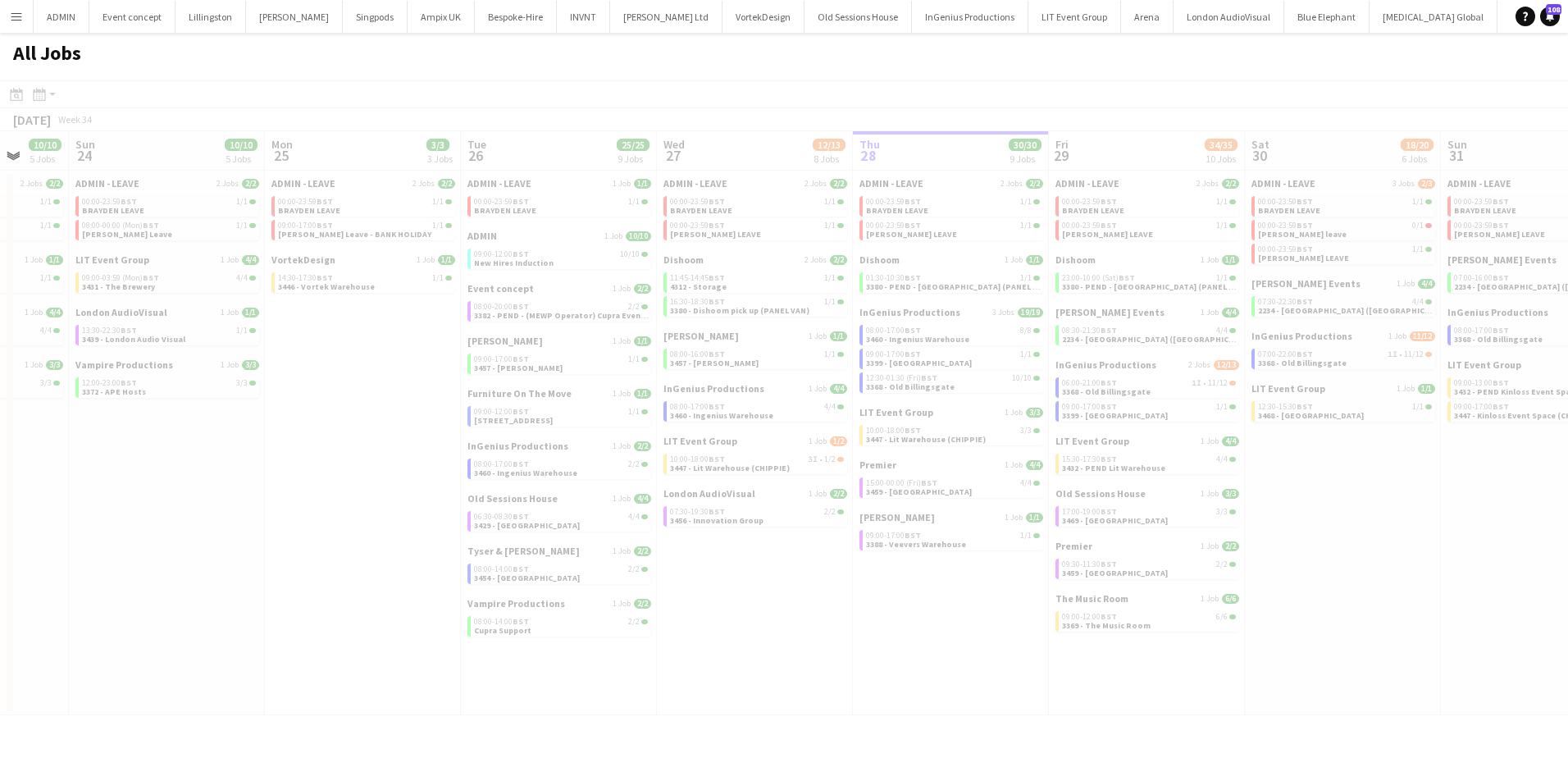
drag, startPoint x: 408, startPoint y: 636, endPoint x: 928, endPoint y: 660, distance: 520.6
click at [928, 660] on app-all-jobs "All Jobs Date picker [DATE] [DATE] [DATE] M [DATE] T [DATE] W [DATE] T [DATE] F…" at bounding box center [784, 374] width 1568 height 683
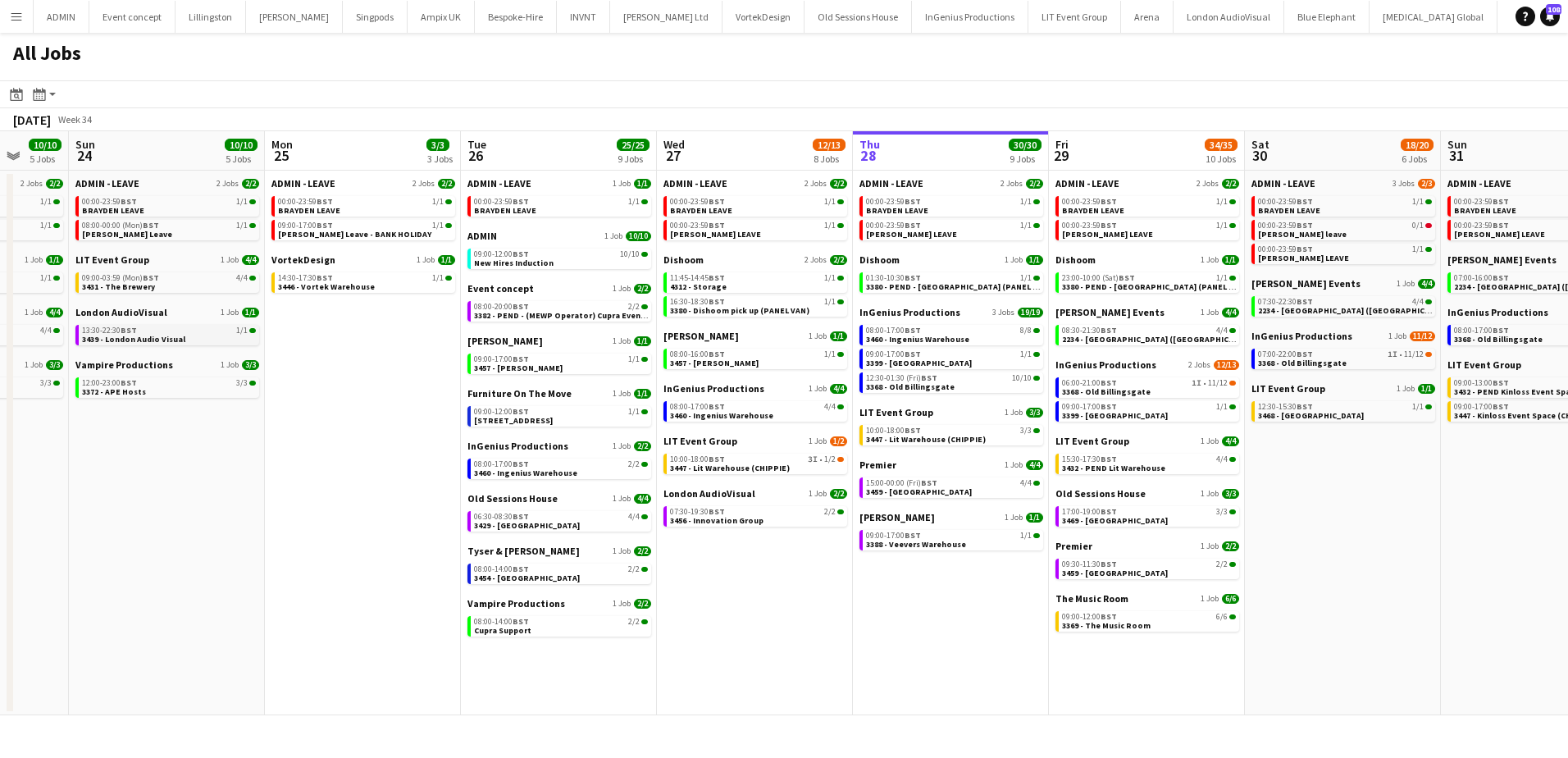
click at [198, 344] on app-brief-job-card "13:30-22:30 BST 1/1 3439 - London Audio Visual" at bounding box center [166, 335] width 183 height 20
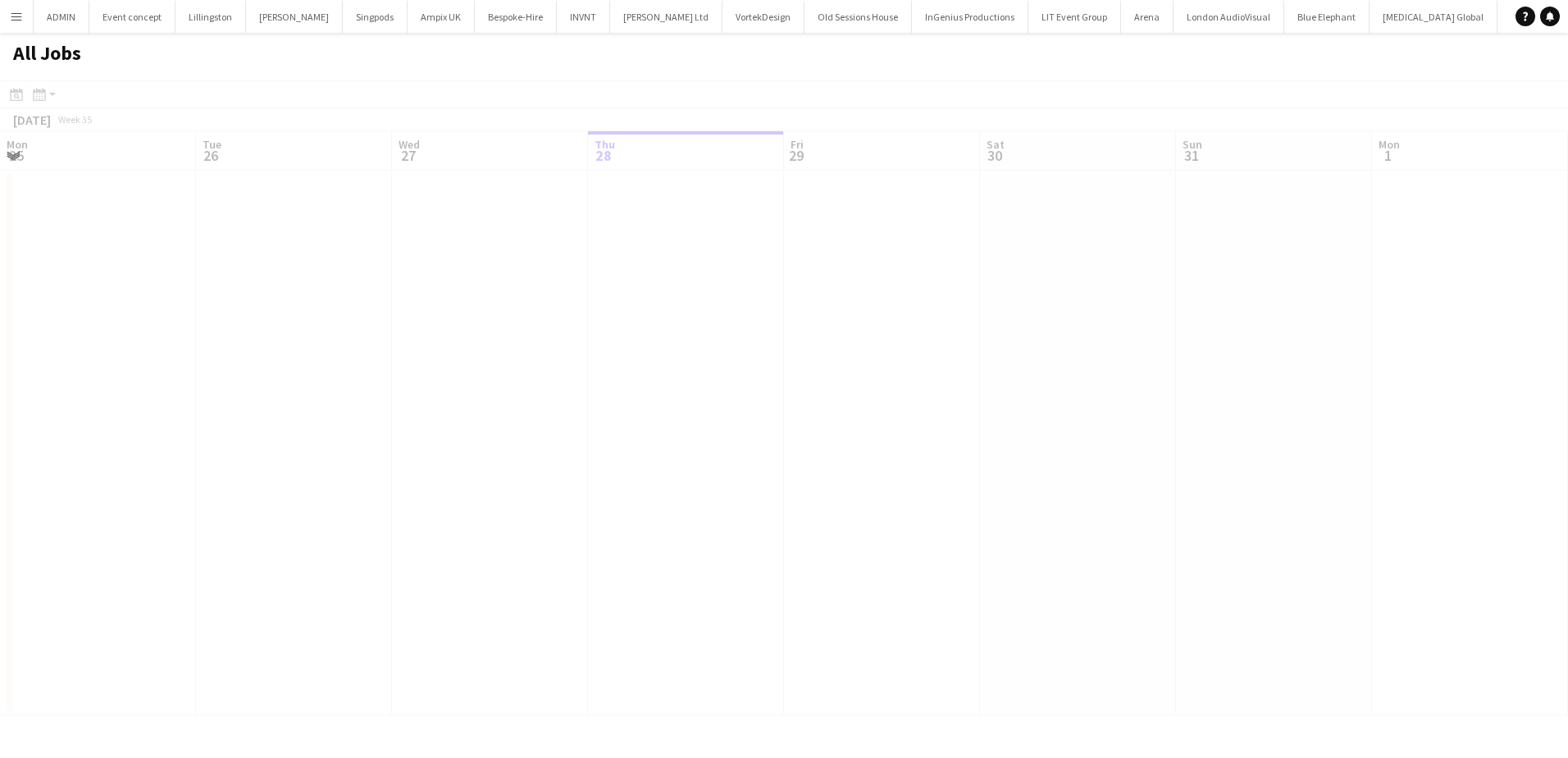
scroll to position [0, 392]
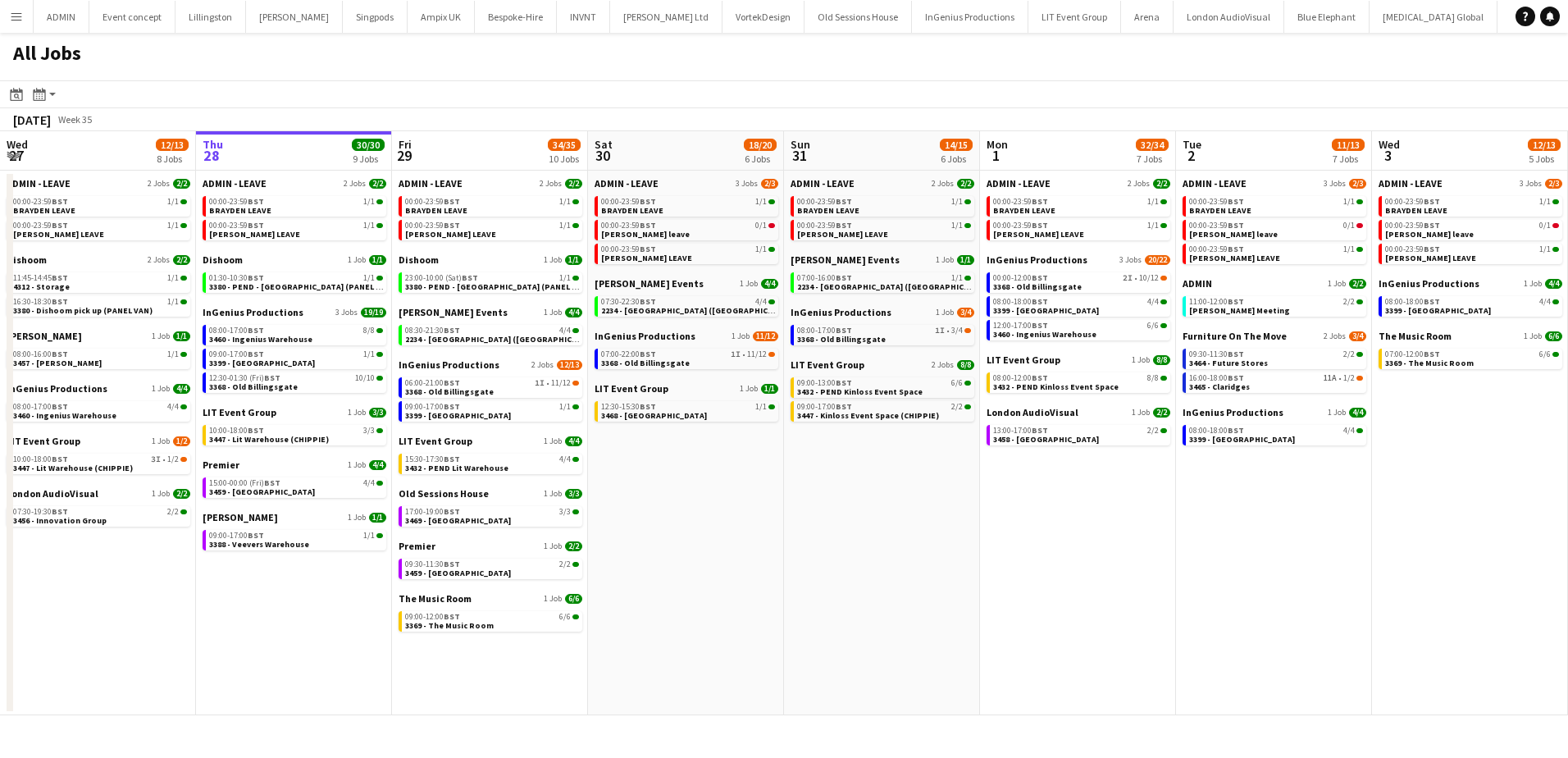
click at [13, 19] on app-icon "Menu" at bounding box center [16, 16] width 13 height 13
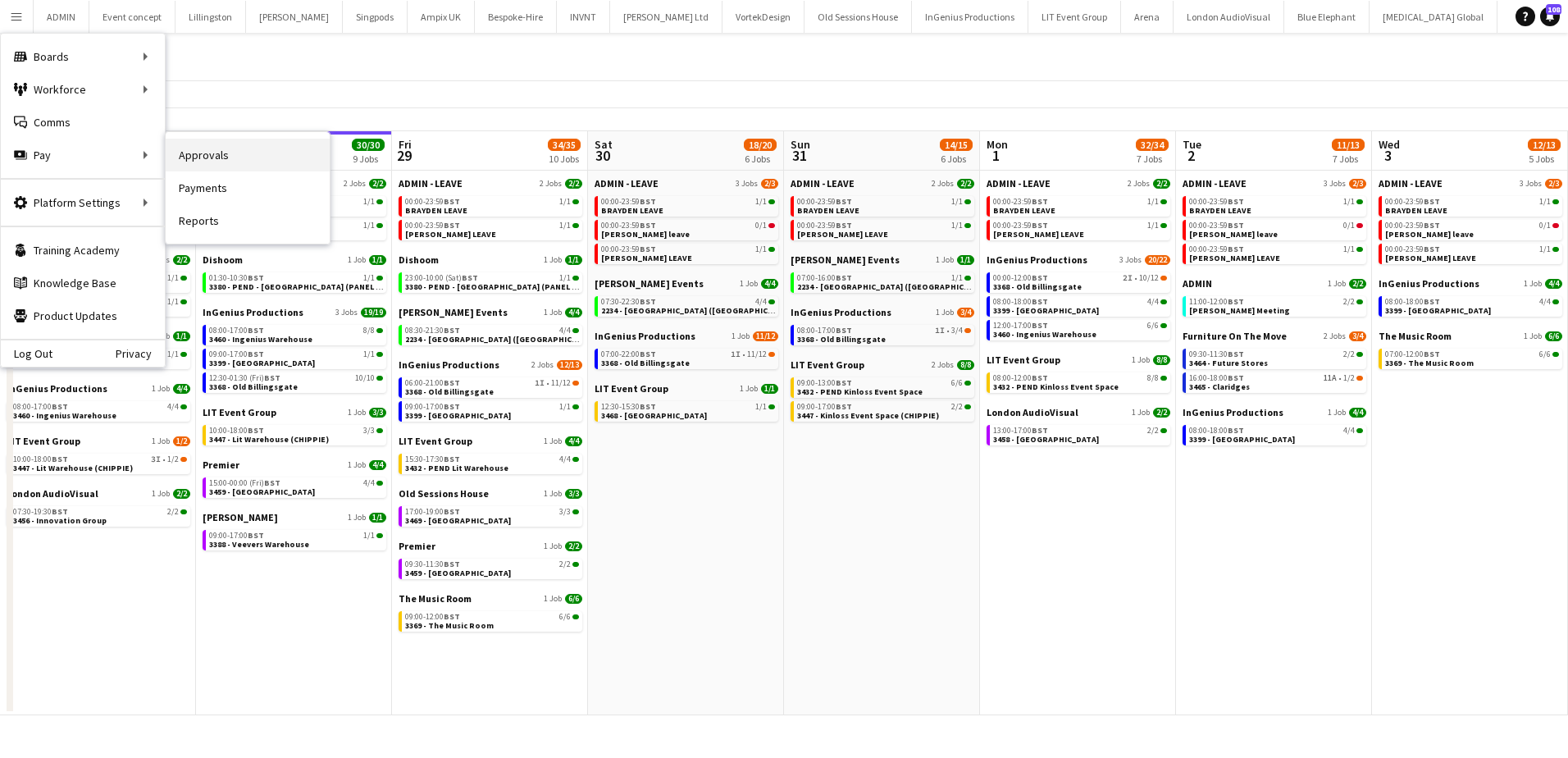
click at [229, 155] on link "Approvals" at bounding box center [247, 155] width 164 height 33
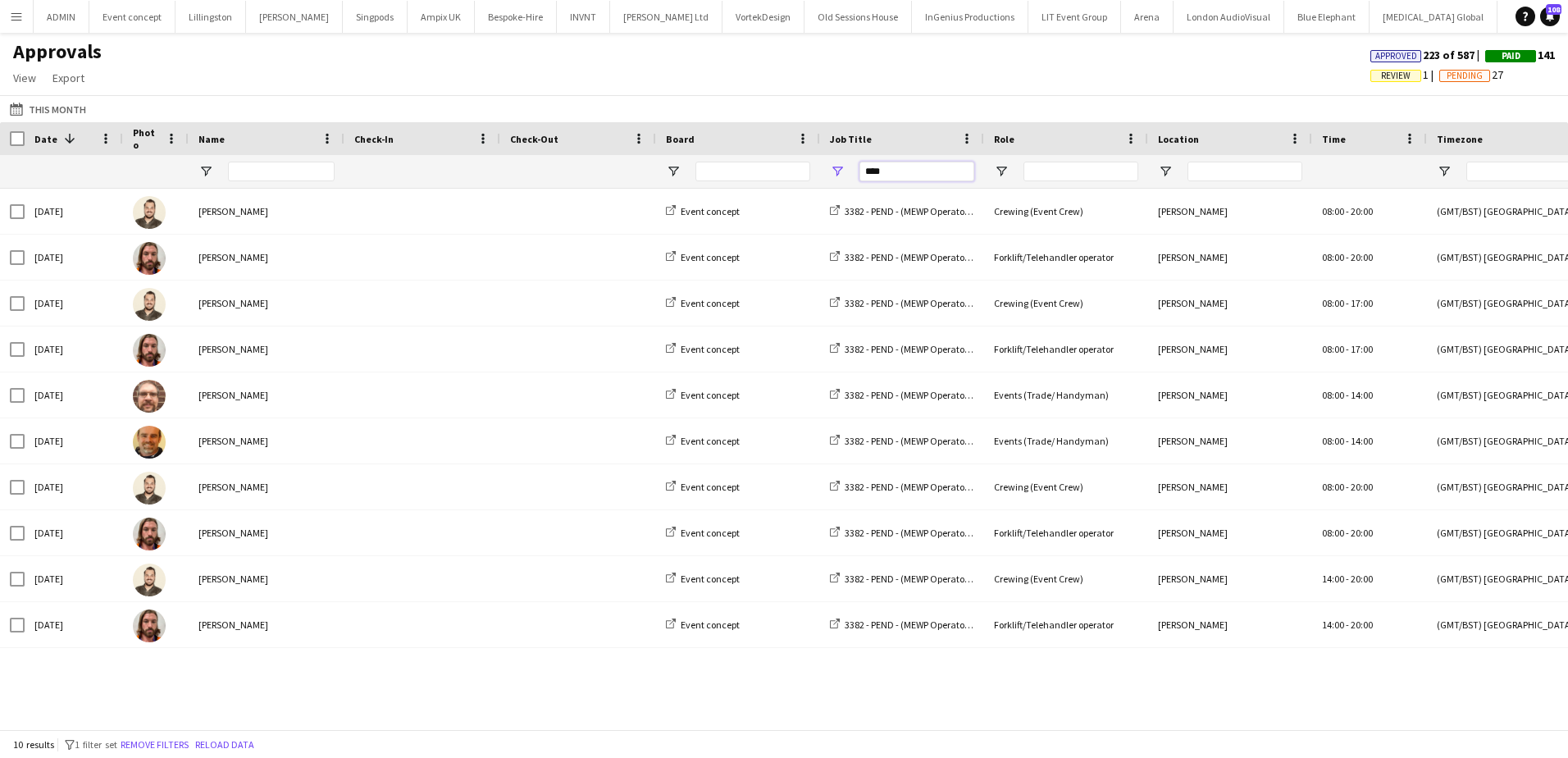
click at [886, 175] on input "****" at bounding box center [917, 171] width 115 height 19
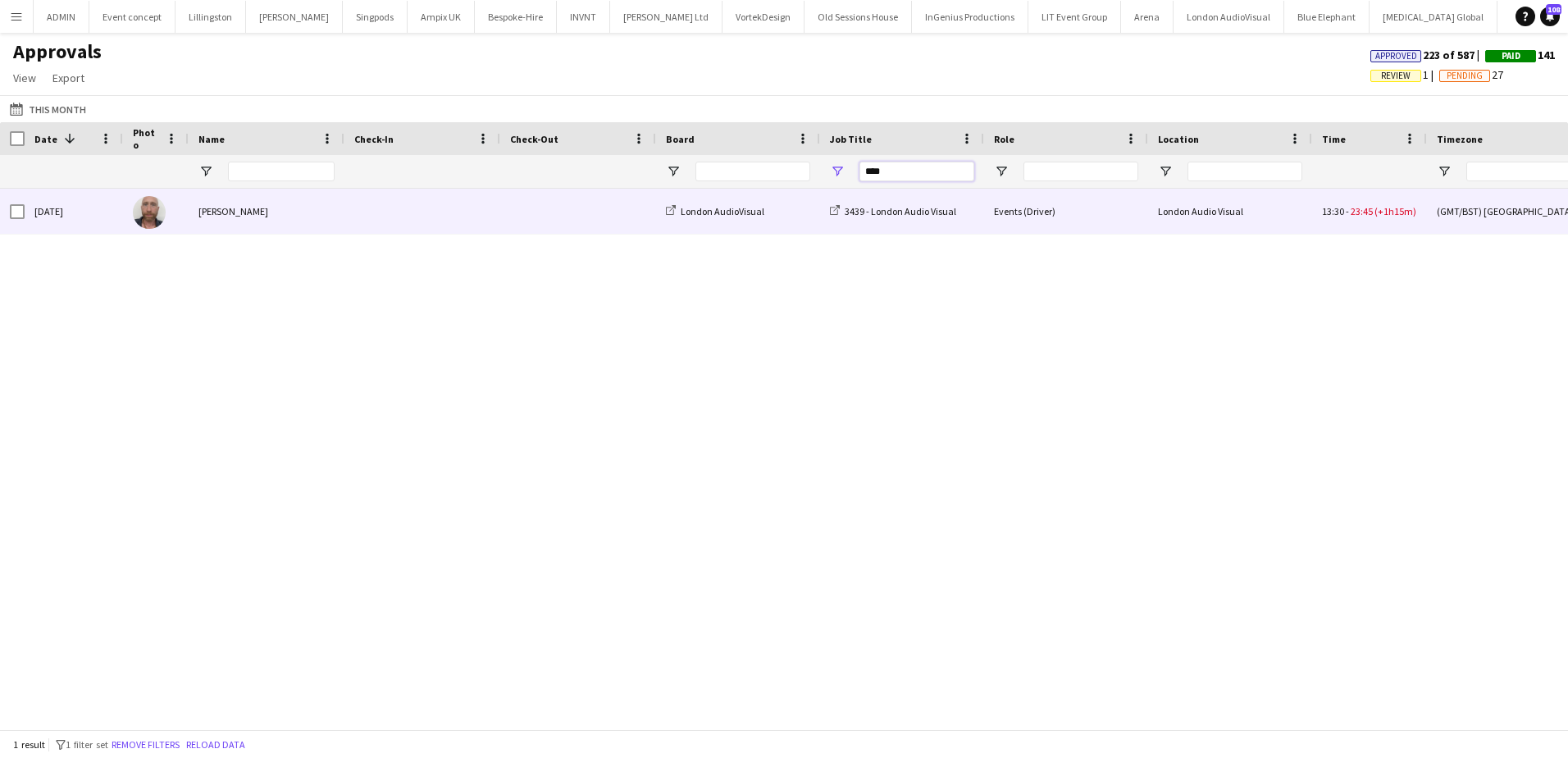
type input "****"
click at [810, 209] on div "London AudioVisual" at bounding box center [738, 211] width 164 height 45
click at [1205, 204] on div "London Audio Visual" at bounding box center [1230, 211] width 164 height 45
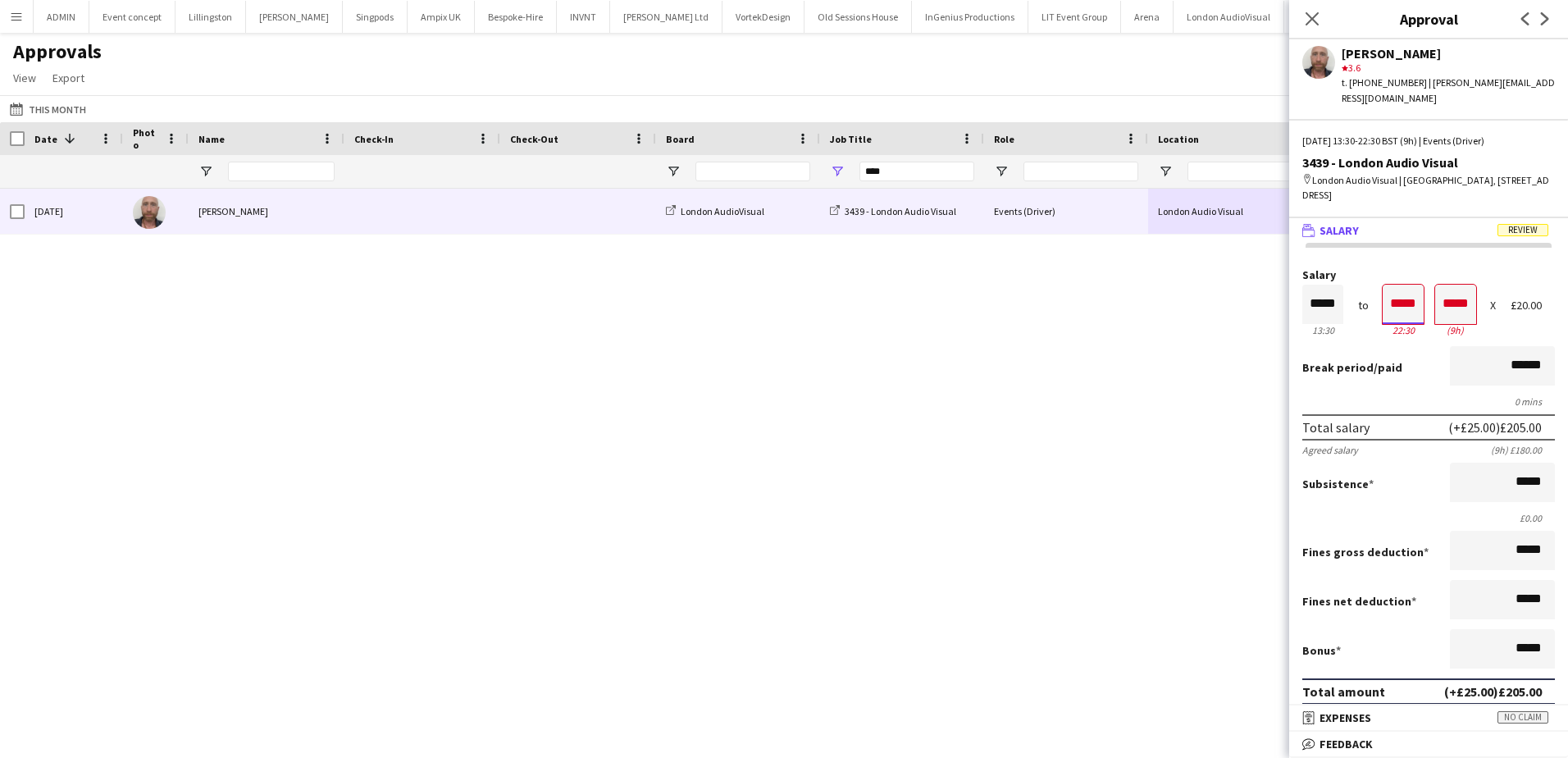
click at [1383, 295] on input "*****" at bounding box center [1403, 304] width 41 height 39
type input "*****"
click at [1394, 326] on div at bounding box center [1393, 334] width 20 height 17
type input "*****"
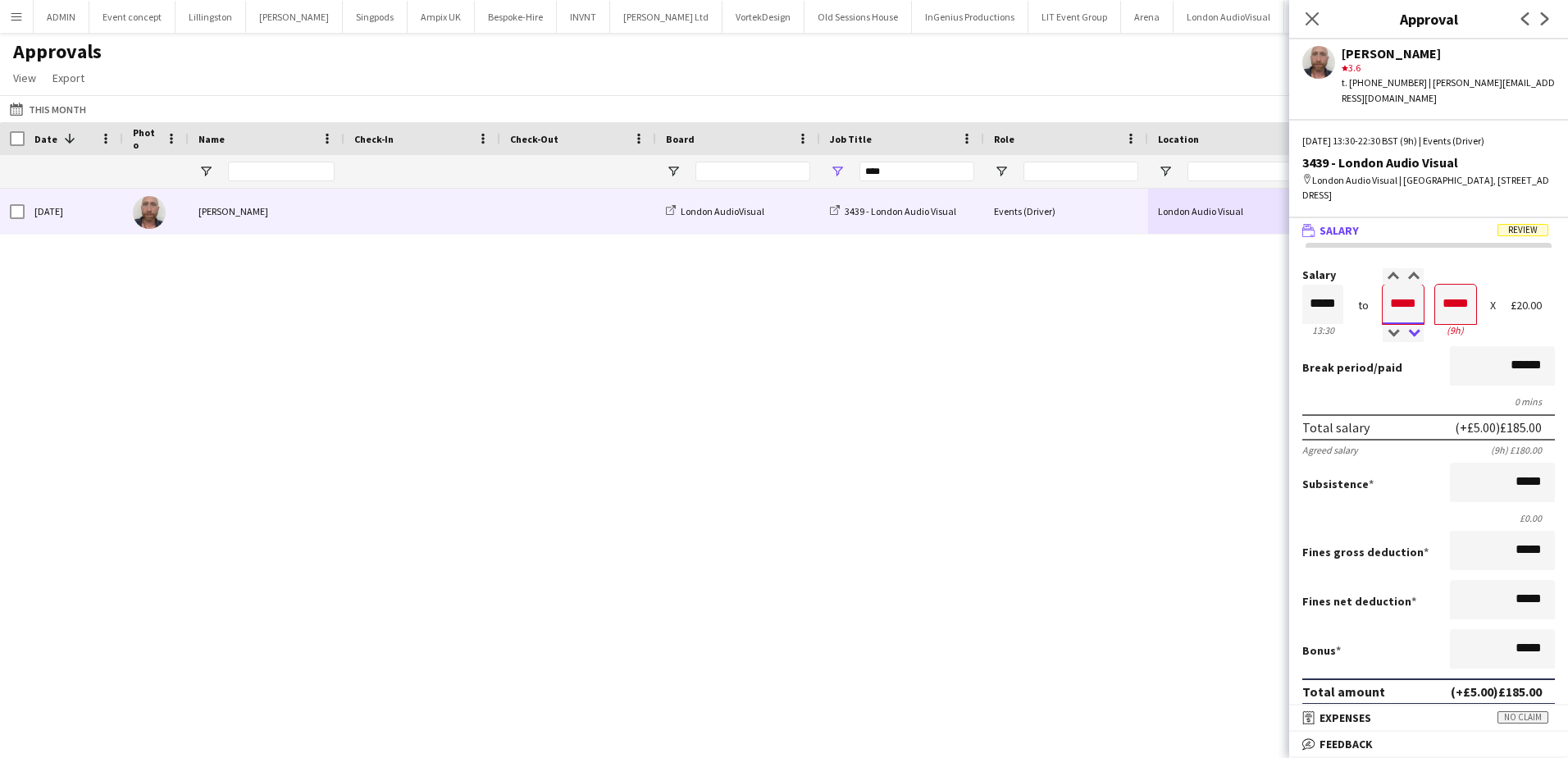
type input "*****"
click at [1406, 326] on div at bounding box center [1413, 334] width 20 height 17
type input "*****"
click at [1406, 326] on div at bounding box center [1413, 334] width 20 height 17
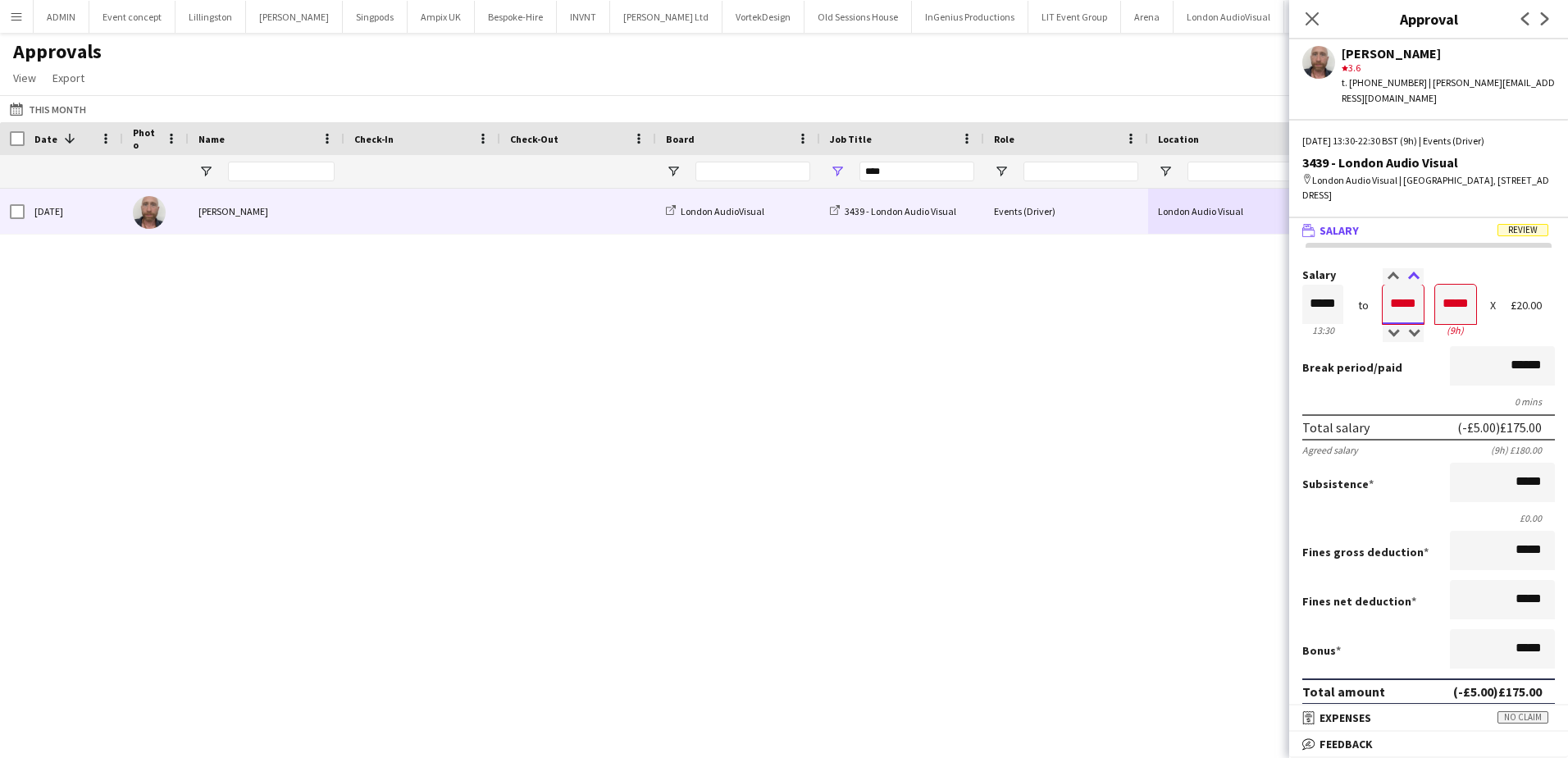
type input "*****"
click at [1405, 268] on div at bounding box center [1413, 276] width 20 height 17
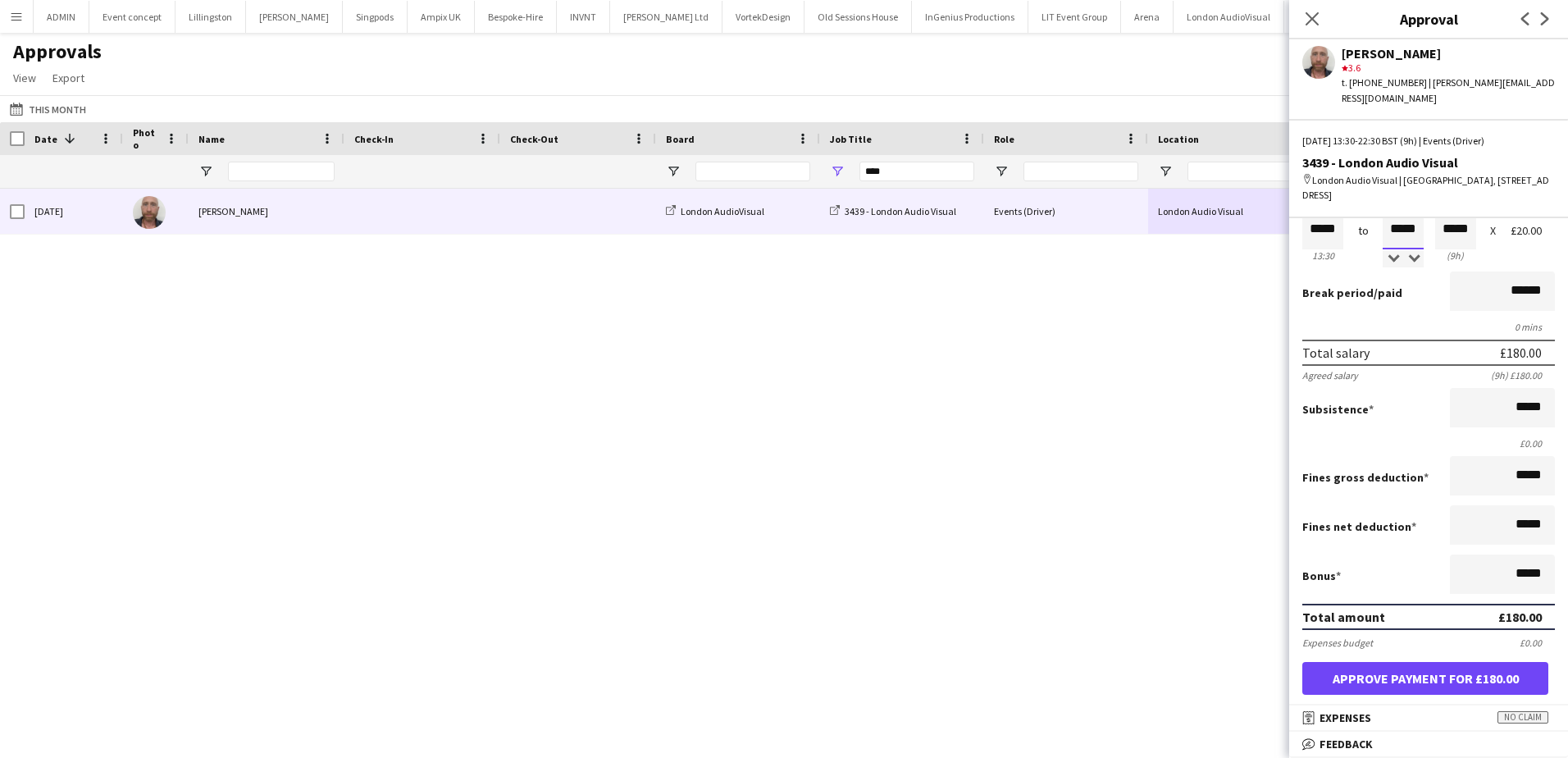
scroll to position [82, 0]
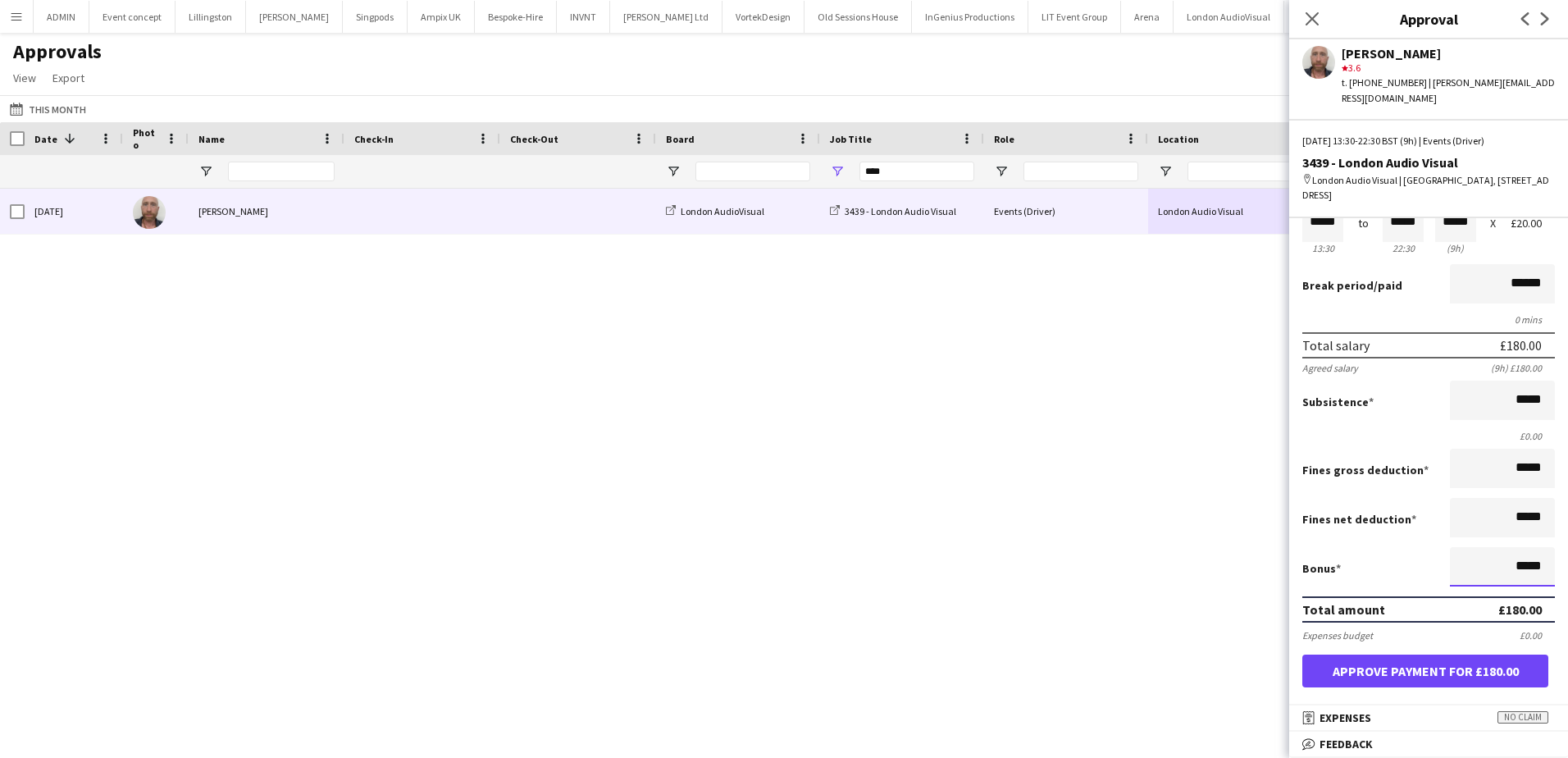
drag, startPoint x: 1476, startPoint y: 545, endPoint x: 1543, endPoint y: 548, distance: 67.1
click at [1543, 548] on form "Salary ***** 13:30 to ***** 22:30 ***** (9h) X £20.00 Break period /paid ******…" at bounding box center [1428, 456] width 279 height 539
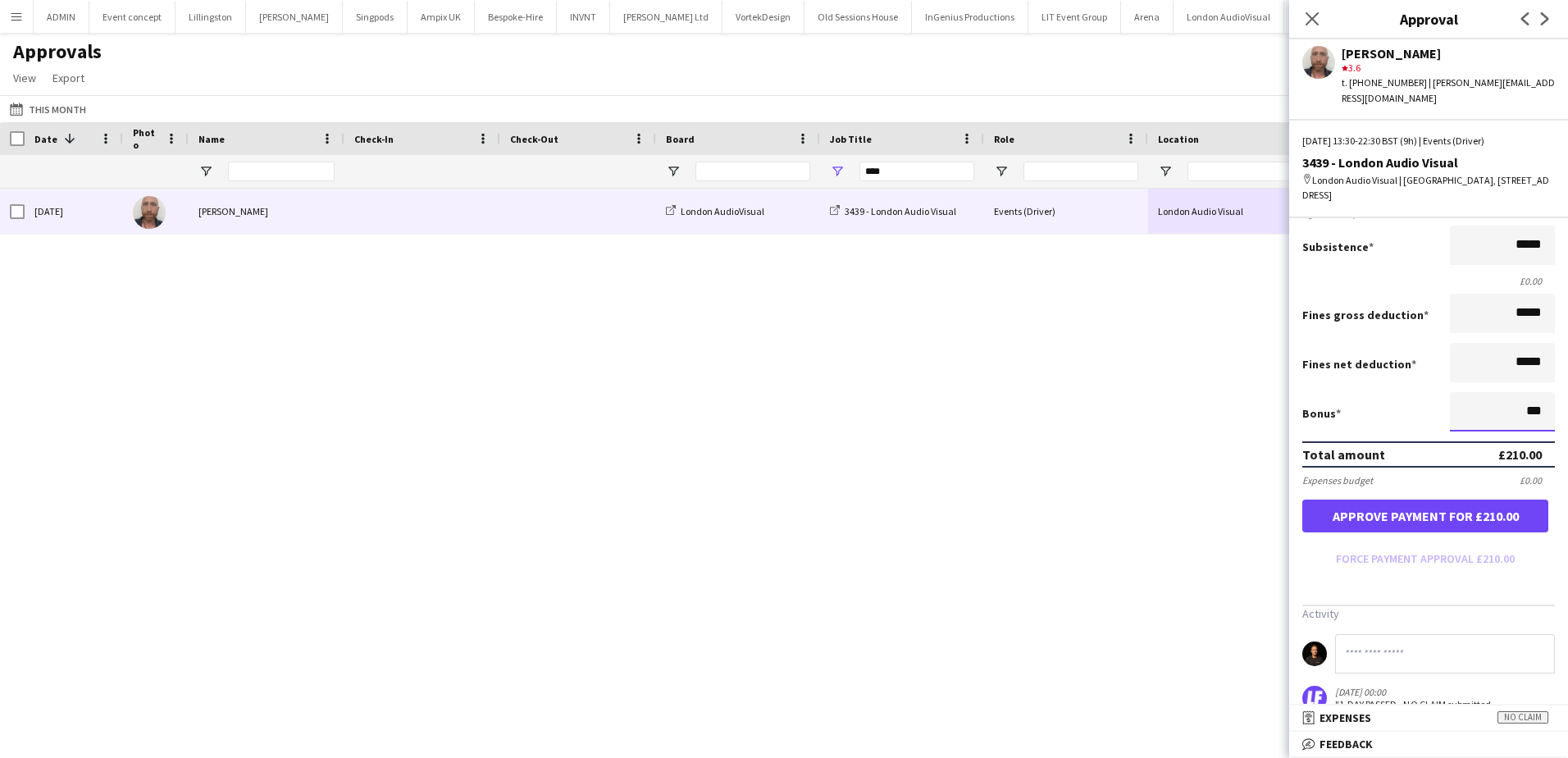
scroll to position [246, 0]
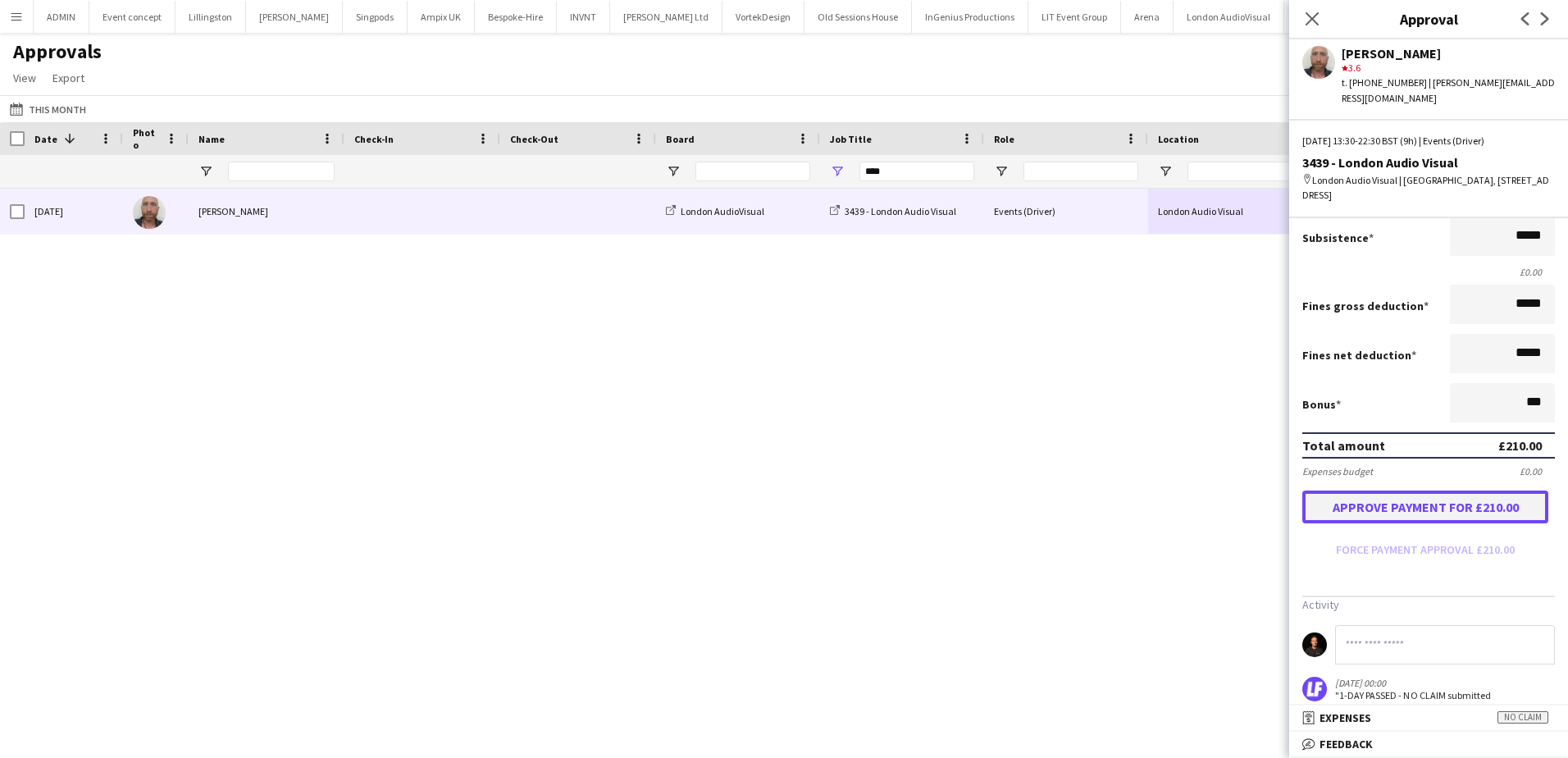
type input "******"
click at [1407, 499] on button "Approve payment for £210.00" at bounding box center [1425, 507] width 246 height 33
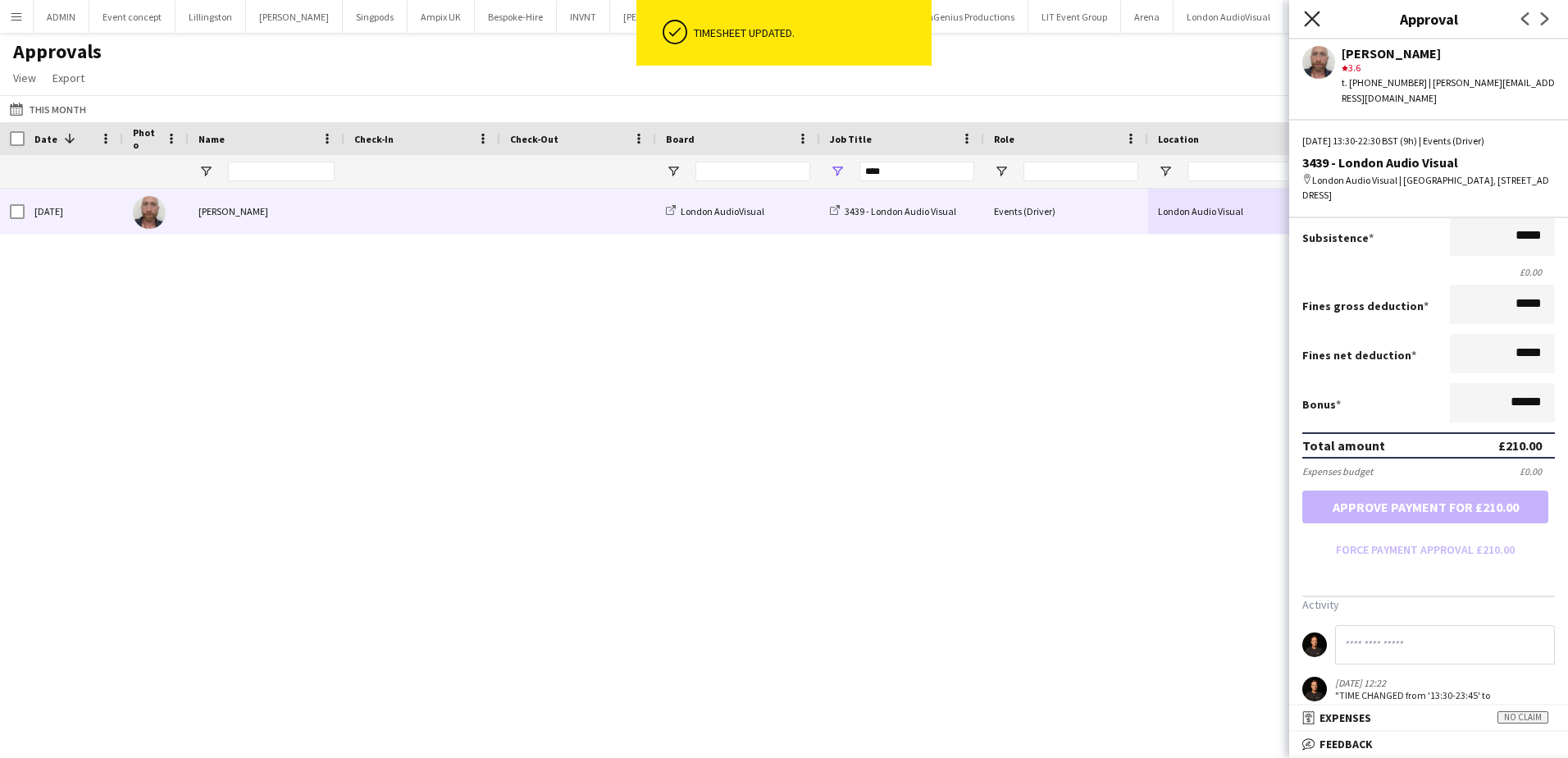
click at [1317, 26] on icon "Close pop-in" at bounding box center [1312, 19] width 16 height 16
